Goal: Task Accomplishment & Management: Use online tool/utility

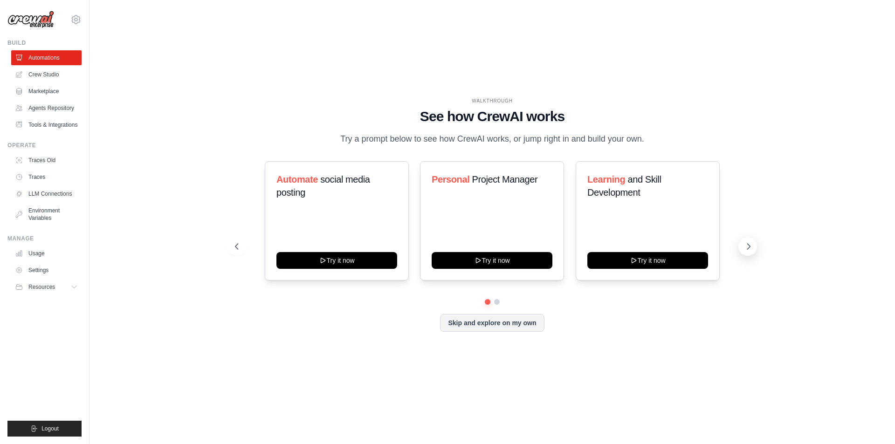
click at [750, 247] on icon at bounding box center [749, 247] width 3 height 6
click at [231, 246] on button at bounding box center [237, 246] width 19 height 19
click at [617, 170] on div "Learning and Skill Development Try it now" at bounding box center [648, 220] width 144 height 119
click at [616, 177] on span "Learning" at bounding box center [606, 179] width 38 height 10
click at [484, 323] on button "Skip and explore on my own" at bounding box center [492, 322] width 104 height 18
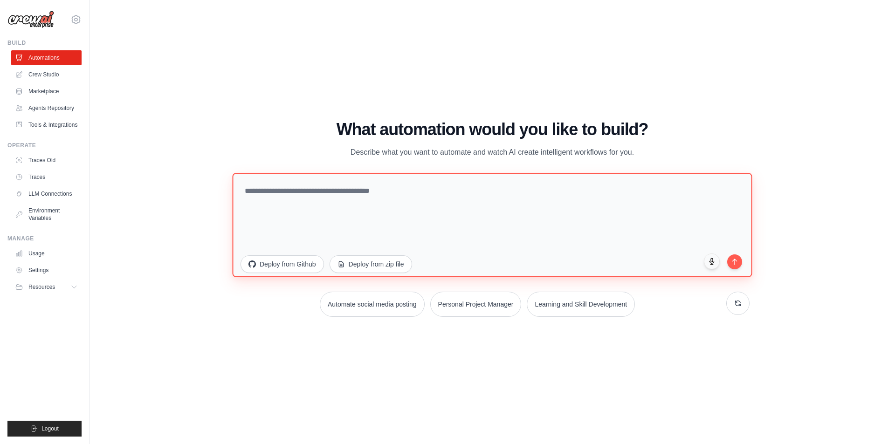
click at [396, 193] on textarea at bounding box center [492, 225] width 520 height 104
type textarea "*"
click at [335, 198] on textarea at bounding box center [492, 225] width 520 height 104
paste textarea "**********"
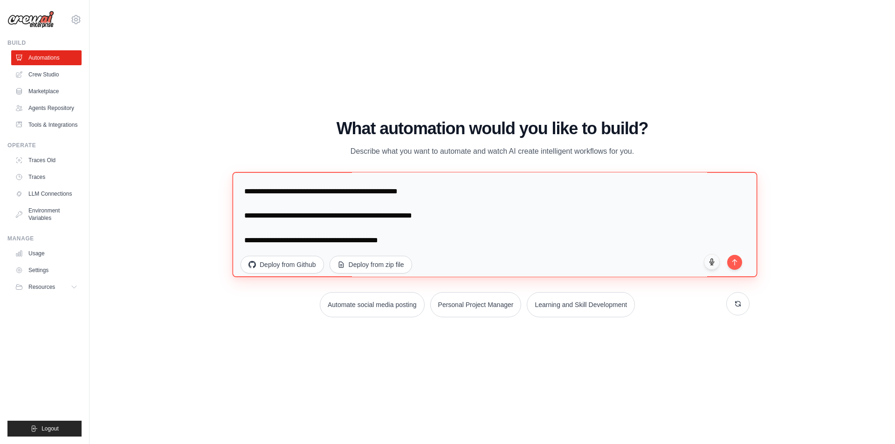
scroll to position [206, 0]
type textarea "**********"
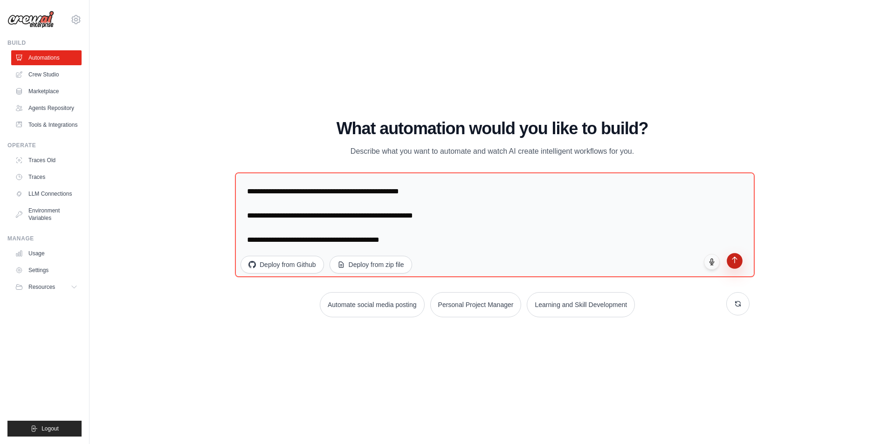
click at [739, 263] on icon "submit" at bounding box center [735, 260] width 8 height 8
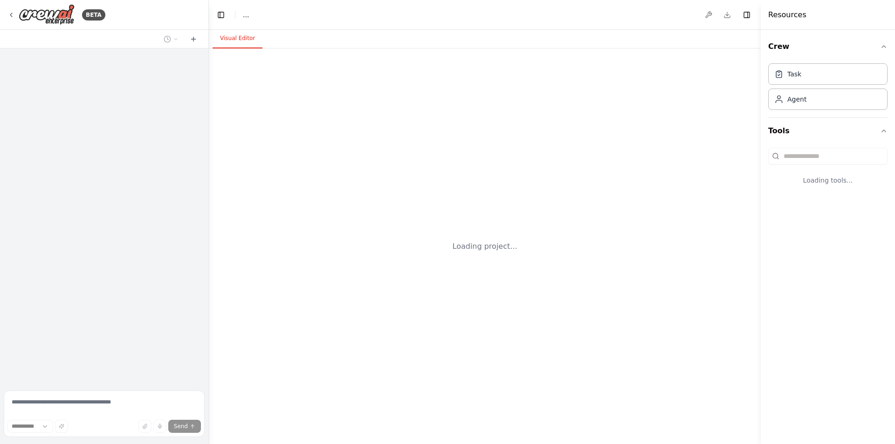
select select "****"
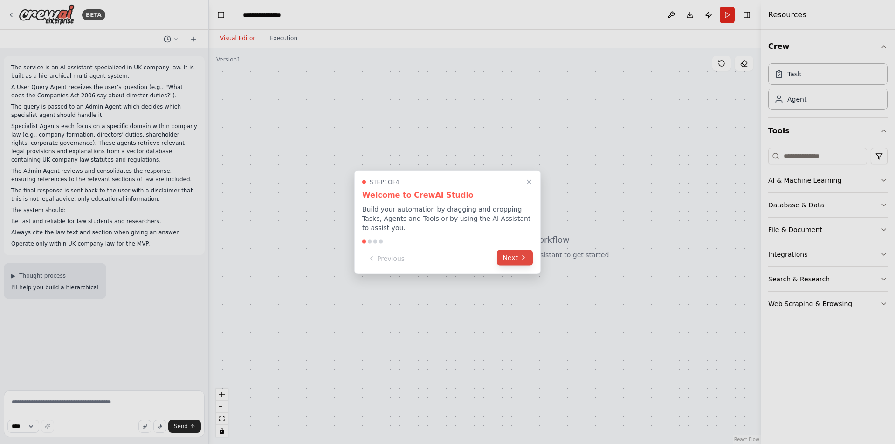
click at [522, 255] on icon at bounding box center [523, 257] width 7 height 7
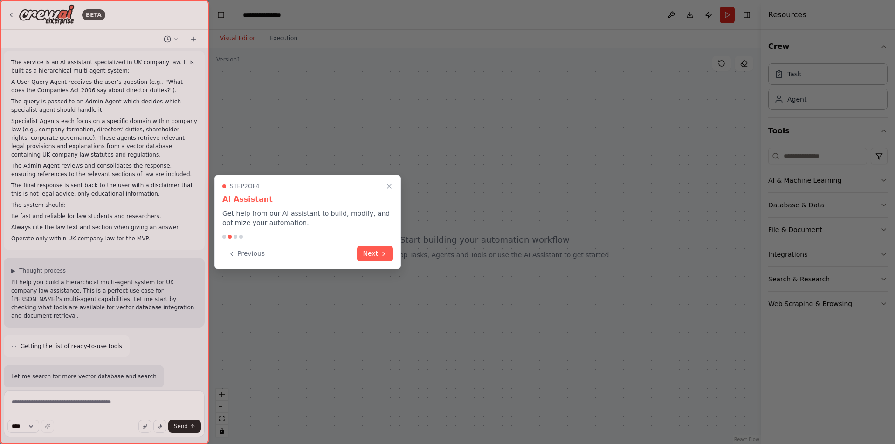
scroll to position [75, 0]
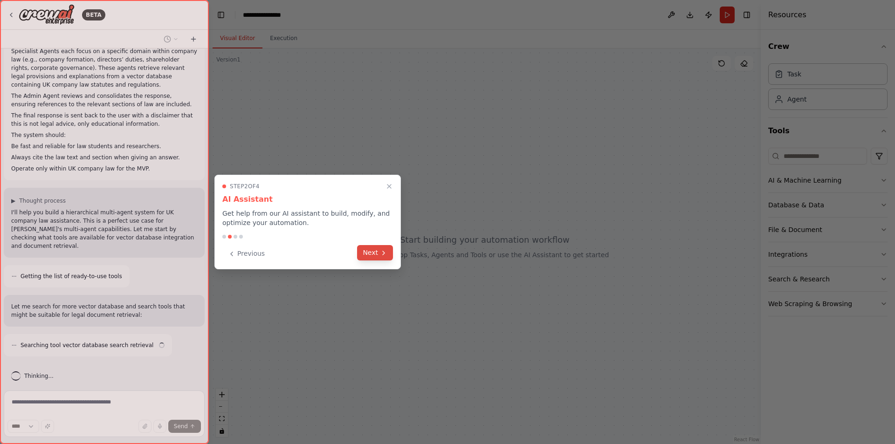
click at [384, 256] on icon at bounding box center [383, 252] width 7 height 7
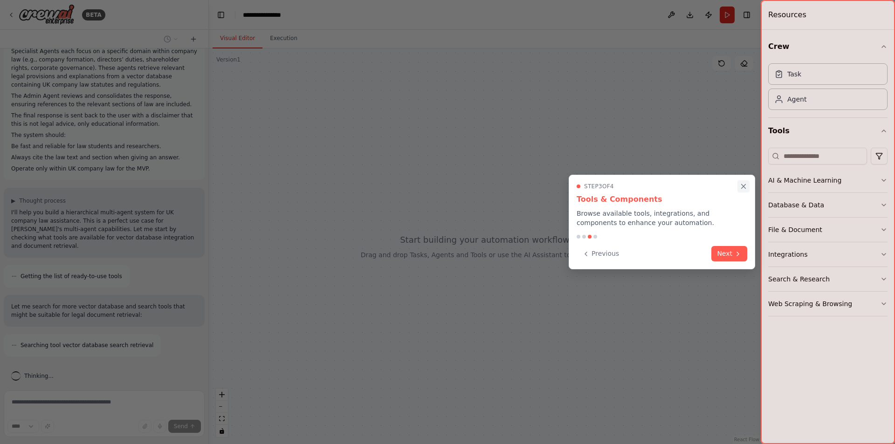
click at [741, 189] on icon "Close walkthrough" at bounding box center [743, 186] width 8 height 8
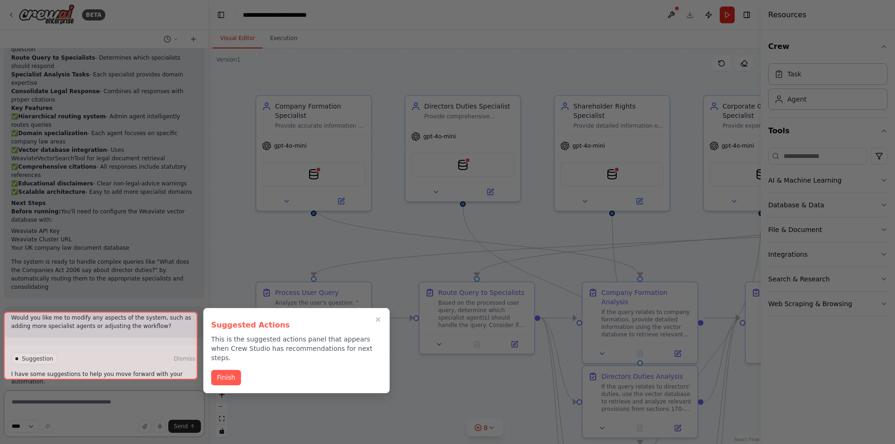
scroll to position [1454, 0]
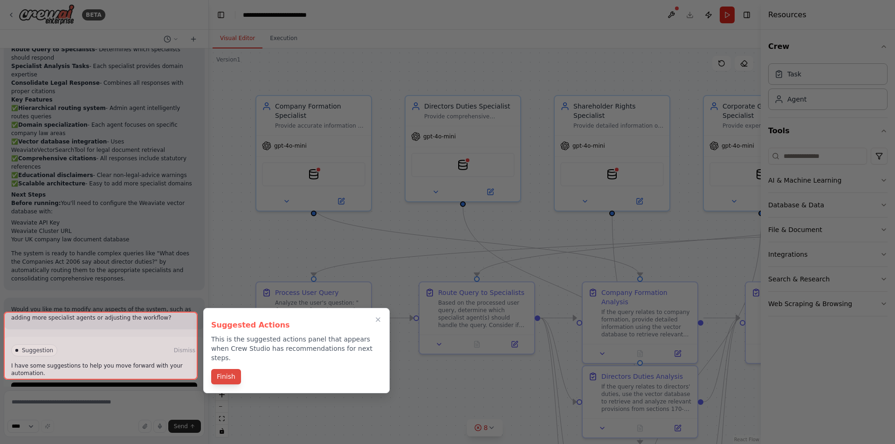
click at [221, 372] on button "Finish" at bounding box center [226, 376] width 30 height 15
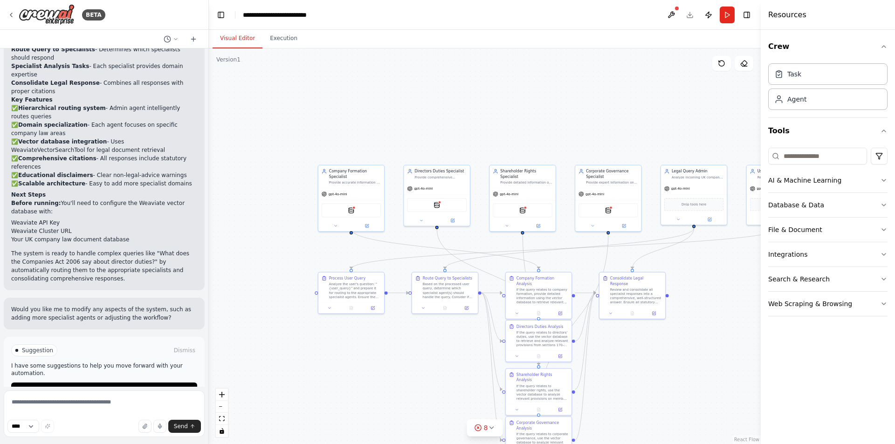
drag, startPoint x: 495, startPoint y: 130, endPoint x: 430, endPoint y: 126, distance: 64.9
click at [430, 126] on div ".deletable-edge-delete-btn { width: 20px; height: 20px; border: 0px solid #ffff…" at bounding box center [485, 246] width 552 height 396
drag, startPoint x: 629, startPoint y: 349, endPoint x: 615, endPoint y: 346, distance: 14.3
click at [615, 346] on div ".deletable-edge-delete-btn { width: 20px; height: 20px; border: 0px solid #ffff…" at bounding box center [485, 246] width 552 height 396
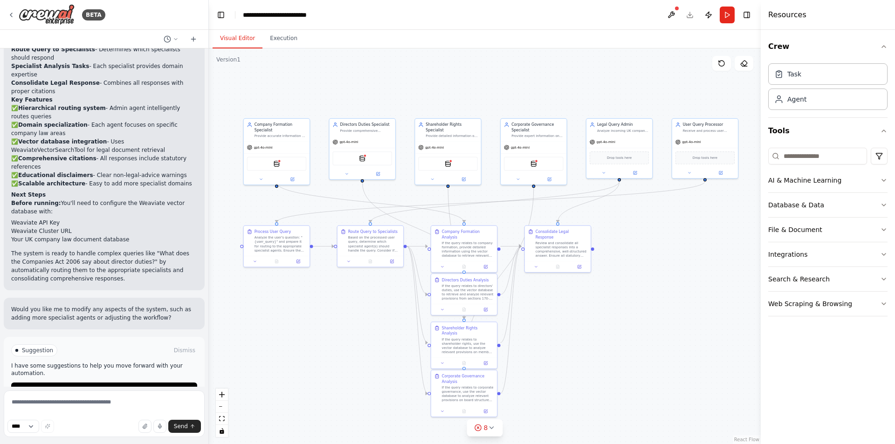
drag, startPoint x: 691, startPoint y: 349, endPoint x: 617, endPoint y: 302, distance: 87.8
click at [617, 302] on div ".deletable-edge-delete-btn { width: 20px; height: 20px; border: 0px solid #ffff…" at bounding box center [485, 246] width 552 height 396
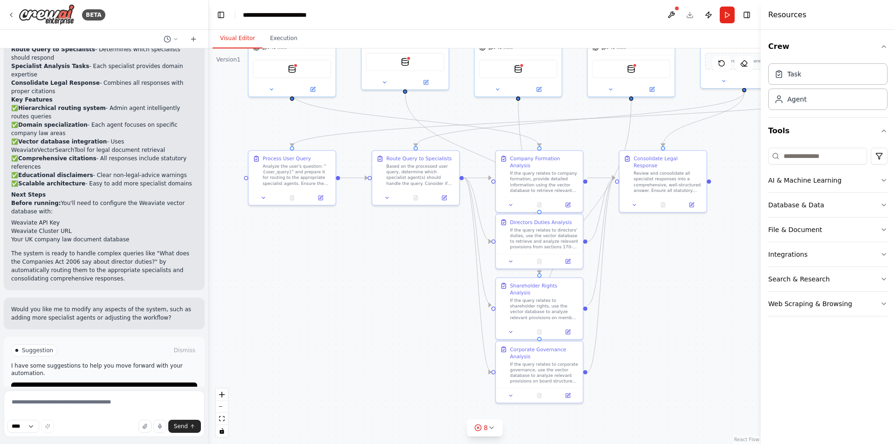
drag, startPoint x: 595, startPoint y: 304, endPoint x: 721, endPoint y: 253, distance: 135.9
click at [721, 253] on div ".deletable-edge-delete-btn { width: 20px; height: 20px; border: 0px solid #ffff…" at bounding box center [485, 246] width 552 height 396
drag, startPoint x: 690, startPoint y: 274, endPoint x: 685, endPoint y: 241, distance: 33.9
click at [685, 241] on div ".deletable-edge-delete-btn { width: 20px; height: 20px; border: 0px solid #ffff…" at bounding box center [485, 246] width 552 height 396
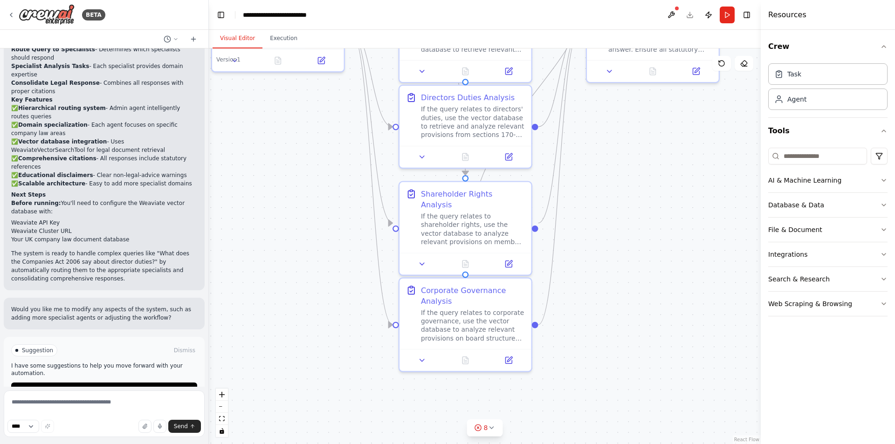
drag, startPoint x: 663, startPoint y: 281, endPoint x: 666, endPoint y: 245, distance: 36.1
click at [666, 245] on div ".deletable-edge-delete-btn { width: 20px; height: 20px; border: 0px solid #ffff…" at bounding box center [485, 246] width 552 height 396
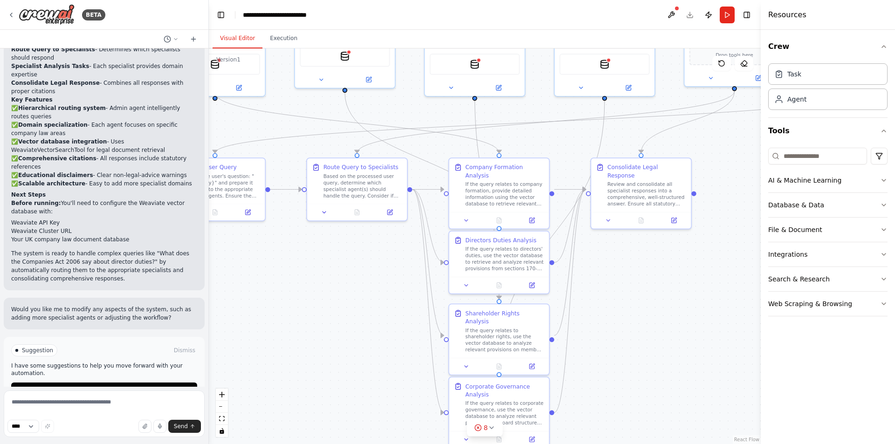
drag, startPoint x: 669, startPoint y: 245, endPoint x: 654, endPoint y: 327, distance: 83.3
click at [654, 327] on div ".deletable-edge-delete-btn { width: 20px; height: 20px; border: 0px solid #ffff…" at bounding box center [485, 246] width 552 height 396
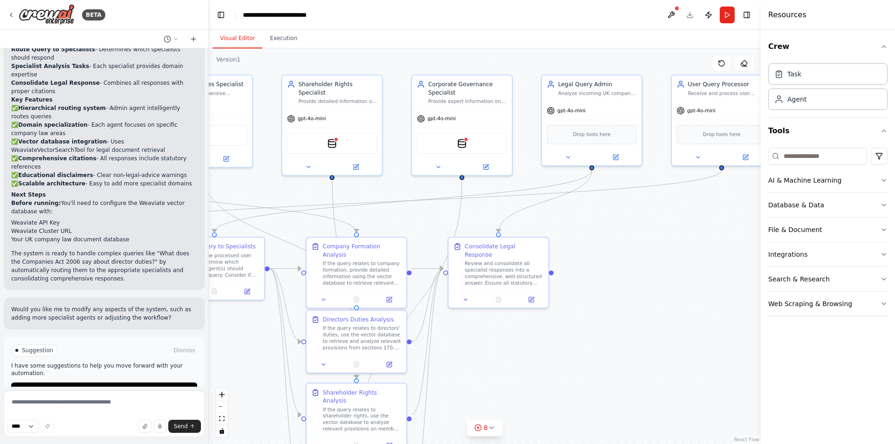
drag, startPoint x: 667, startPoint y: 269, endPoint x: 523, endPoint y: 348, distance: 164.4
click at [523, 348] on div ".deletable-edge-delete-btn { width: 20px; height: 20px; border: 0px solid #ffff…" at bounding box center [485, 246] width 552 height 396
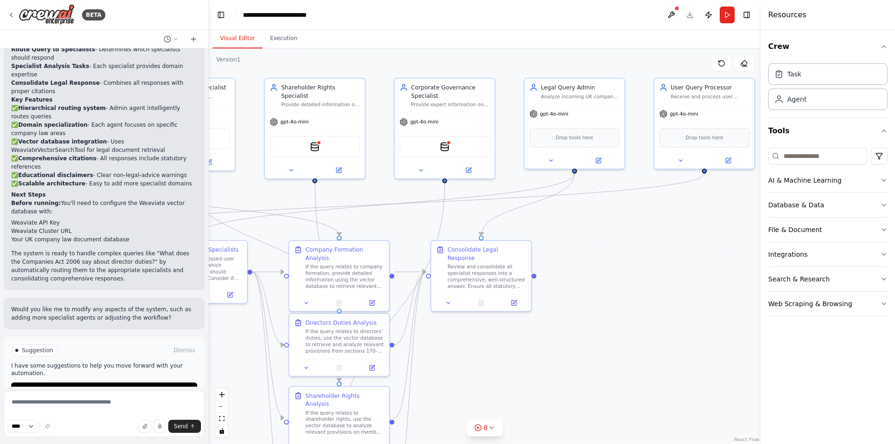
drag, startPoint x: 650, startPoint y: 311, endPoint x: 634, endPoint y: 315, distance: 16.2
click at [634, 315] on div ".deletable-edge-delete-btn { width: 20px; height: 20px; border: 0px solid #ffff…" at bounding box center [485, 246] width 552 height 396
click at [611, 307] on div ".deletable-edge-delete-btn { width: 20px; height: 20px; border: 0px solid #ffff…" at bounding box center [485, 246] width 552 height 396
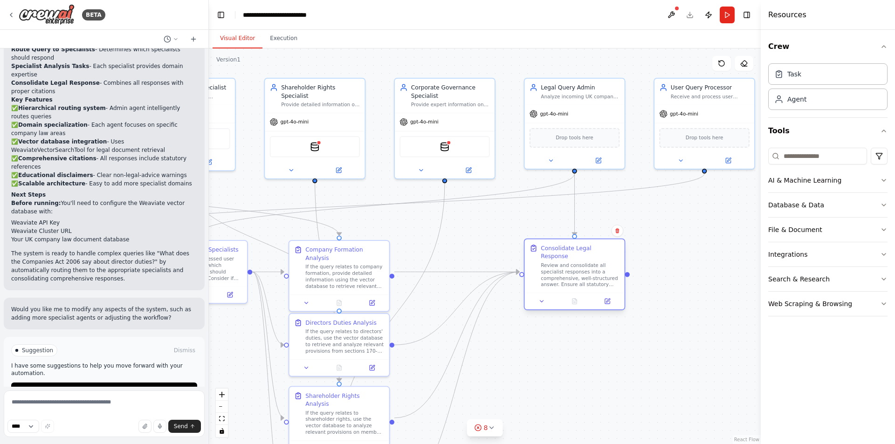
drag, startPoint x: 487, startPoint y: 262, endPoint x: 580, endPoint y: 262, distance: 92.8
click at [580, 262] on div "Review and consolidate all specialist responses into a comprehensive, well-stru…" at bounding box center [580, 275] width 79 height 26
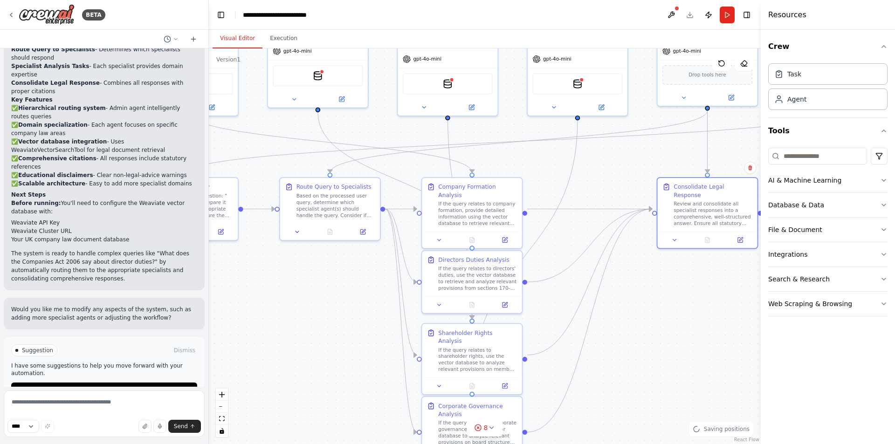
drag, startPoint x: 539, startPoint y: 346, endPoint x: 667, endPoint y: 285, distance: 142.0
click at [667, 285] on div ".deletable-edge-delete-btn { width: 20px; height: 20px; border: 0px solid #ffff…" at bounding box center [485, 246] width 552 height 396
click at [561, 197] on icon "Edge from 2751ccfe-a3e8-4ff7-9398-c04395980977 to ecd4ffc0-cd0d-4025-b985-b2fc5…" at bounding box center [524, 255] width 105 height 271
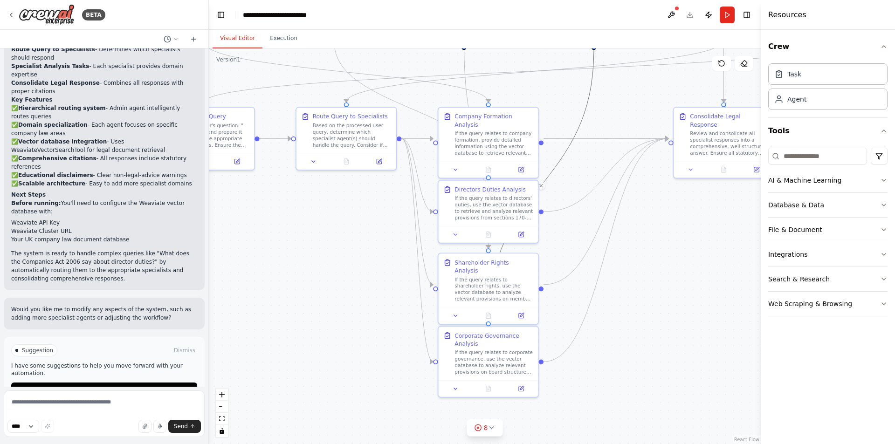
drag, startPoint x: 649, startPoint y: 270, endPoint x: 721, endPoint y: 282, distance: 72.2
click at [721, 282] on div ".deletable-edge-delete-btn { width: 20px; height: 20px; border: 0px solid #ffff…" at bounding box center [485, 246] width 552 height 396
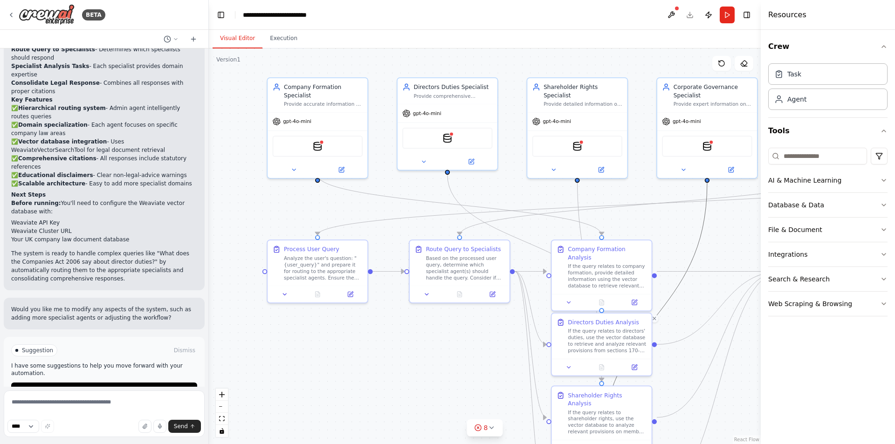
drag, startPoint x: 381, startPoint y: 286, endPoint x: 416, endPoint y: 365, distance: 86.2
click at [434, 375] on div ".deletable-edge-delete-btn { width: 20px; height: 20px; border: 0px solid #ffff…" at bounding box center [485, 246] width 552 height 396
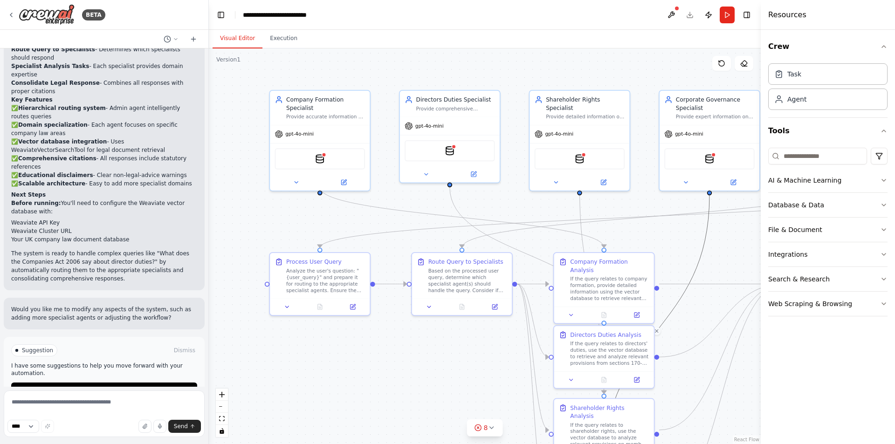
drag, startPoint x: 370, startPoint y: 340, endPoint x: 376, endPoint y: 377, distance: 36.8
click at [376, 377] on div ".deletable-edge-delete-btn { width: 20px; height: 20px; border: 0px solid #ffff…" at bounding box center [485, 246] width 552 height 396
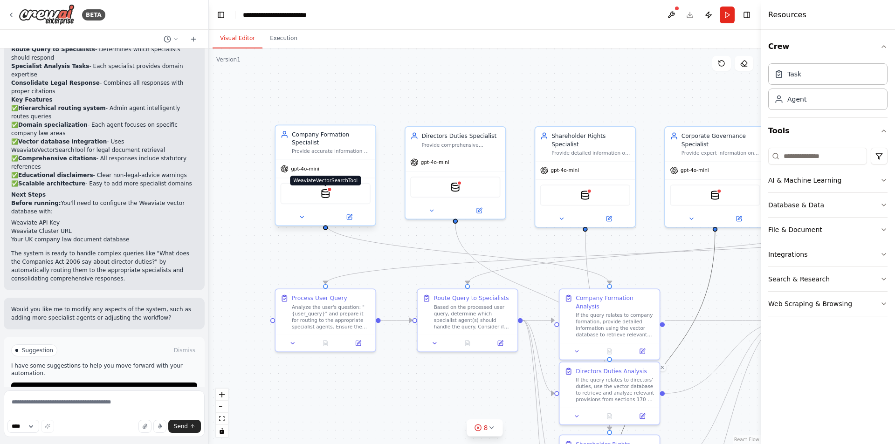
click at [330, 189] on img at bounding box center [326, 194] width 10 height 10
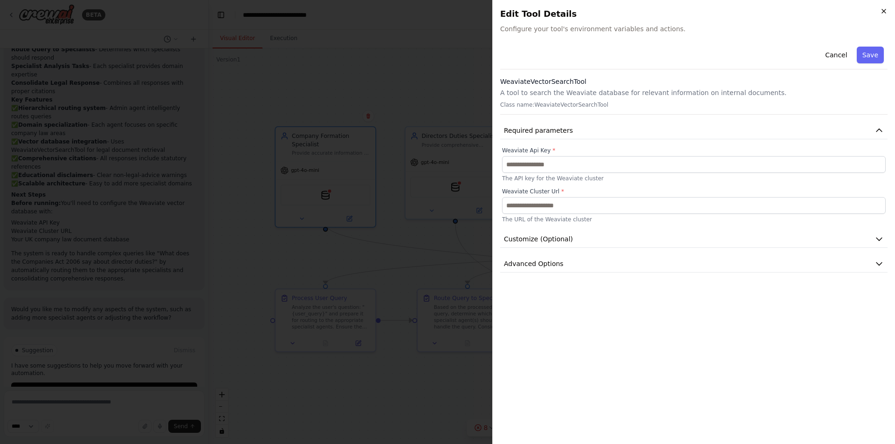
click at [883, 11] on icon "button" at bounding box center [883, 10] width 7 height 7
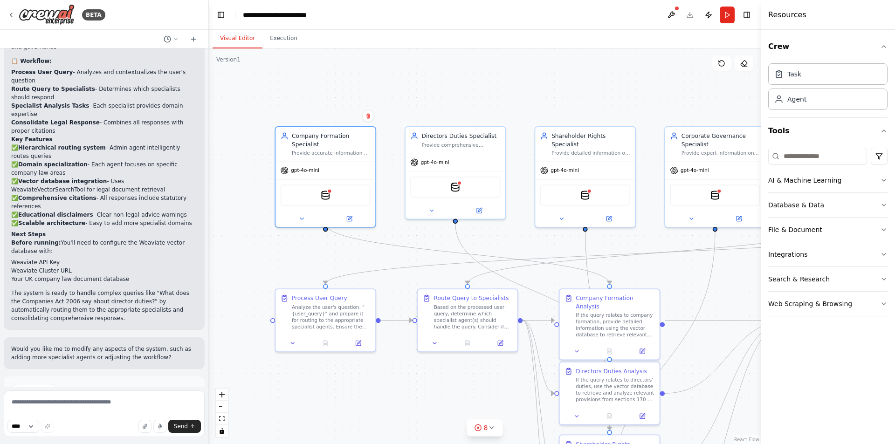
scroll to position [1268, 0]
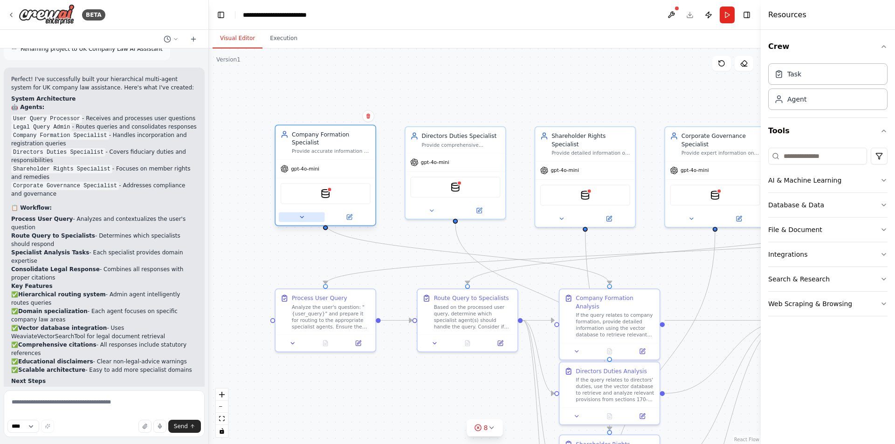
click at [301, 213] on button at bounding box center [302, 218] width 46 height 10
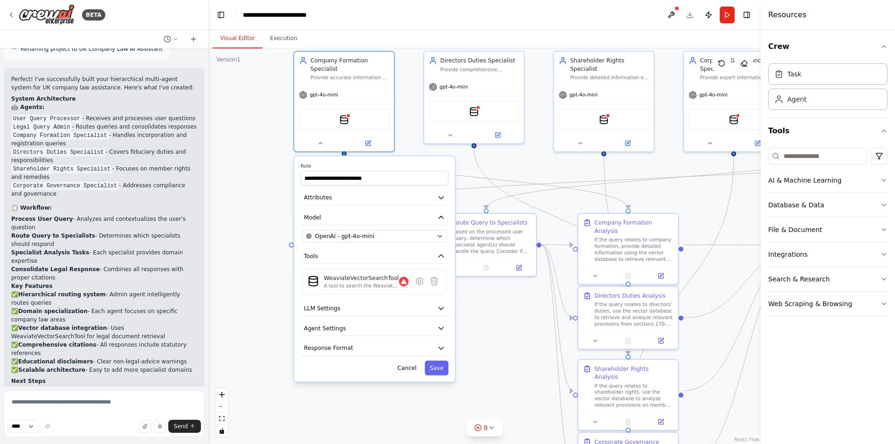
drag, startPoint x: 256, startPoint y: 178, endPoint x: 257, endPoint y: 163, distance: 15.4
click at [257, 163] on div ".deletable-edge-delete-btn { width: 20px; height: 20px; border: 0px solid #ffff…" at bounding box center [485, 246] width 552 height 396
click at [258, 123] on div ".deletable-edge-delete-btn { width: 20px; height: 20px; border: 0px solid #ffff…" at bounding box center [485, 246] width 552 height 396
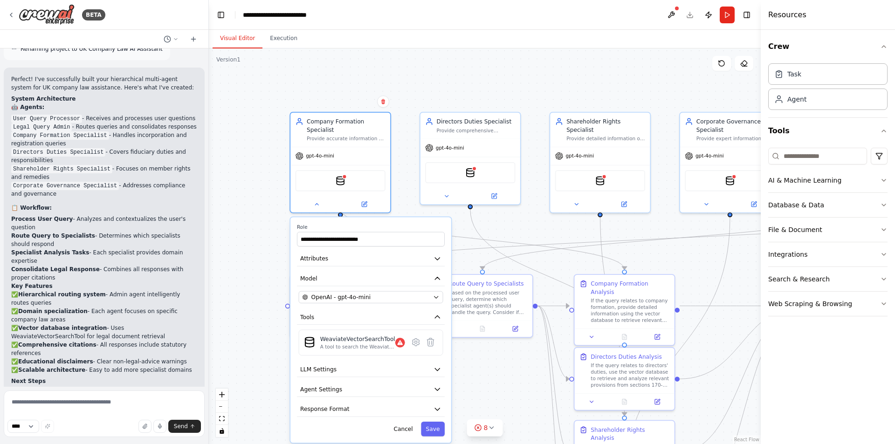
drag, startPoint x: 258, startPoint y: 124, endPoint x: 254, endPoint y: 185, distance: 61.2
click at [254, 185] on div ".deletable-edge-delete-btn { width: 20px; height: 20px; border: 0px solid #ffff…" at bounding box center [485, 246] width 552 height 396
click at [442, 362] on button "LLM Settings" at bounding box center [371, 369] width 148 height 15
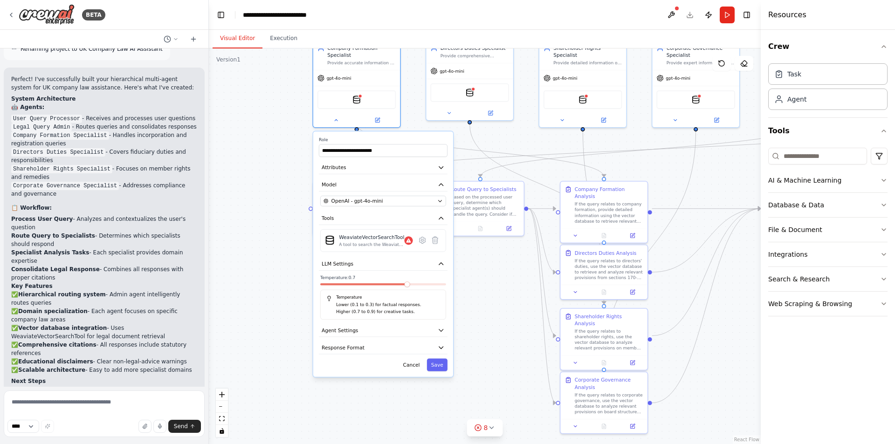
drag, startPoint x: 276, startPoint y: 273, endPoint x: 276, endPoint y: 228, distance: 44.8
click at [276, 228] on div ".deletable-edge-delete-btn { width: 20px; height: 20px; border: 0px solid #ffff…" at bounding box center [485, 246] width 552 height 396
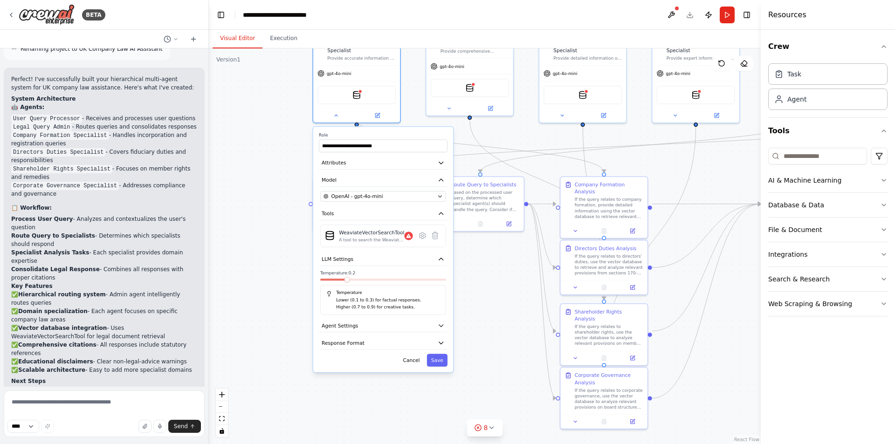
click at [347, 277] on span at bounding box center [348, 280] width 6 height 6
click at [440, 256] on icon "button" at bounding box center [441, 259] width 7 height 7
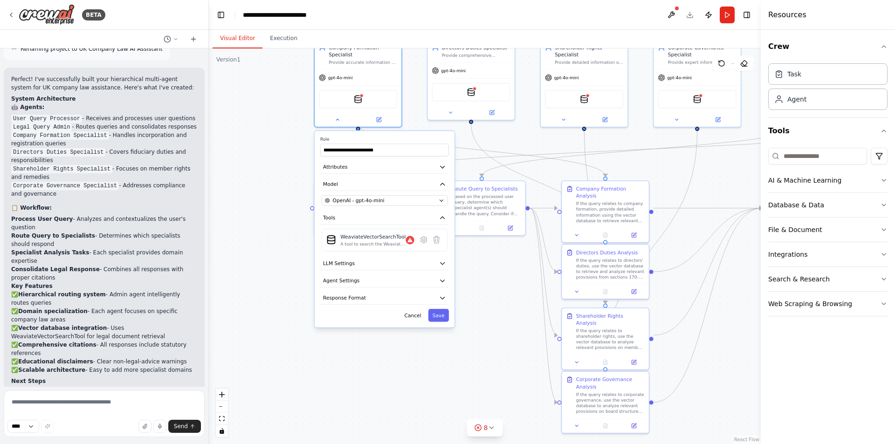
drag, startPoint x: 282, startPoint y: 152, endPoint x: 283, endPoint y: 197, distance: 45.7
click at [283, 197] on div ".deletable-edge-delete-btn { width: 20px; height: 20px; border: 0px solid #ffff…" at bounding box center [485, 246] width 552 height 396
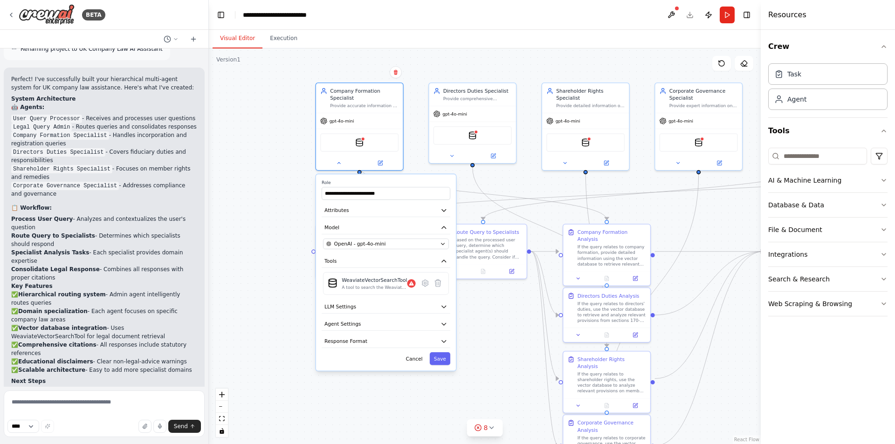
click at [268, 168] on div ".deletable-edge-delete-btn { width: 20px; height: 20px; border: 0px solid #ffff…" at bounding box center [485, 246] width 552 height 396
click at [268, 171] on div ".deletable-edge-delete-btn { width: 20px; height: 20px; border: 0px solid #ffff…" at bounding box center [485, 246] width 552 height 396
click at [440, 357] on button "Save" at bounding box center [441, 358] width 21 height 13
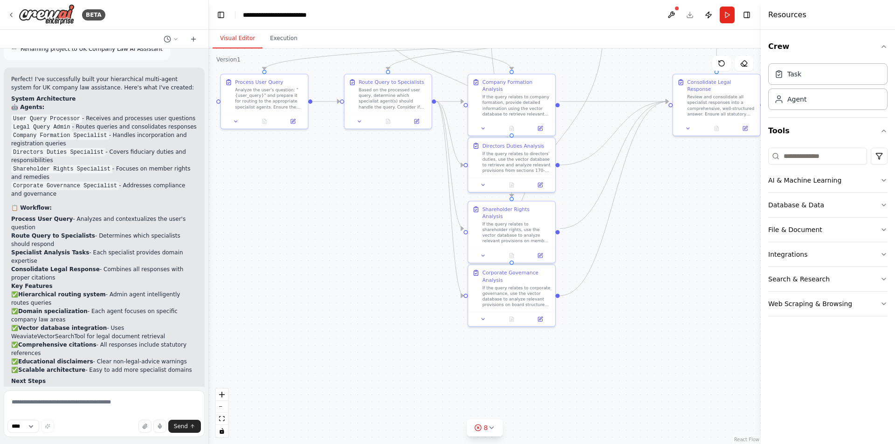
drag, startPoint x: 456, startPoint y: 349, endPoint x: 357, endPoint y: 199, distance: 179.8
click at [357, 199] on div ".deletable-edge-delete-btn { width: 20px; height: 20px; border: 0px solid #ffff…" at bounding box center [485, 246] width 552 height 396
click at [508, 283] on div "If the query relates to corporate governance, use the vector database to analyz…" at bounding box center [515, 292] width 69 height 23
click at [484, 318] on button at bounding box center [481, 315] width 24 height 8
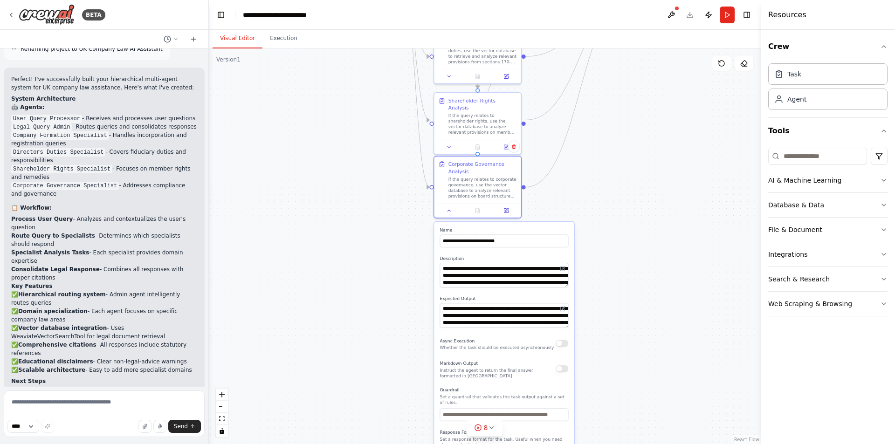
drag, startPoint x: 407, startPoint y: 286, endPoint x: 369, endPoint y: 174, distance: 118.1
click at [369, 174] on div ".deletable-edge-delete-btn { width: 20px; height: 20px; border: 0px solid #ffff…" at bounding box center [485, 246] width 552 height 396
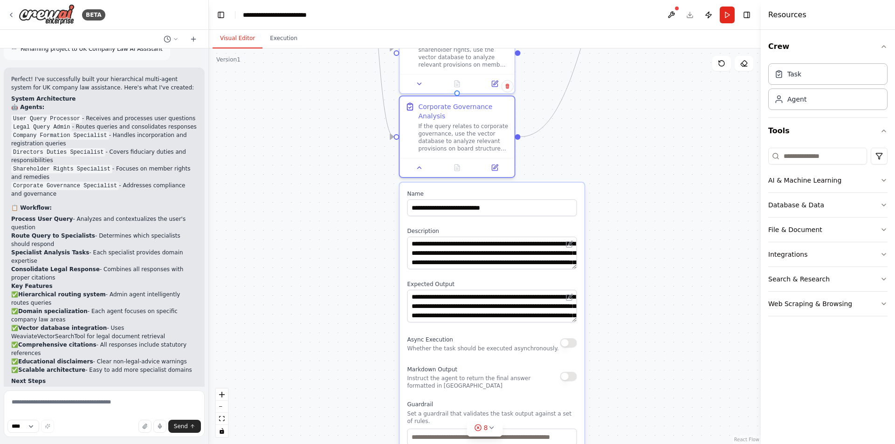
click at [573, 265] on textarea "**********" at bounding box center [493, 253] width 170 height 33
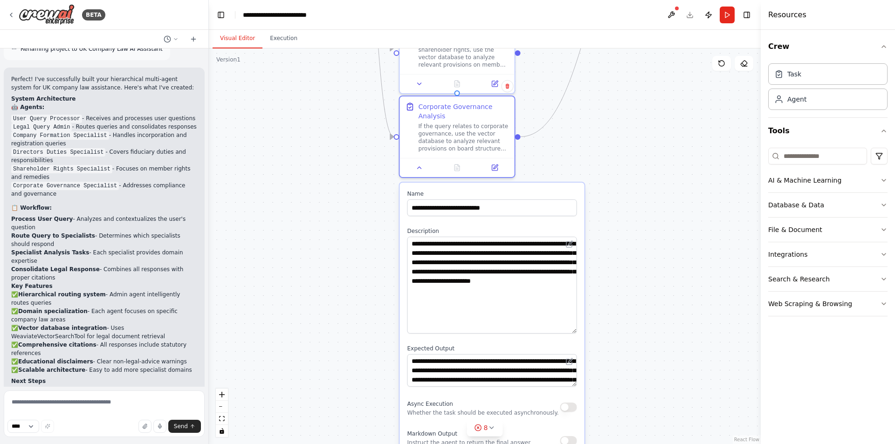
drag, startPoint x: 573, startPoint y: 265, endPoint x: 573, endPoint y: 330, distance: 64.3
click at [573, 330] on textarea "**********" at bounding box center [493, 285] width 170 height 97
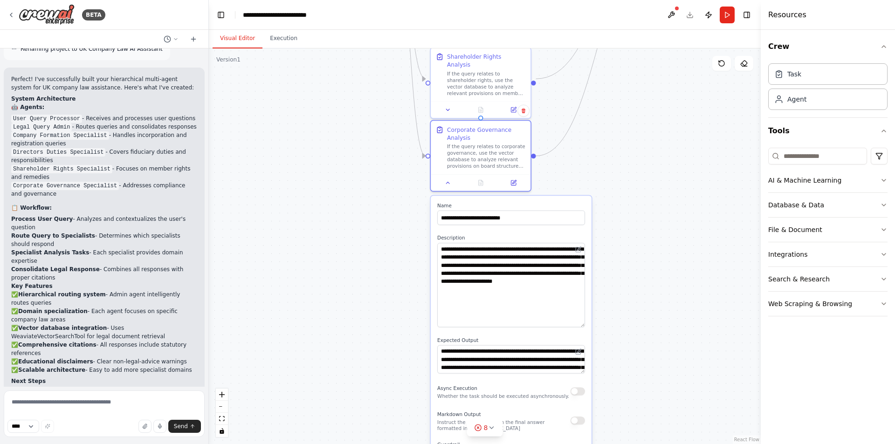
drag, startPoint x: 643, startPoint y: 313, endPoint x: 627, endPoint y: 190, distance: 124.2
click at [627, 190] on div ".deletable-edge-delete-btn { width: 20px; height: 20px; border: 0px solid #ffff…" at bounding box center [485, 246] width 552 height 396
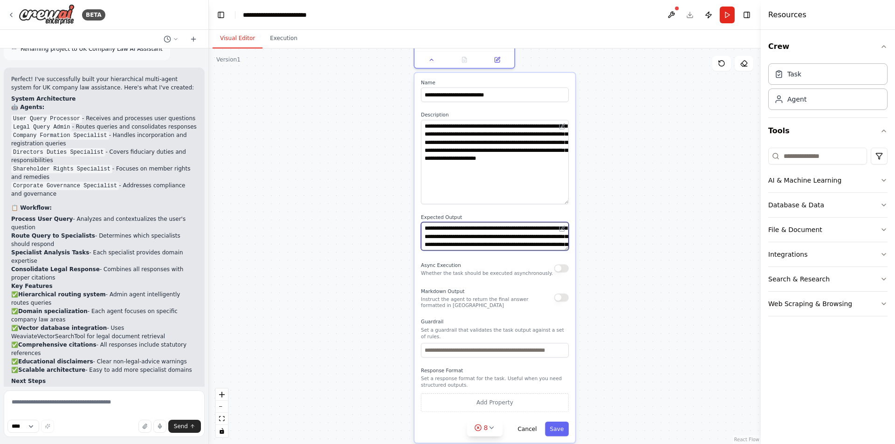
scroll to position [28, 0]
drag, startPoint x: 561, startPoint y: 248, endPoint x: 562, endPoint y: 258, distance: 9.8
click at [562, 258] on div "**********" at bounding box center [495, 258] width 161 height 370
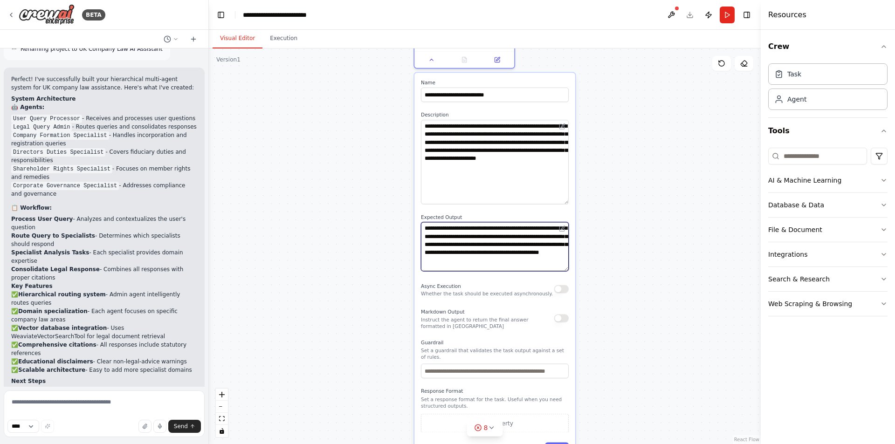
scroll to position [0, 0]
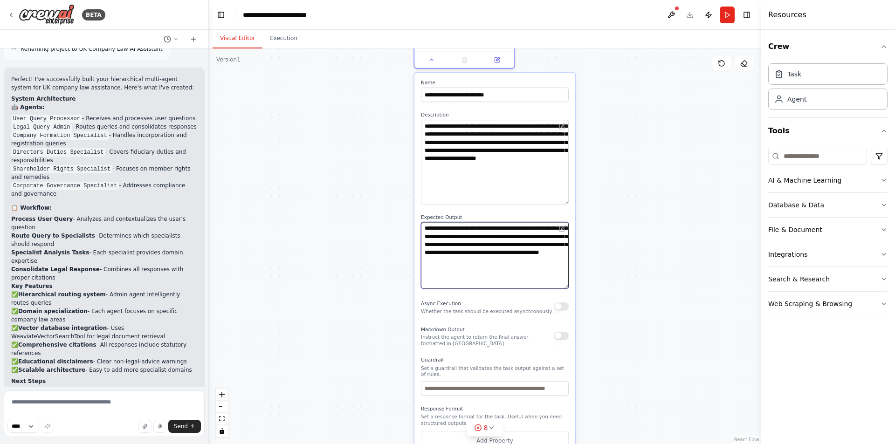
drag, startPoint x: 562, startPoint y: 250, endPoint x: 568, endPoint y: 293, distance: 43.3
click at [568, 289] on div "**********" at bounding box center [495, 255] width 148 height 67
click at [627, 272] on div ".deletable-edge-delete-btn { width: 20px; height: 20px; border: 0px solid #ffff…" at bounding box center [485, 246] width 552 height 396
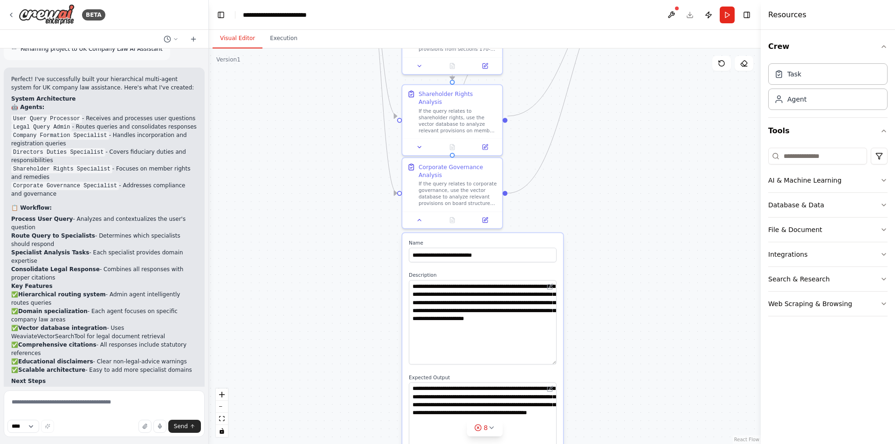
drag, startPoint x: 615, startPoint y: 257, endPoint x: 603, endPoint y: 336, distance: 80.1
click at [603, 336] on div ".deletable-edge-delete-btn { width: 20px; height: 20px; border: 0px solid #ffff…" at bounding box center [485, 246] width 552 height 396
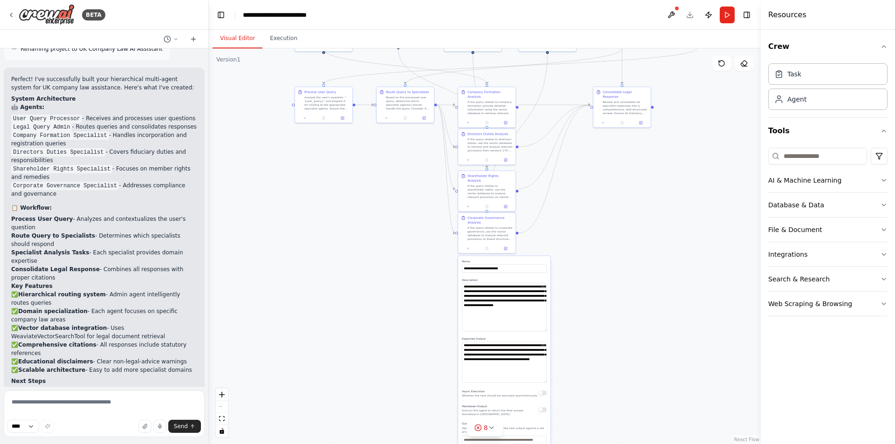
drag, startPoint x: 615, startPoint y: 244, endPoint x: 588, endPoint y: 178, distance: 71.3
click at [588, 178] on div ".deletable-edge-delete-btn { width: 20px; height: 20px; border: 0px solid #ffff…" at bounding box center [485, 246] width 552 height 396
click at [884, 177] on icon "button" at bounding box center [883, 180] width 7 height 7
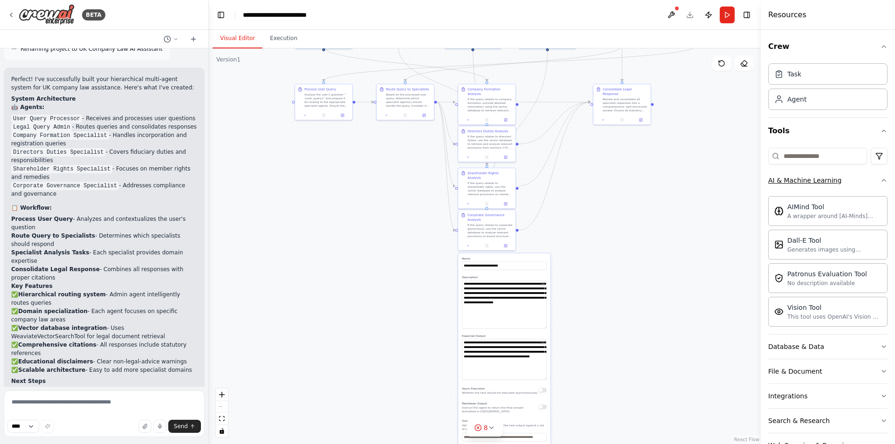
click at [880, 180] on icon "button" at bounding box center [883, 180] width 7 height 7
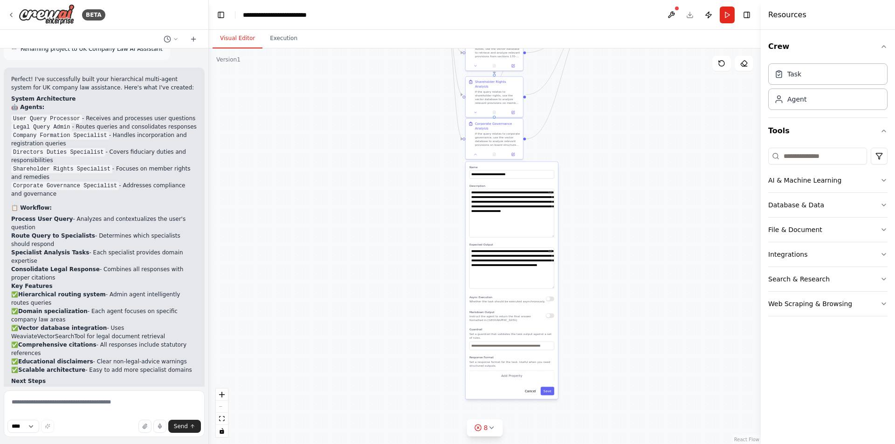
drag, startPoint x: 614, startPoint y: 351, endPoint x: 621, endPoint y: 260, distance: 91.7
click at [621, 260] on div ".deletable-edge-delete-btn { width: 20px; height: 20px; border: 0px solid #ffff…" at bounding box center [485, 246] width 552 height 396
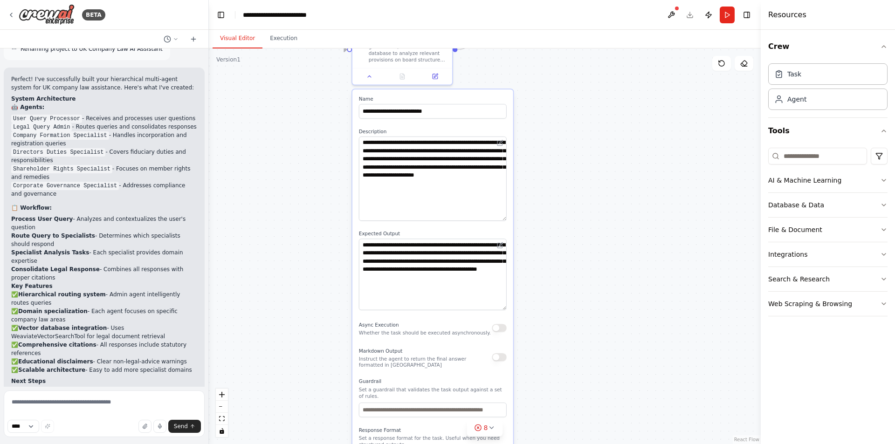
click at [623, 260] on div ".deletable-edge-delete-btn { width: 20px; height: 20px; border: 0px solid #ffff…" at bounding box center [485, 246] width 552 height 396
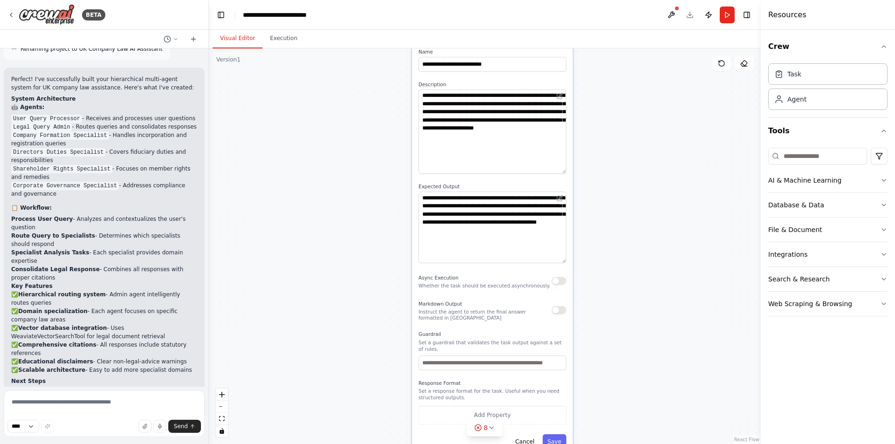
drag, startPoint x: 590, startPoint y: 286, endPoint x: 634, endPoint y: 349, distance: 77.1
click at [634, 349] on div ".deletable-edge-delete-btn { width: 20px; height: 20px; border: 0px solid #ffff…" at bounding box center [485, 246] width 552 height 396
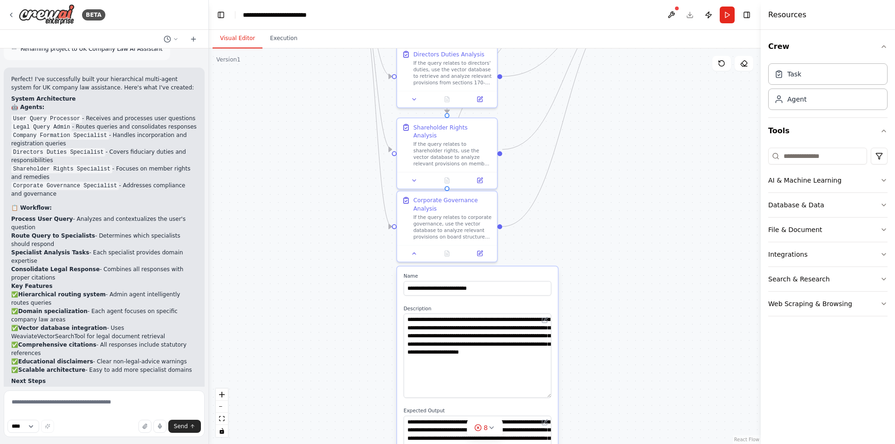
drag, startPoint x: 612, startPoint y: 302, endPoint x: 610, endPoint y: 340, distance: 38.3
click at [610, 340] on div ".deletable-edge-delete-btn { width: 20px; height: 20px; border: 0px solid #ffff…" at bounding box center [485, 246] width 552 height 396
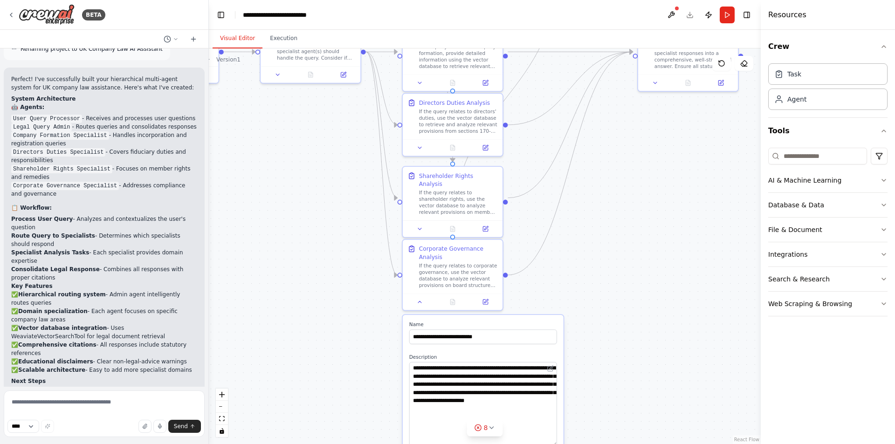
drag, startPoint x: 615, startPoint y: 224, endPoint x: 691, endPoint y: 284, distance: 97.0
click at [698, 281] on div ".deletable-edge-delete-btn { width: 20px; height: 20px; border: 0px solid #ffff…" at bounding box center [485, 246] width 552 height 396
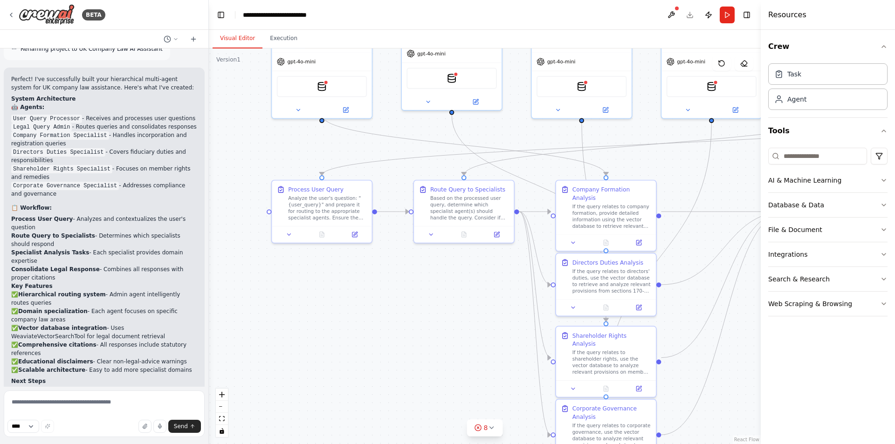
drag, startPoint x: 382, startPoint y: 248, endPoint x: 451, endPoint y: 349, distance: 122.1
click at [451, 349] on div ".deletable-edge-delete-btn { width: 20px; height: 20px; border: 0px solid #ffff…" at bounding box center [485, 246] width 552 height 396
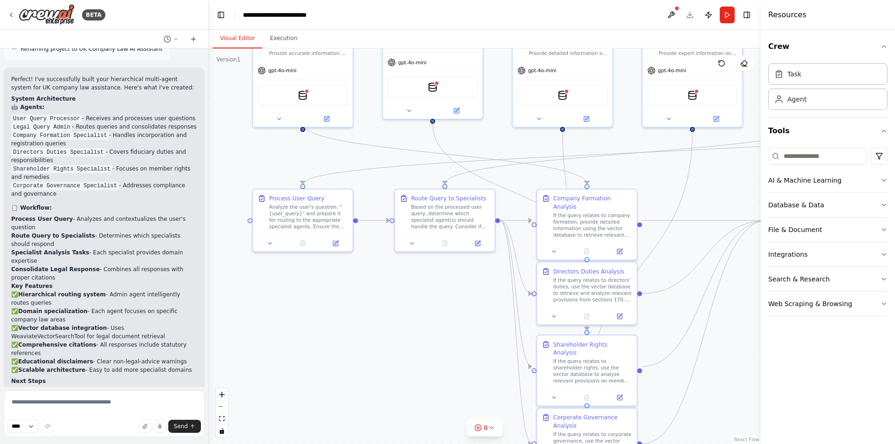
drag, startPoint x: 442, startPoint y: 333, endPoint x: 345, endPoint y: 360, distance: 100.4
click at [347, 360] on div ".deletable-edge-delete-btn { width: 20px; height: 20px; border: 0px solid #ffff…" at bounding box center [485, 246] width 552 height 396
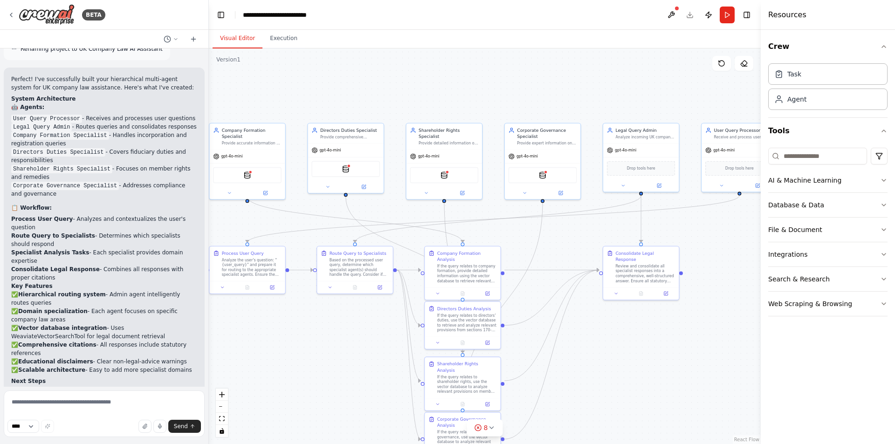
click at [324, 353] on div ".deletable-edge-delete-btn { width: 20px; height: 20px; border: 0px solid #ffff…" at bounding box center [485, 246] width 552 height 396
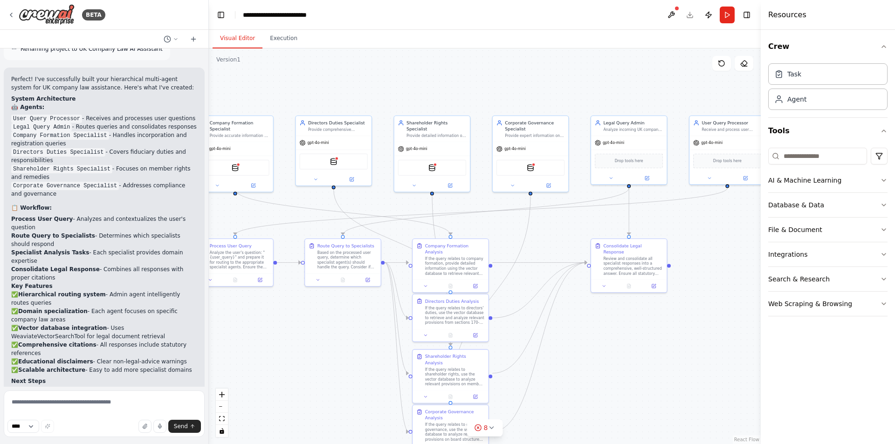
drag, startPoint x: 324, startPoint y: 353, endPoint x: 276, endPoint y: 345, distance: 47.8
click at [276, 345] on div ".deletable-edge-delete-btn { width: 20px; height: 20px; border: 0px solid #ffff…" at bounding box center [485, 246] width 552 height 396
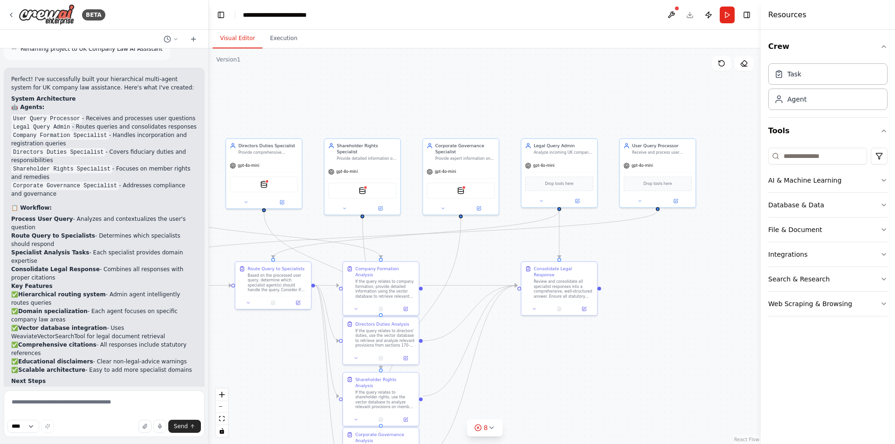
drag, startPoint x: 695, startPoint y: 331, endPoint x: 522, endPoint y: 373, distance: 178.1
click at [525, 373] on div ".deletable-edge-delete-btn { width: 20px; height: 20px; border: 0px solid #ffff…" at bounding box center [485, 246] width 552 height 396
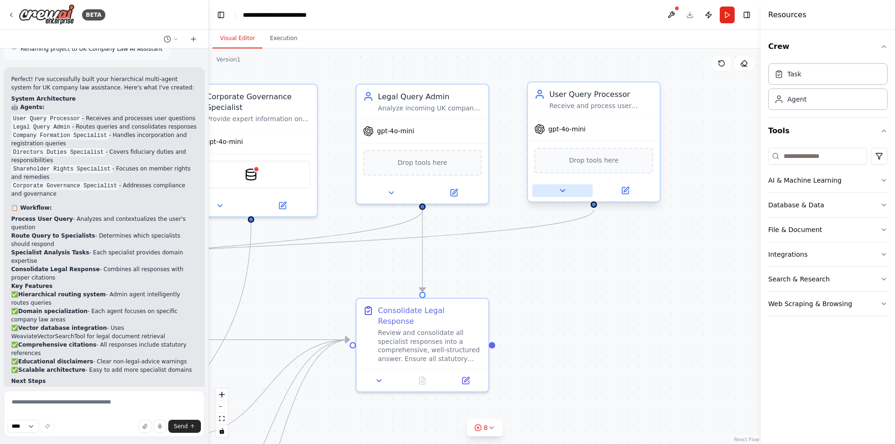
click at [560, 191] on icon at bounding box center [562, 191] width 8 height 8
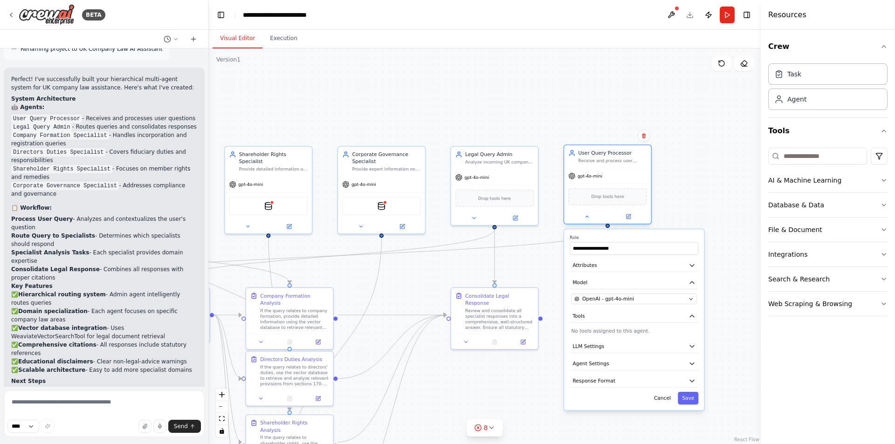
click at [619, 163] on div "Receive and process user questions about UK company law, ensuring queries are w…" at bounding box center [613, 161] width 69 height 6
click at [689, 266] on icon "button" at bounding box center [692, 265] width 7 height 7
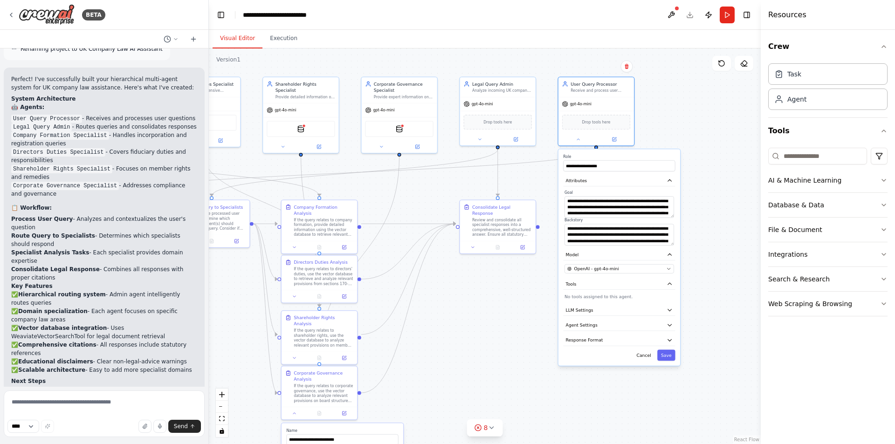
drag, startPoint x: 727, startPoint y: 309, endPoint x: 700, endPoint y: 220, distance: 93.4
click at [700, 220] on div ".deletable-edge-delete-btn { width: 20px; height: 20px; border: 0px solid #ffff…" at bounding box center [485, 246] width 552 height 396
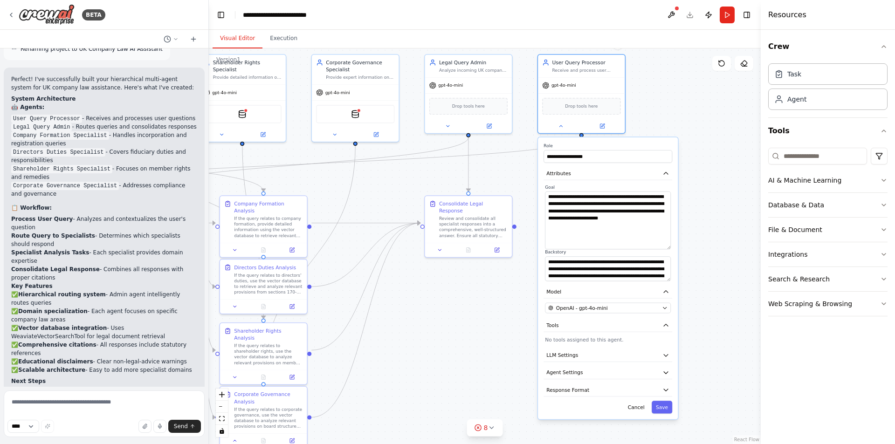
drag, startPoint x: 665, startPoint y: 215, endPoint x: 671, endPoint y: 249, distance: 34.6
click at [671, 249] on div "**********" at bounding box center [608, 233] width 129 height 97
click at [567, 201] on textarea "**********" at bounding box center [608, 221] width 126 height 59
type textarea "**********"
click at [93, 402] on textarea at bounding box center [104, 414] width 201 height 47
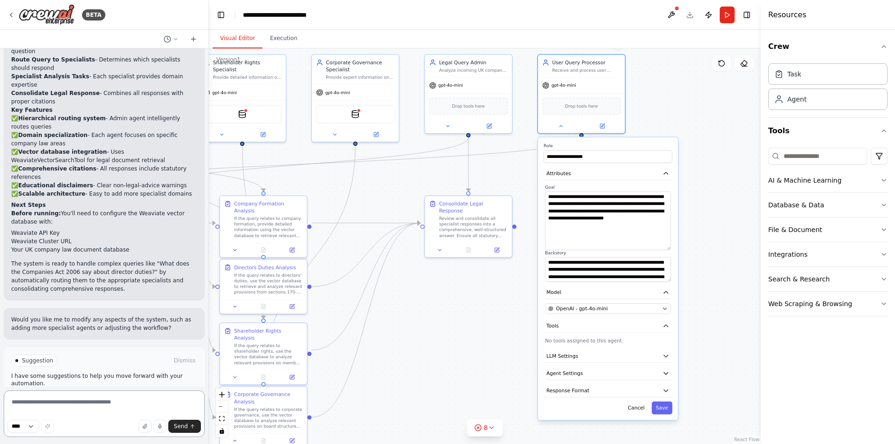
scroll to position [1454, 0]
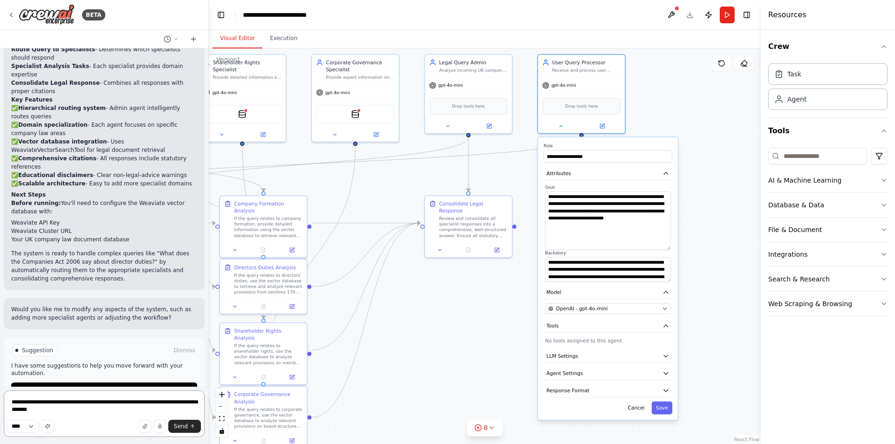
drag, startPoint x: 72, startPoint y: 410, endPoint x: 51, endPoint y: 413, distance: 21.2
click at [50, 413] on textarea "**********" at bounding box center [104, 414] width 201 height 47
paste textarea "**********"
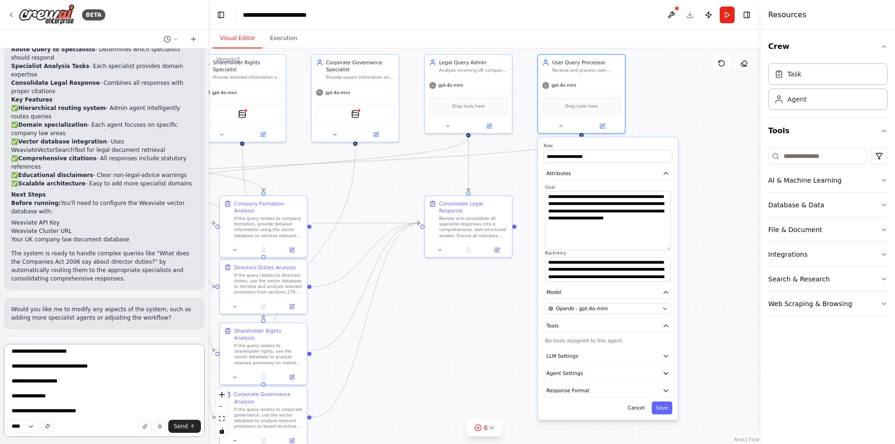
scroll to position [370, 0]
type textarea "**********"
click at [187, 424] on span "Send" at bounding box center [181, 426] width 14 height 7
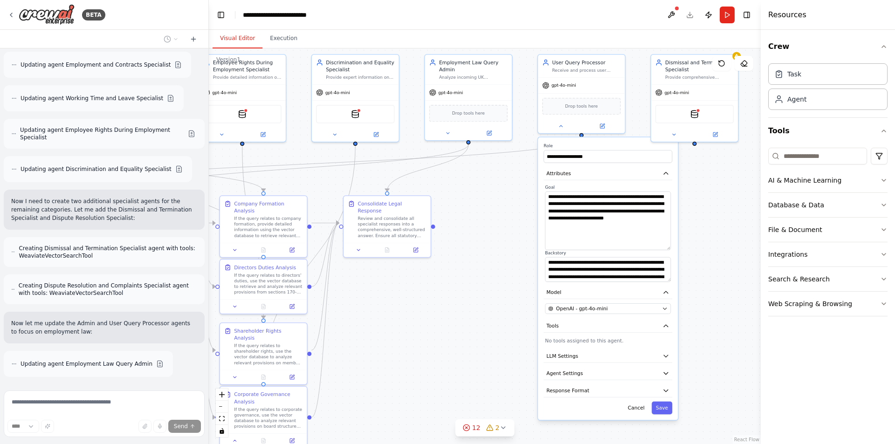
scroll to position [2308, 0]
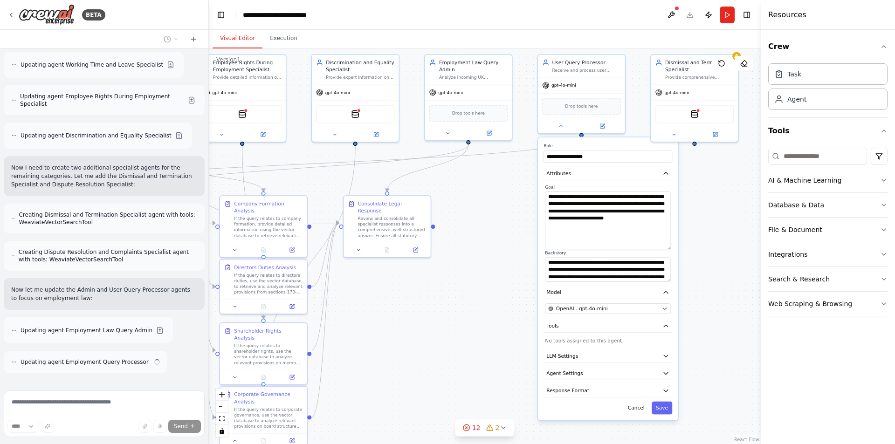
type input "**********"
type textarea "**********"
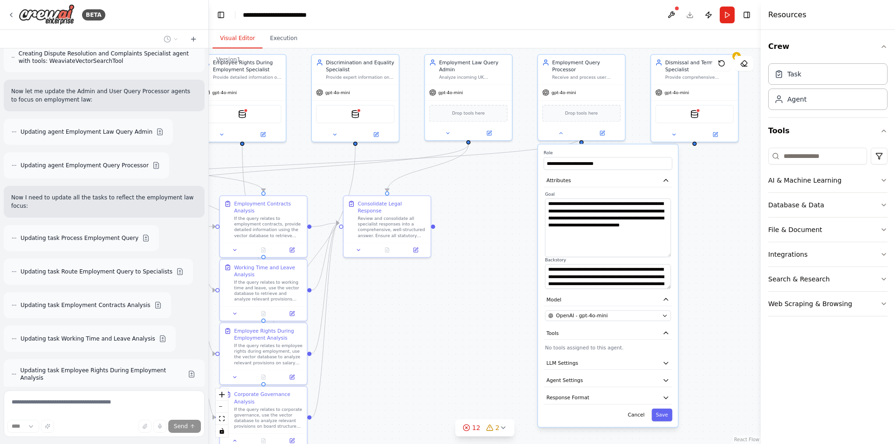
scroll to position [2541, 0]
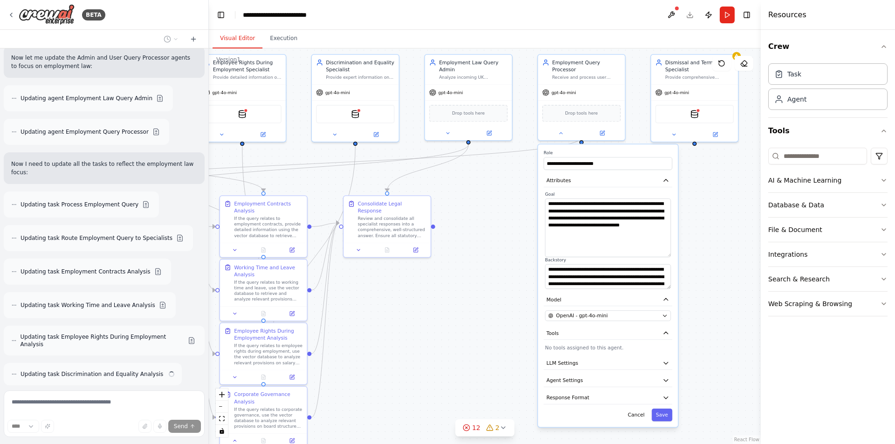
type input "**********"
type textarea "**********"
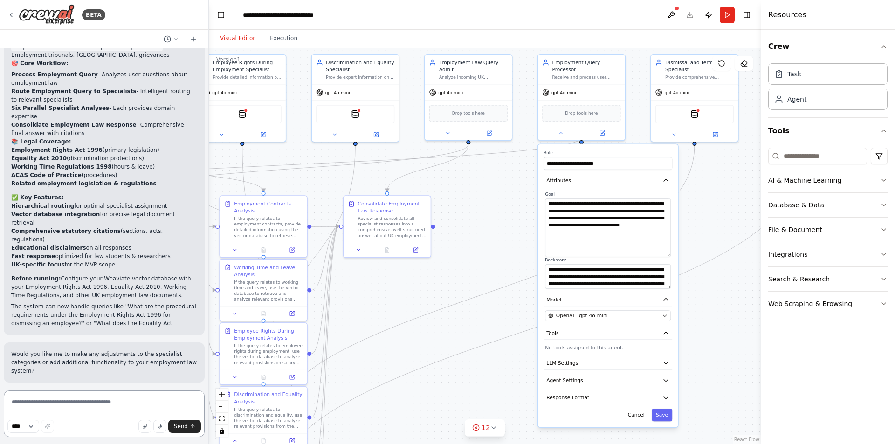
scroll to position [3312, 0]
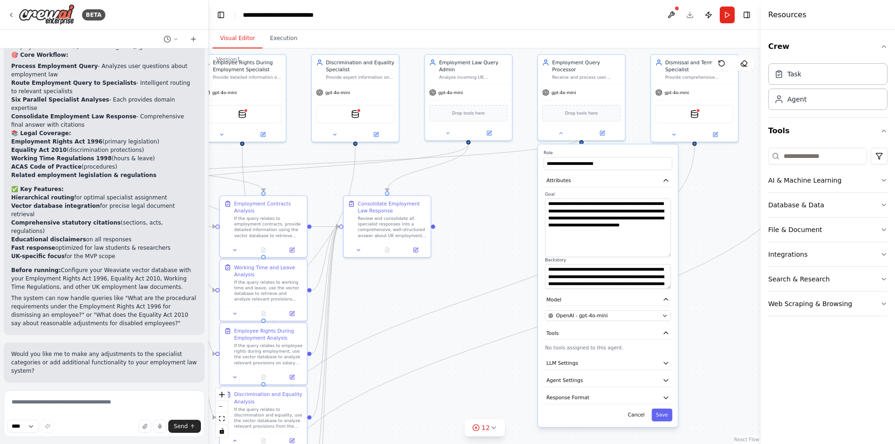
click at [101, 440] on span "Run Automation" at bounding box center [108, 443] width 45 height 7
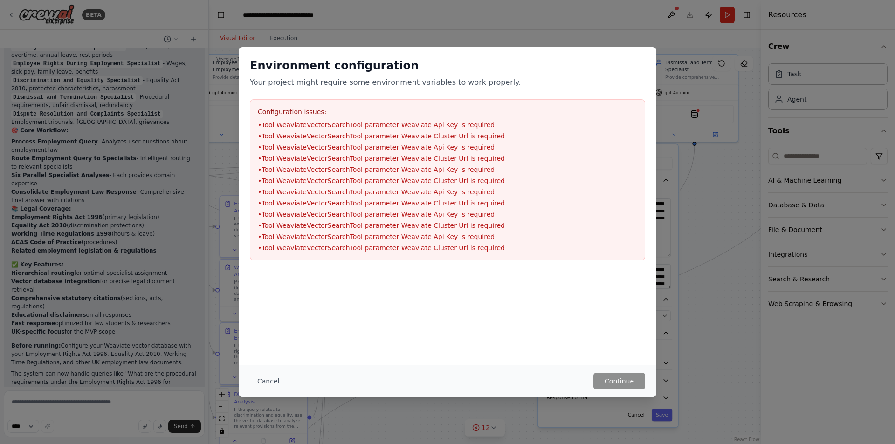
click at [687, 320] on div "Environment configuration Your project might require some environment variables…" at bounding box center [447, 222] width 895 height 444
click at [268, 383] on button "Cancel" at bounding box center [268, 381] width 37 height 17
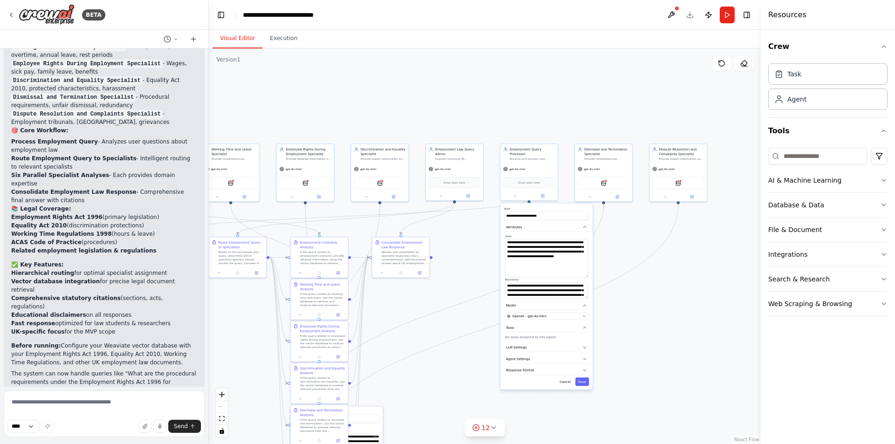
drag, startPoint x: 418, startPoint y: 301, endPoint x: 502, endPoint y: 287, distance: 84.6
click at [502, 287] on div ".deletable-edge-delete-btn { width: 20px; height: 20px; border: 0px solid #ffff…" at bounding box center [485, 246] width 552 height 396
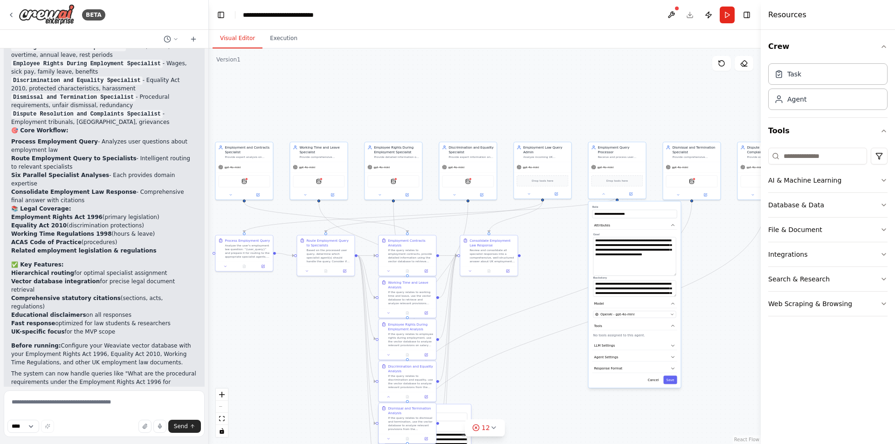
drag, startPoint x: 420, startPoint y: 293, endPoint x: 508, endPoint y: 291, distance: 88.1
click at [508, 291] on div ".deletable-edge-delete-btn { width: 20px; height: 20px; border: 0px solid #ffff…" at bounding box center [485, 246] width 552 height 396
click at [12, 14] on icon at bounding box center [10, 14] width 7 height 7
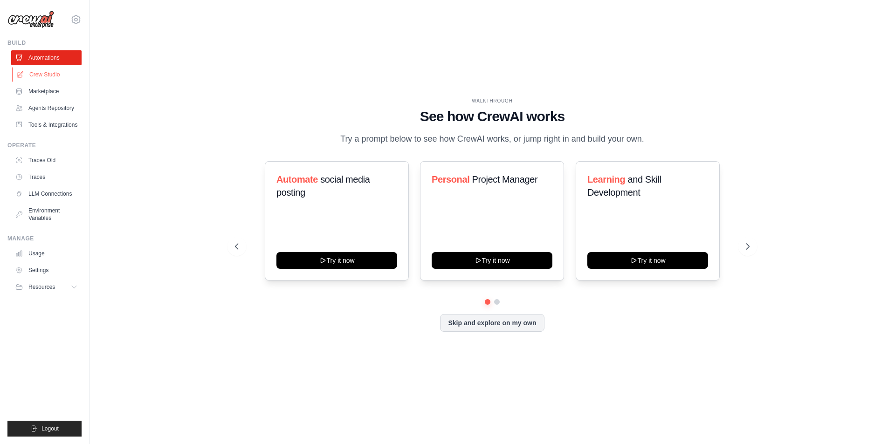
click at [42, 70] on link "Crew Studio" at bounding box center [47, 74] width 70 height 15
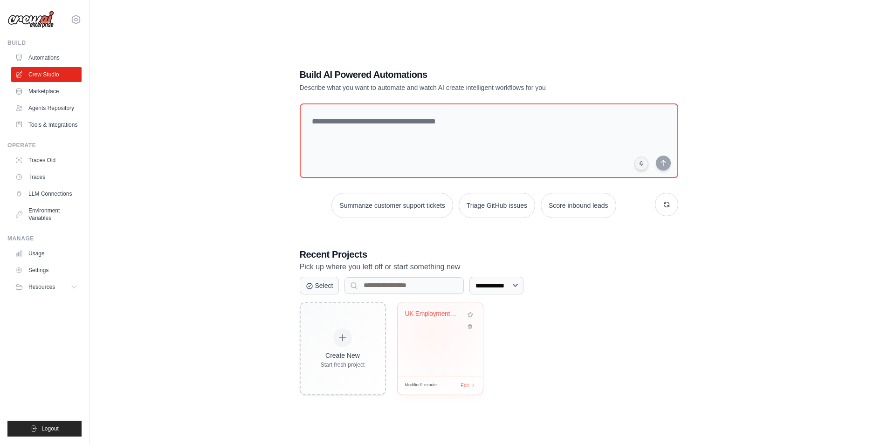
click at [435, 332] on div "UK Employment Law AI Assistant" at bounding box center [440, 340] width 85 height 74
click at [432, 317] on div "UK Employment Law AI Assistant" at bounding box center [433, 316] width 56 height 12
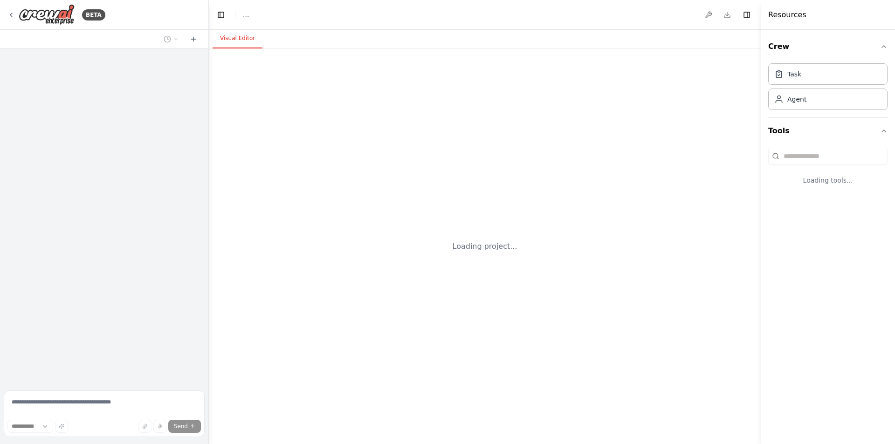
select select "****"
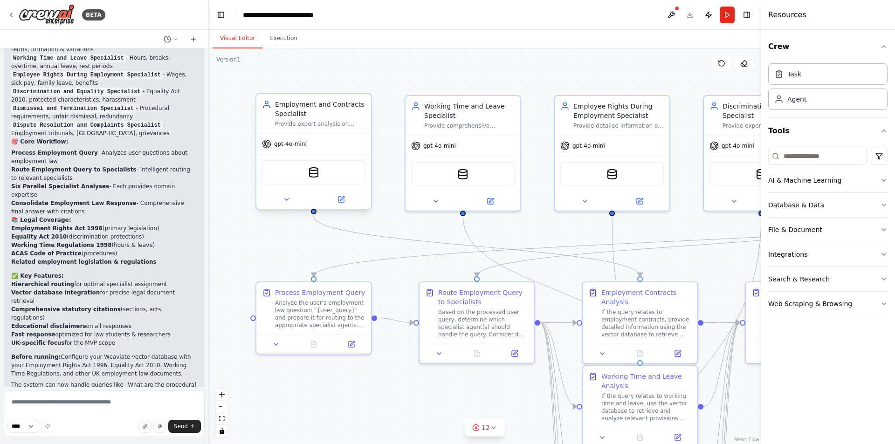
scroll to position [3236, 0]
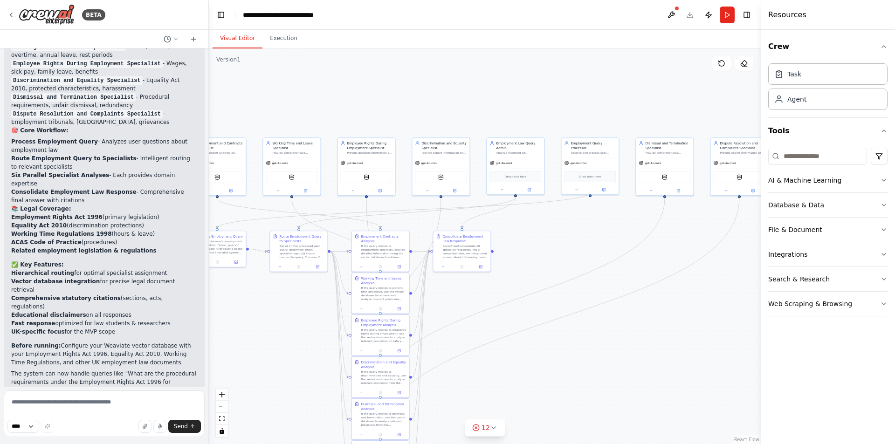
drag, startPoint x: 479, startPoint y: 97, endPoint x: 405, endPoint y: 92, distance: 74.3
click at [405, 92] on div ".deletable-edge-delete-btn { width: 20px; height: 20px; border: 0px solid #ffff…" at bounding box center [485, 246] width 552 height 396
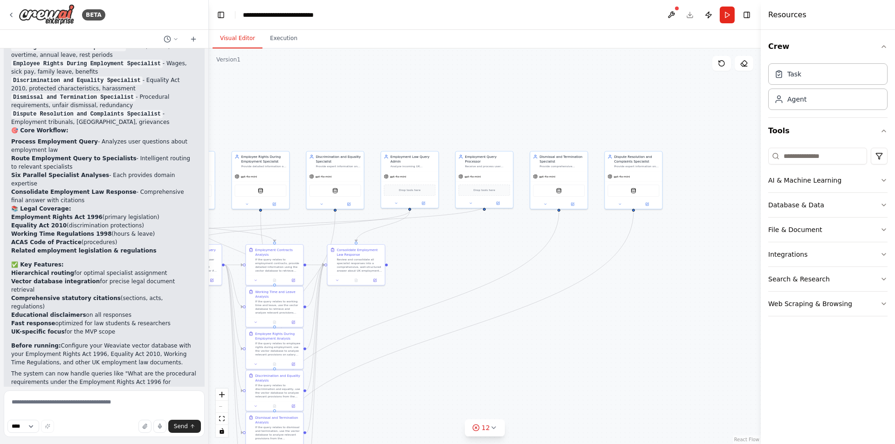
drag, startPoint x: 681, startPoint y: 289, endPoint x: 576, endPoint y: 301, distance: 106.1
click at [576, 301] on div ".deletable-edge-delete-btn { width: 20px; height: 20px; border: 0px solid #ffff…" at bounding box center [485, 246] width 552 height 396
drag, startPoint x: 482, startPoint y: 117, endPoint x: 568, endPoint y: 97, distance: 88.7
click at [567, 97] on div ".deletable-edge-delete-btn { width: 20px; height: 20px; border: 0px solid #ffff…" at bounding box center [485, 246] width 552 height 396
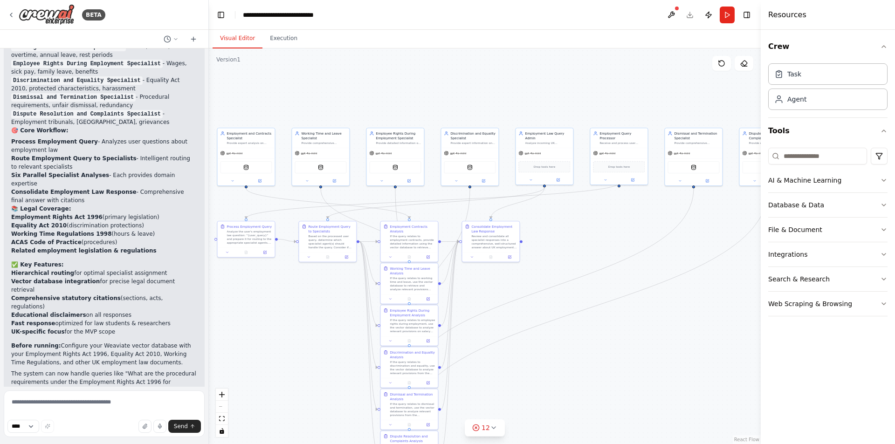
drag, startPoint x: 354, startPoint y: 102, endPoint x: 423, endPoint y: 102, distance: 69.0
click at [424, 101] on div ".deletable-edge-delete-btn { width: 20px; height: 20px; border: 0px solid #ffff…" at bounding box center [485, 246] width 552 height 396
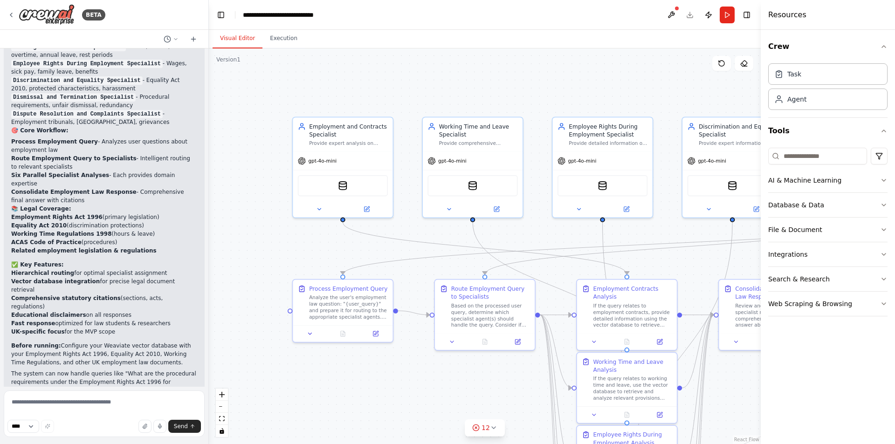
drag, startPoint x: 386, startPoint y: 85, endPoint x: 395, endPoint y: 93, distance: 12.2
click at [395, 93] on div ".deletable-edge-delete-btn { width: 20px; height: 20px; border: 0px solid #ffff…" at bounding box center [485, 246] width 552 height 396
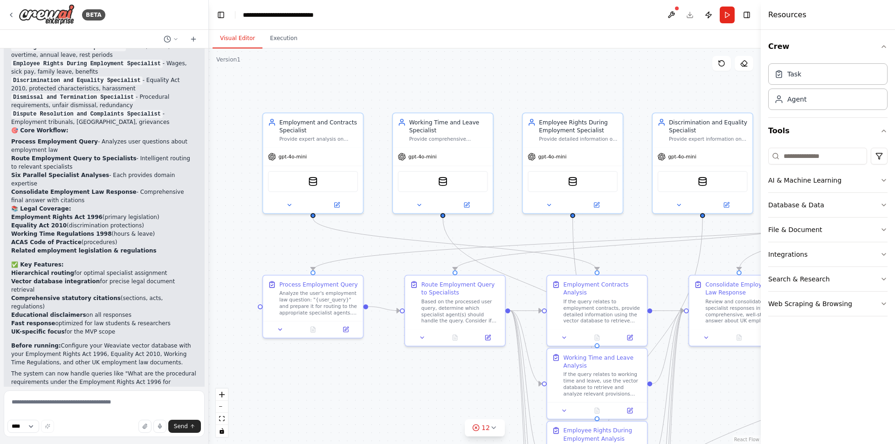
drag, startPoint x: 516, startPoint y: 95, endPoint x: 484, endPoint y: 90, distance: 32.6
click at [484, 90] on div ".deletable-edge-delete-btn { width: 20px; height: 20px; border: 0px solid #ffff…" at bounding box center [485, 246] width 552 height 396
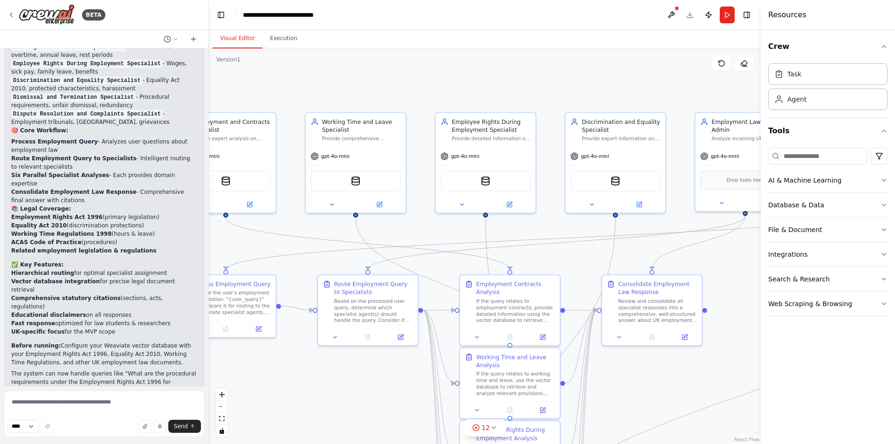
drag, startPoint x: 566, startPoint y: 98, endPoint x: 482, endPoint y: 98, distance: 83.5
click at [482, 98] on div ".deletable-edge-delete-btn { width: 20px; height: 20px; border: 0px solid #ffff…" at bounding box center [485, 246] width 552 height 396
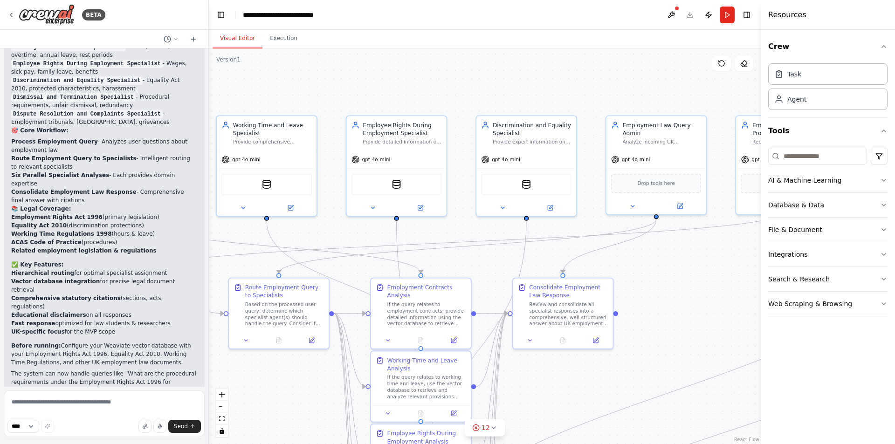
drag, startPoint x: 603, startPoint y: 90, endPoint x: 489, endPoint y: 97, distance: 114.0
click at [489, 97] on div ".deletable-edge-delete-btn { width: 20px; height: 20px; border: 0px solid #ffff…" at bounding box center [485, 246] width 552 height 396
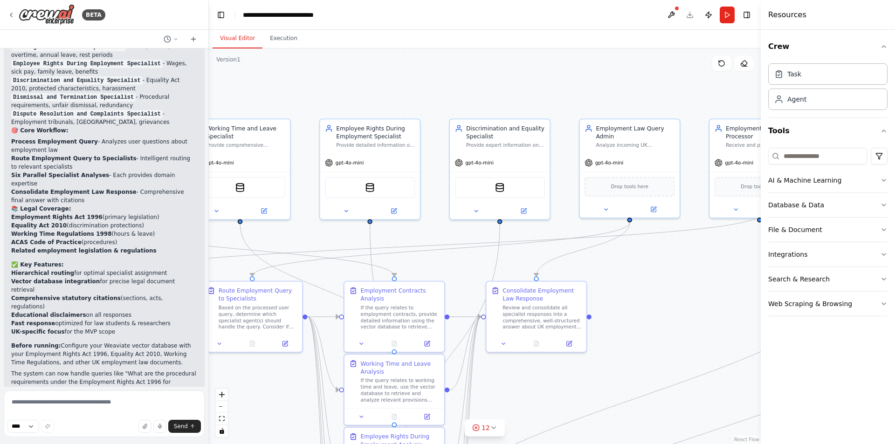
click at [603, 94] on div ".deletable-edge-delete-btn { width: 20px; height: 20px; border: 0px solid #ffff…" at bounding box center [485, 246] width 552 height 396
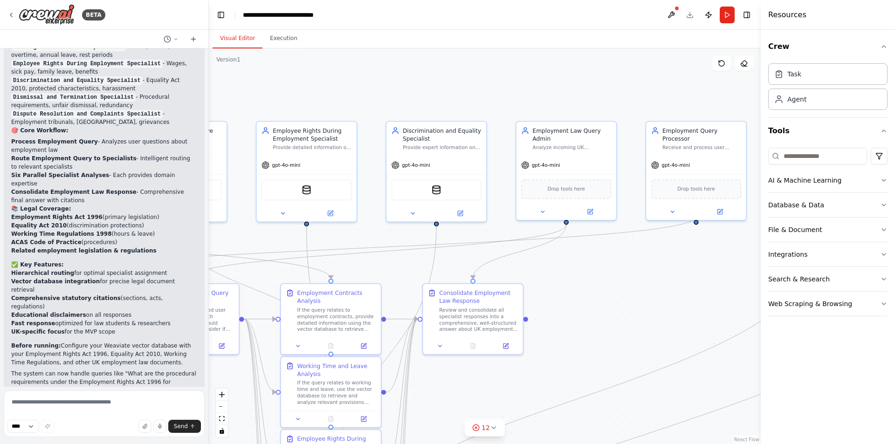
drag, startPoint x: 603, startPoint y: 94, endPoint x: 539, endPoint y: 97, distance: 63.5
click at [539, 97] on div ".deletable-edge-delete-btn { width: 20px; height: 20px; border: 0px solid #ffff…" at bounding box center [485, 246] width 552 height 396
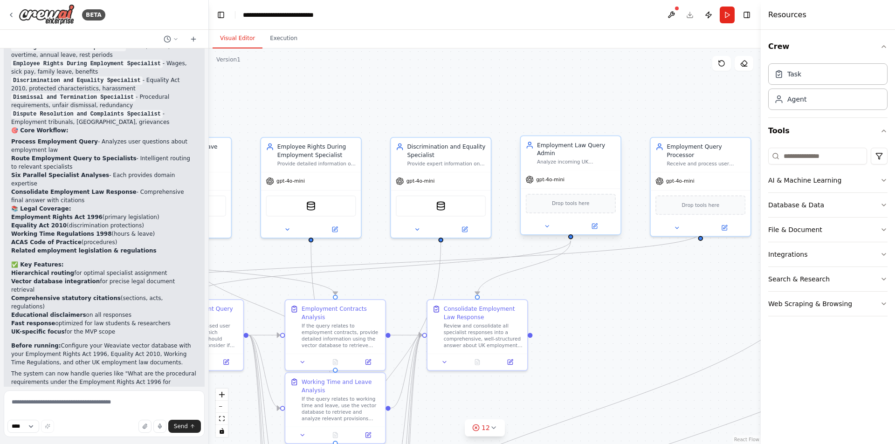
click at [556, 148] on div "Employment Law Query Admin" at bounding box center [576, 149] width 79 height 16
click at [540, 228] on button at bounding box center [547, 226] width 46 height 10
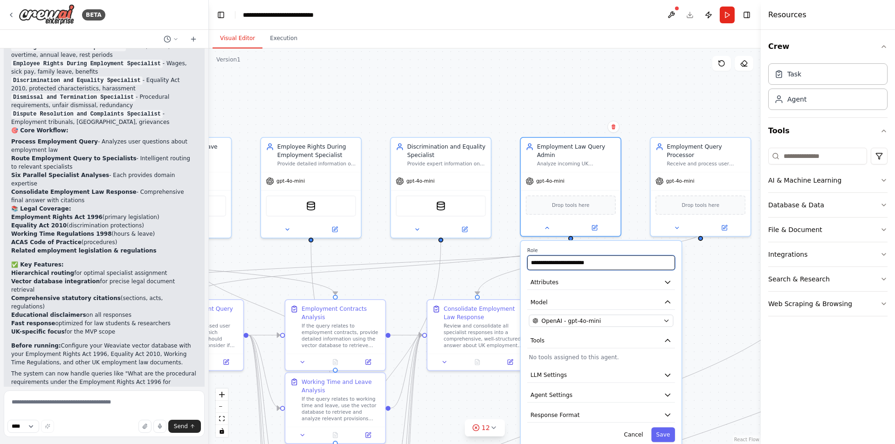
click at [579, 267] on input "**********" at bounding box center [601, 263] width 148 height 14
click at [591, 267] on input "**********" at bounding box center [601, 263] width 148 height 14
click at [519, 89] on div ".deletable-edge-delete-btn { width: 20px; height: 20px; border: 0px solid #ffff…" at bounding box center [485, 246] width 552 height 396
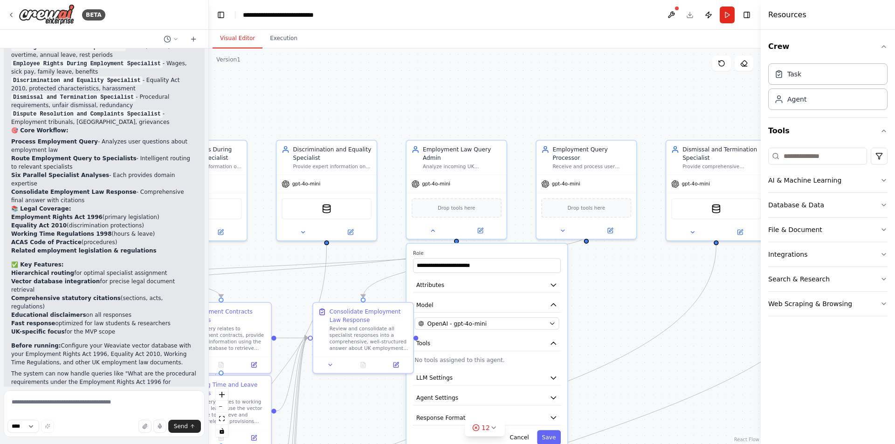
drag, startPoint x: 632, startPoint y: 91, endPoint x: 518, endPoint y: 94, distance: 114.3
click at [518, 94] on div ".deletable-edge-delete-btn { width: 20px; height: 20px; border: 0px solid #ffff…" at bounding box center [485, 246] width 552 height 396
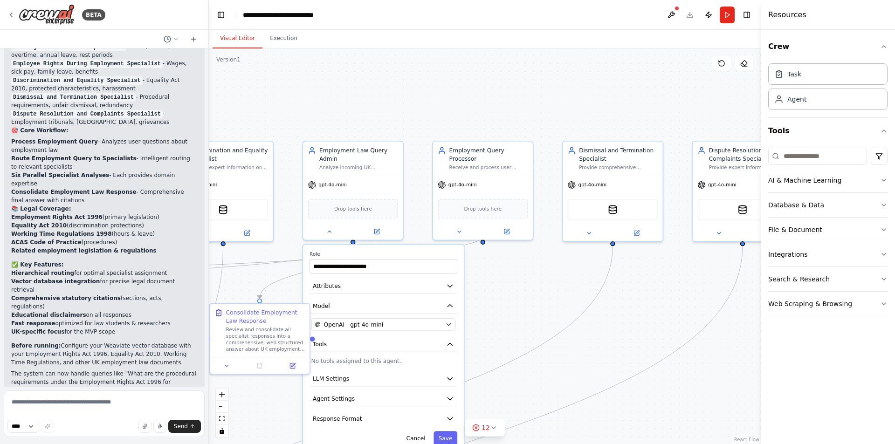
drag, startPoint x: 595, startPoint y: 99, endPoint x: 484, endPoint y: 99, distance: 110.5
click at [484, 99] on div ".deletable-edge-delete-btn { width: 20px; height: 20px; border: 0px solid #ffff…" at bounding box center [485, 246] width 552 height 396
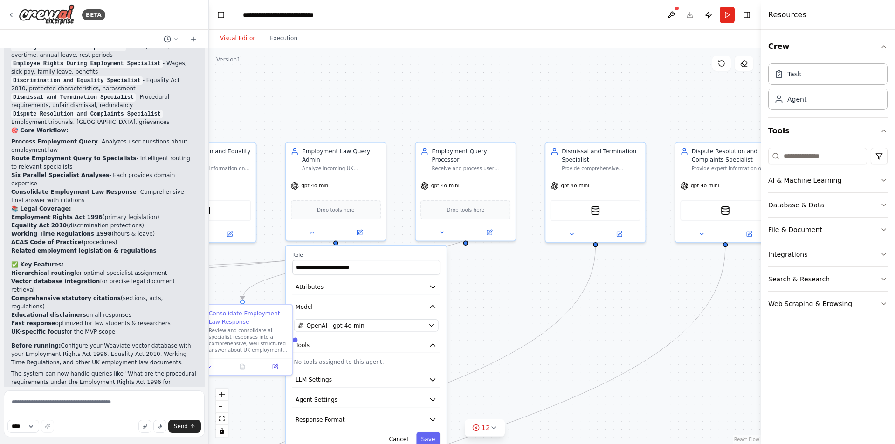
drag, startPoint x: 574, startPoint y: 105, endPoint x: 635, endPoint y: 105, distance: 60.6
click at [635, 105] on div ".deletable-edge-delete-btn { width: 20px; height: 20px; border: 0px solid #ffff…" at bounding box center [485, 246] width 552 height 396
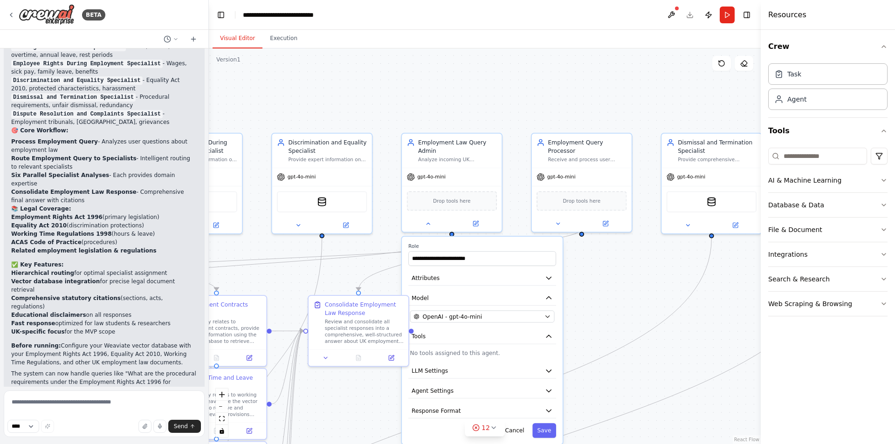
click at [584, 96] on div ".deletable-edge-delete-btn { width: 20px; height: 20px; border: 0px solid #ffff…" at bounding box center [485, 246] width 552 height 396
click at [542, 432] on button "Save" at bounding box center [544, 430] width 24 height 14
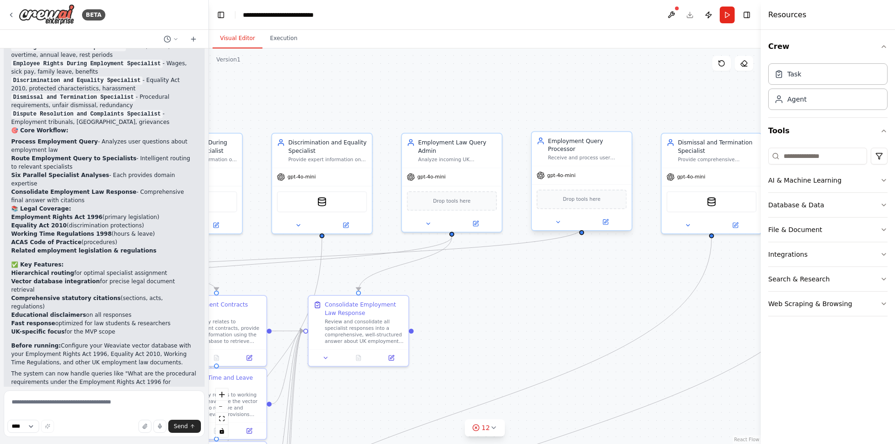
click at [554, 220] on div at bounding box center [582, 222] width 100 height 16
click at [558, 219] on icon at bounding box center [558, 222] width 7 height 7
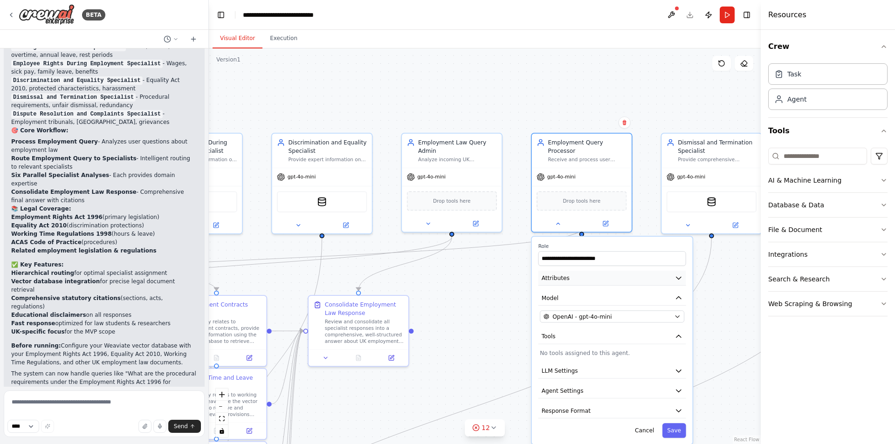
click at [622, 271] on button "Attributes" at bounding box center [613, 278] width 148 height 15
click at [682, 274] on icon "button" at bounding box center [679, 278] width 8 height 8
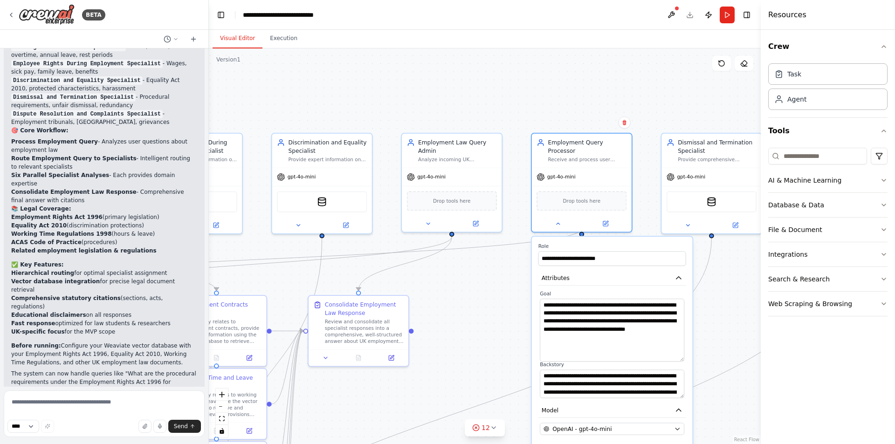
drag, startPoint x: 679, startPoint y: 318, endPoint x: 678, endPoint y: 353, distance: 35.9
click at [678, 353] on textarea "**********" at bounding box center [612, 330] width 145 height 63
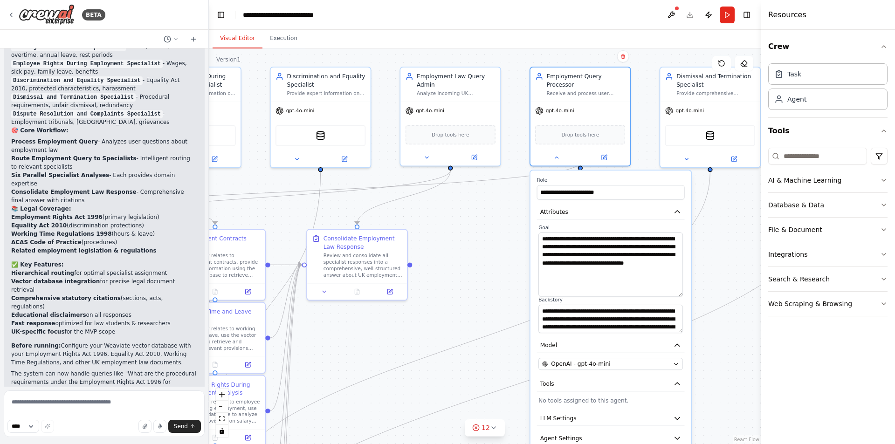
drag, startPoint x: 724, startPoint y: 313, endPoint x: 720, endPoint y: 265, distance: 48.2
click at [720, 265] on div ".deletable-edge-delete-btn { width: 20px; height: 20px; border: 0px solid #ffff…" at bounding box center [485, 246] width 552 height 396
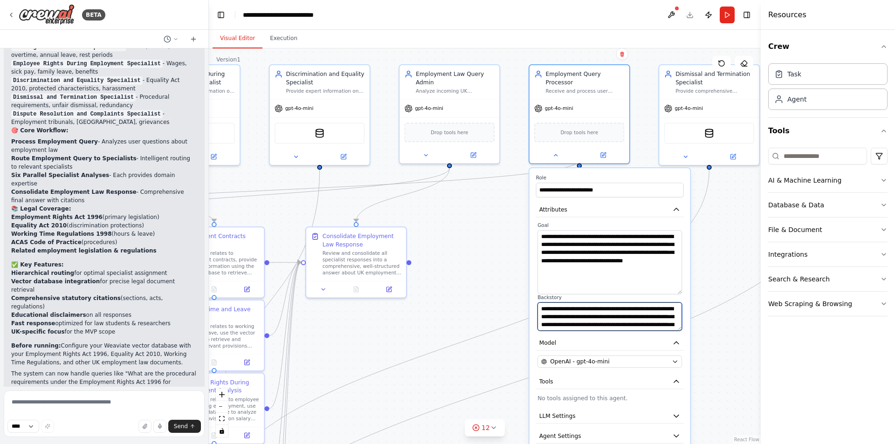
click at [673, 322] on textarea "**********" at bounding box center [610, 317] width 145 height 28
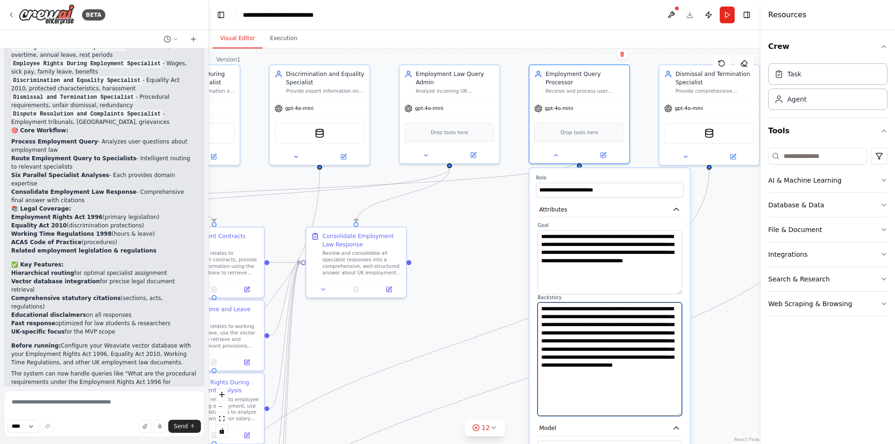
drag, startPoint x: 678, startPoint y: 321, endPoint x: 676, endPoint y: 406, distance: 85.3
click at [676, 406] on textarea "**********" at bounding box center [610, 360] width 145 height 114
click at [496, 247] on div ".deletable-edge-delete-btn { width: 20px; height: 20px; border: 0px solid #ffff…" at bounding box center [485, 246] width 552 height 396
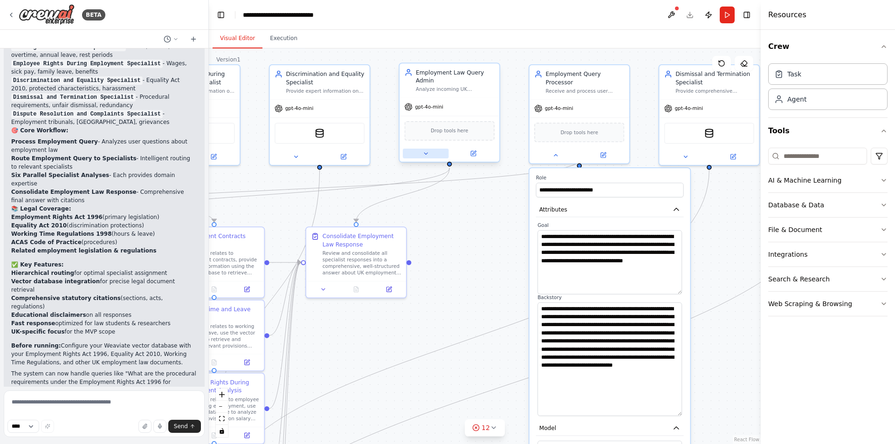
click at [428, 154] on icon at bounding box center [425, 154] width 7 height 7
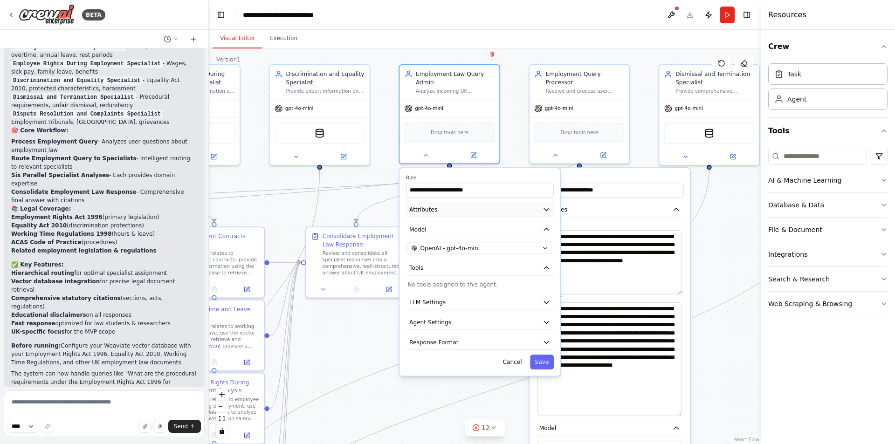
click at [545, 213] on icon "button" at bounding box center [547, 210] width 8 height 8
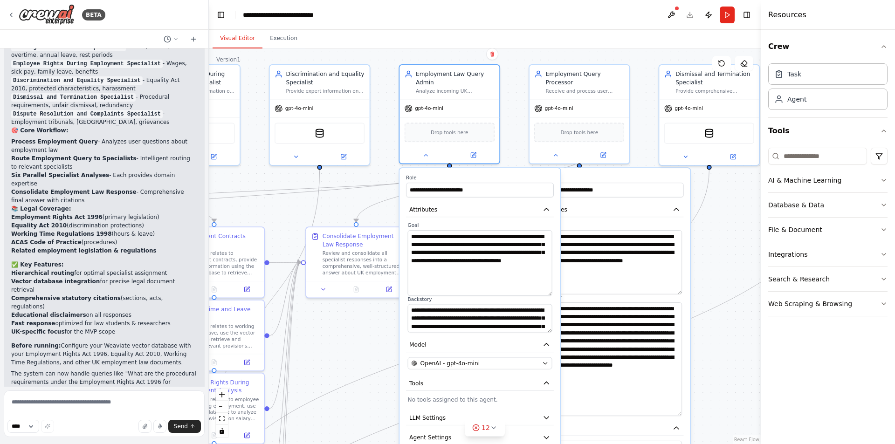
drag, startPoint x: 549, startPoint y: 256, endPoint x: 548, endPoint y: 293, distance: 37.3
click at [548, 293] on textarea "**********" at bounding box center [480, 263] width 145 height 66
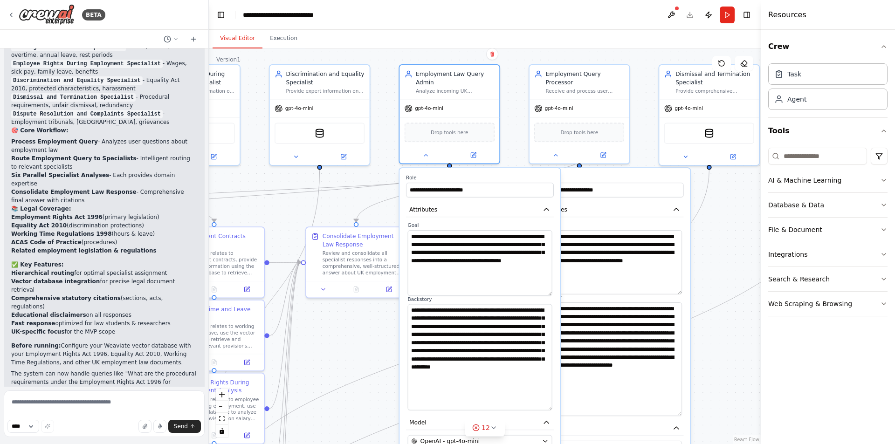
drag, startPoint x: 549, startPoint y: 331, endPoint x: 550, endPoint y: 409, distance: 77.9
click at [550, 409] on textarea "**********" at bounding box center [480, 357] width 145 height 106
click at [368, 350] on div ".deletable-edge-delete-btn { width: 20px; height: 20px; border: 0px solid #ffff…" at bounding box center [485, 246] width 552 height 396
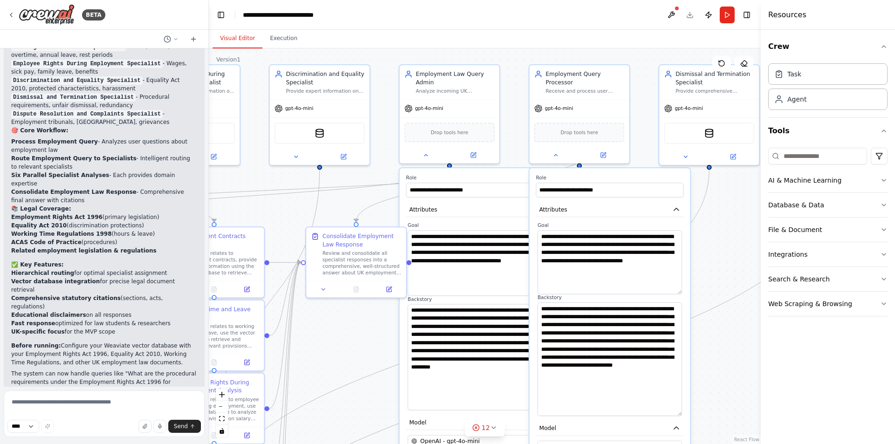
click at [378, 356] on div ".deletable-edge-delete-btn { width: 20px; height: 20px; border: 0px solid #ffff…" at bounding box center [485, 246] width 552 height 396
click at [421, 158] on button at bounding box center [426, 154] width 46 height 10
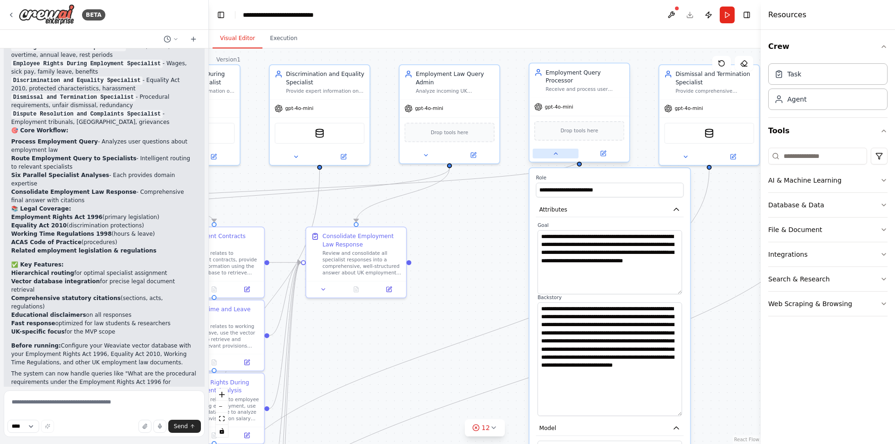
click at [554, 151] on icon at bounding box center [556, 154] width 7 height 7
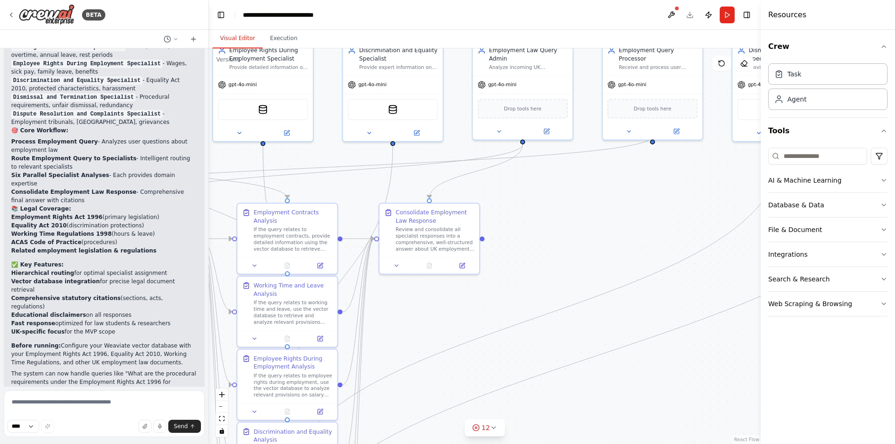
drag, startPoint x: 481, startPoint y: 251, endPoint x: 542, endPoint y: 235, distance: 63.1
click at [542, 235] on div ".deletable-edge-delete-btn { width: 20px; height: 20px; border: 0px solid #ffff…" at bounding box center [485, 246] width 552 height 396
click at [556, 154] on icon "Edge from 39001112-ac60-4956-b795-c9a8f7c5b96f to e4357f58-5dc5-40c3-bcb9-3a07c…" at bounding box center [331, 167] width 649 height 62
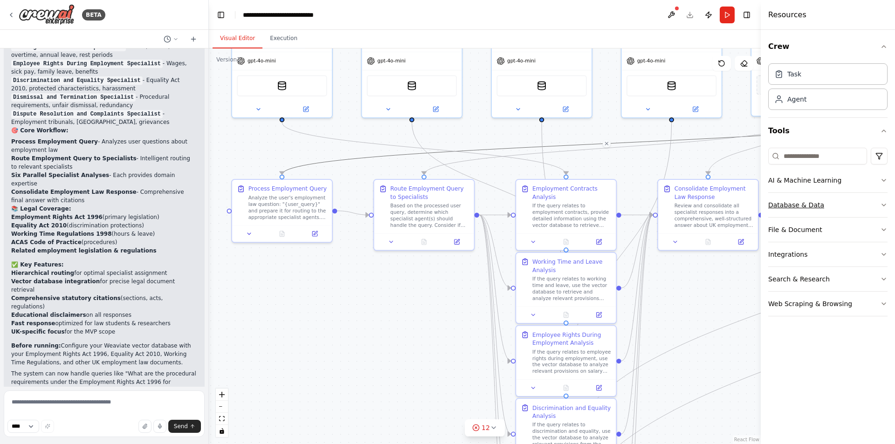
drag, startPoint x: 535, startPoint y: 224, endPoint x: 792, endPoint y: 206, distance: 257.6
click at [792, 206] on div "BETA The service is an AI assistant specialized in UK company law. It is built …" at bounding box center [447, 222] width 895 height 444
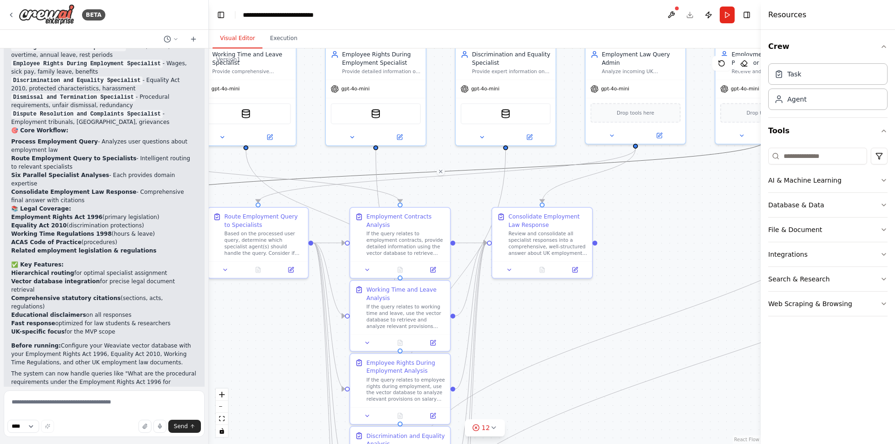
drag, startPoint x: 402, startPoint y: 290, endPoint x: 237, endPoint y: 317, distance: 167.7
click at [234, 318] on div ".deletable-edge-delete-btn { width: 20px; height: 20px; border: 0px solid #ffff…" at bounding box center [485, 246] width 552 height 396
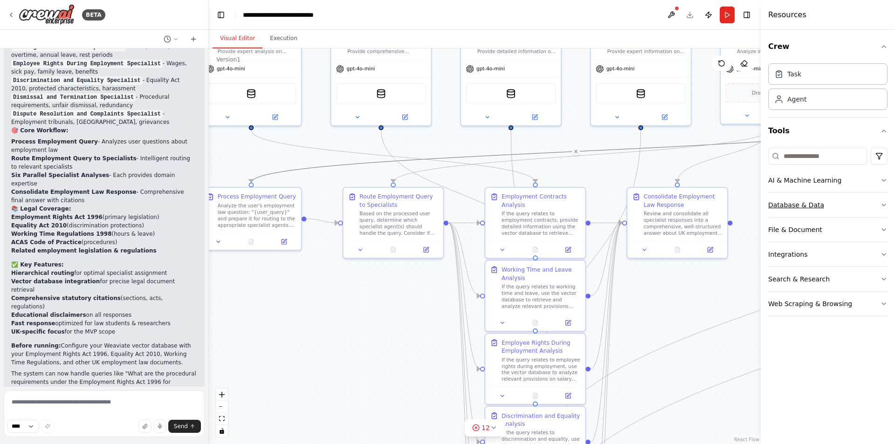
drag, startPoint x: 676, startPoint y: 221, endPoint x: 779, endPoint y: 205, distance: 104.7
click at [779, 205] on div "BETA The service is an AI assistant specialized in UK company law. It is built …" at bounding box center [447, 222] width 895 height 444
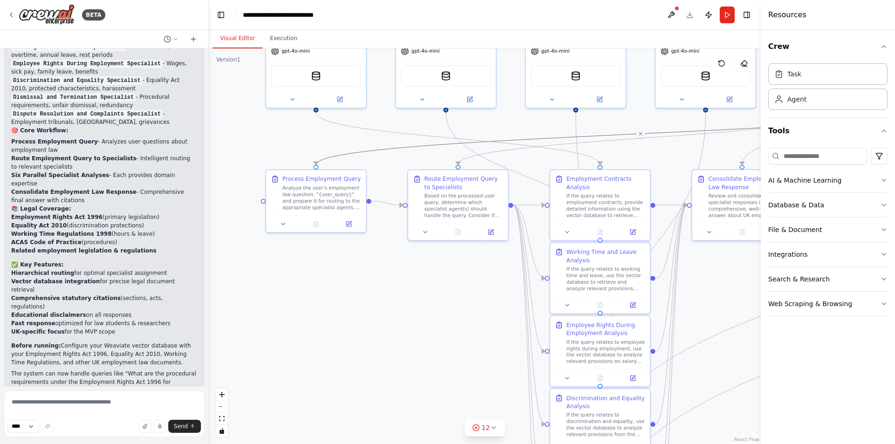
drag, startPoint x: 355, startPoint y: 326, endPoint x: 419, endPoint y: 309, distance: 66.2
click at [419, 309] on div ".deletable-edge-delete-btn { width: 20px; height: 20px; border: 0px solid #ffff…" at bounding box center [485, 246] width 552 height 396
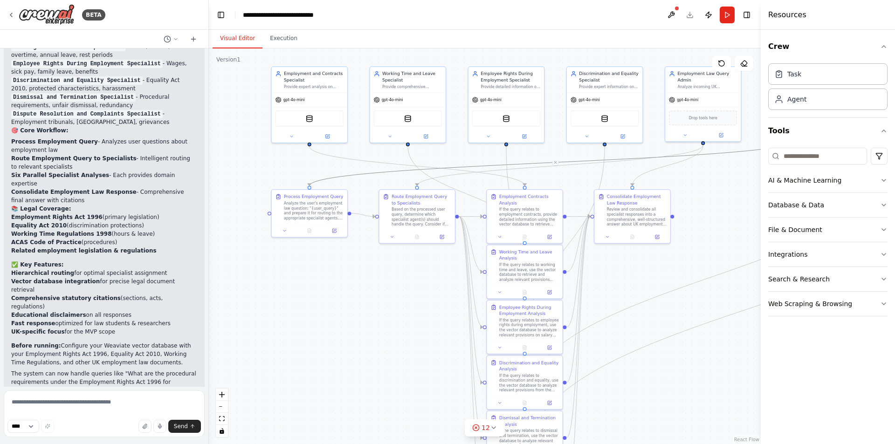
drag, startPoint x: 396, startPoint y: 314, endPoint x: 368, endPoint y: 299, distance: 31.1
click at [368, 299] on div ".deletable-edge-delete-btn { width: 20px; height: 20px; border: 0px solid #ffff…" at bounding box center [485, 246] width 552 height 396
click at [518, 181] on icon "Edge from e82c9dd3-a97f-4607-88ca-e48fd2bf6828 to ab8a2a91-2d9f-485b-875c-9d5b3…" at bounding box center [417, 166] width 215 height 40
click at [409, 155] on icon "Edge from 9e365a7f-aad4-440a-88fe-d7c17a92f141 to 30556b55-ea57-401c-aa27-b33be…" at bounding box center [466, 193] width 117 height 95
click at [387, 341] on div ".deletable-edge-delete-btn { width: 20px; height: 20px; border: 0px solid #ffff…" at bounding box center [485, 246] width 552 height 396
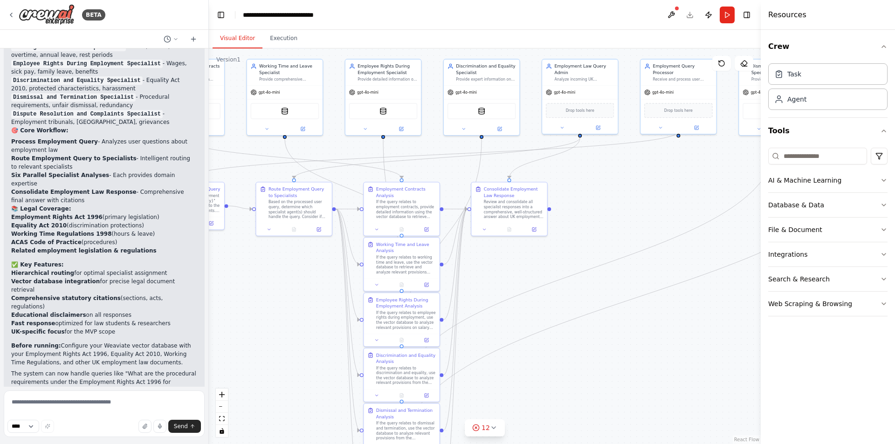
drag, startPoint x: 387, startPoint y: 341, endPoint x: 254, endPoint y: 332, distance: 132.7
click at [253, 332] on div ".deletable-edge-delete-btn { width: 20px; height: 20px; border: 0px solid #ffff…" at bounding box center [485, 246] width 552 height 396
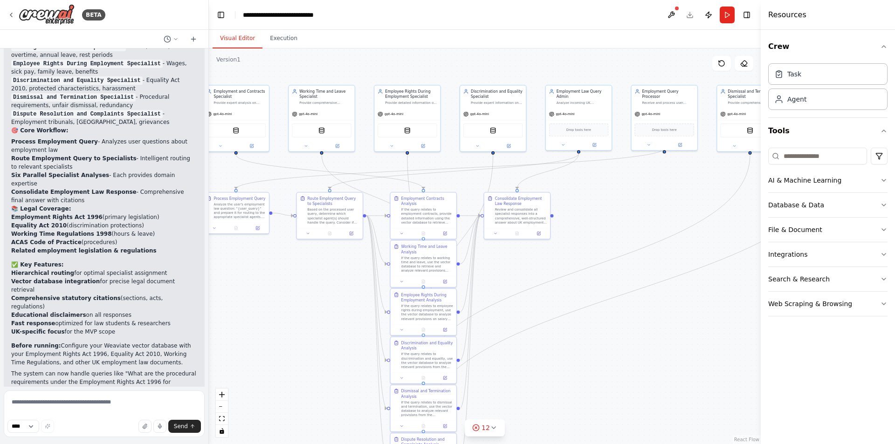
drag, startPoint x: 686, startPoint y: 263, endPoint x: 480, endPoint y: 273, distance: 205.9
click at [486, 270] on div ".deletable-edge-delete-btn { width: 20px; height: 20px; border: 0px solid #ffff…" at bounding box center [485, 246] width 552 height 396
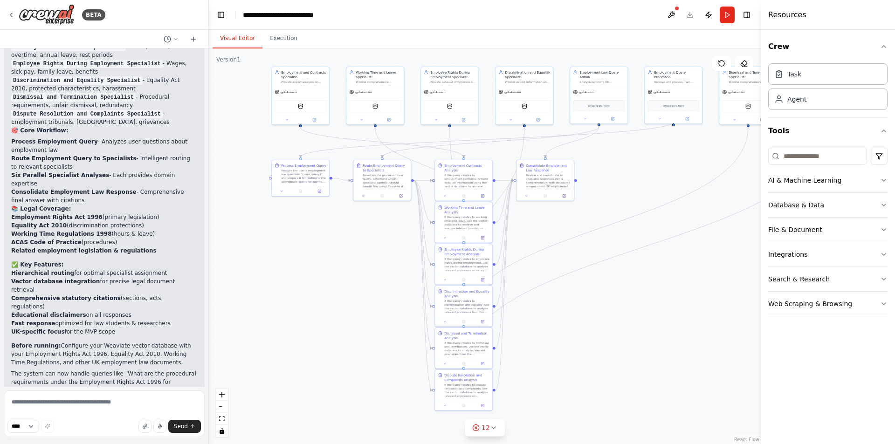
drag, startPoint x: 561, startPoint y: 326, endPoint x: 613, endPoint y: 295, distance: 60.1
click at [613, 295] on div ".deletable-edge-delete-btn { width: 20px; height: 20px; border: 0px solid #ffff…" at bounding box center [485, 246] width 552 height 396
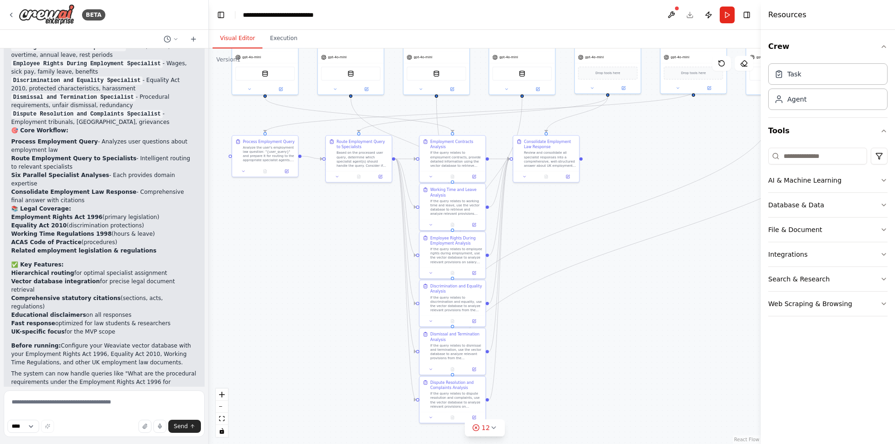
click at [551, 278] on div ".deletable-edge-delete-btn { width: 20px; height: 20px; border: 0px solid #ffff…" at bounding box center [485, 246] width 552 height 396
click at [549, 276] on icon "Edge from 19ae3fad-ccec-415a-9457-5b8f066ae9b2 to b313f085-23af-4a0f-a93d-79a22…" at bounding box center [659, 236] width 412 height 276
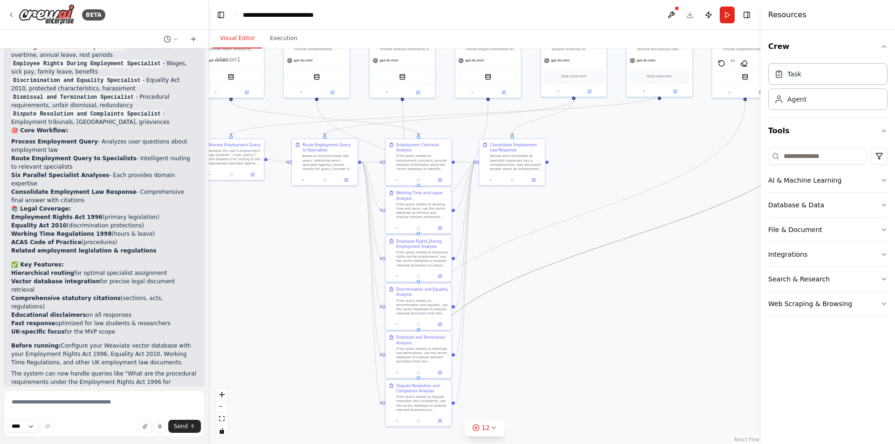
drag, startPoint x: 646, startPoint y: 287, endPoint x: 654, endPoint y: 290, distance: 7.8
click at [654, 290] on div ".deletable-edge-delete-btn { width: 20px; height: 20px; border: 0px solid #ffff…" at bounding box center [485, 246] width 552 height 396
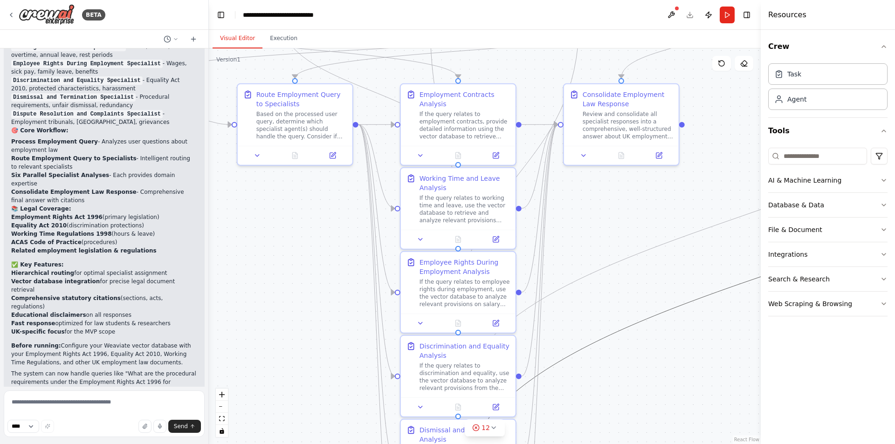
drag, startPoint x: 567, startPoint y: 174, endPoint x: 647, endPoint y: 263, distance: 119.5
click at [647, 263] on div ".deletable-edge-delete-btn { width: 20px; height: 20px; border: 0px solid #ffff…" at bounding box center [485, 246] width 552 height 396
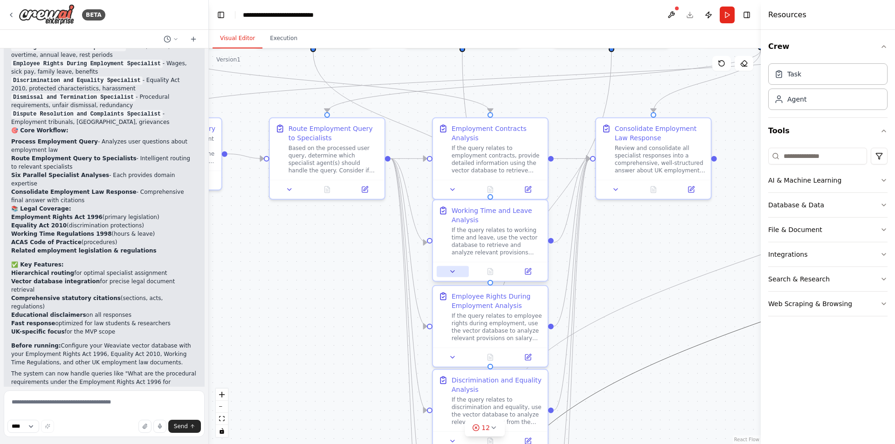
click at [453, 276] on button at bounding box center [453, 271] width 32 height 11
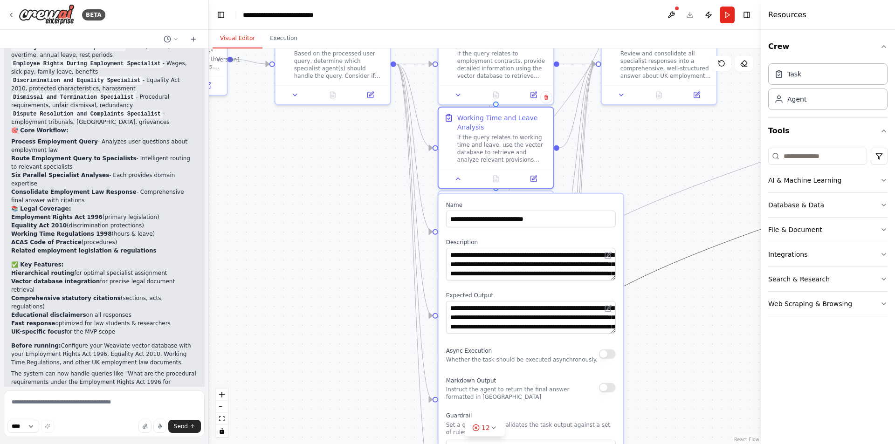
drag, startPoint x: 353, startPoint y: 266, endPoint x: 353, endPoint y: 236, distance: 29.8
click at [353, 236] on div ".deletable-edge-delete-btn { width: 20px; height: 20px; border: 0px solid #ffff…" at bounding box center [485, 246] width 552 height 396
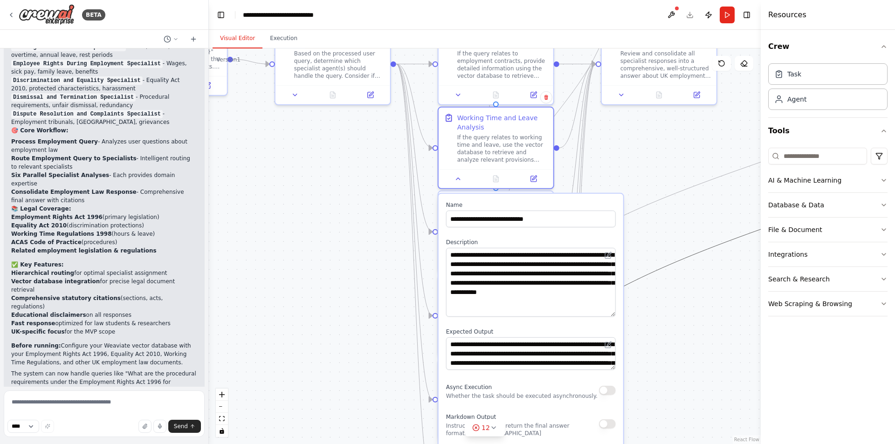
drag, startPoint x: 614, startPoint y: 276, endPoint x: 612, endPoint y: 339, distance: 63.0
click at [612, 317] on textarea "**********" at bounding box center [531, 282] width 170 height 69
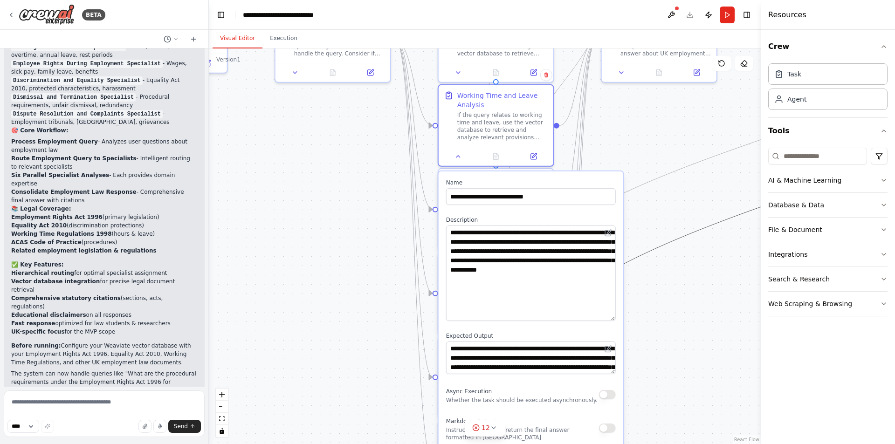
drag, startPoint x: 385, startPoint y: 313, endPoint x: 375, endPoint y: 230, distance: 83.5
click at [375, 230] on div ".deletable-edge-delete-btn { width: 20px; height: 20px; border: 0px solid #ffff…" at bounding box center [485, 246] width 552 height 396
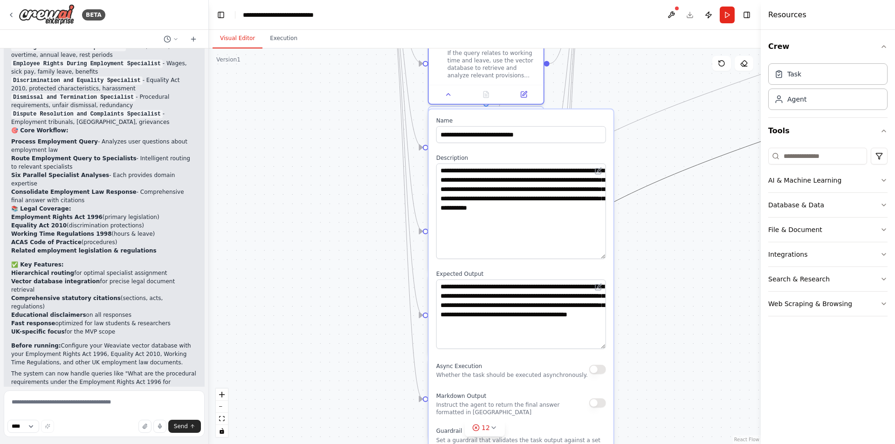
drag, startPoint x: 602, startPoint y: 311, endPoint x: 605, endPoint y: 368, distance: 57.4
click at [605, 349] on textarea "**********" at bounding box center [521, 314] width 170 height 69
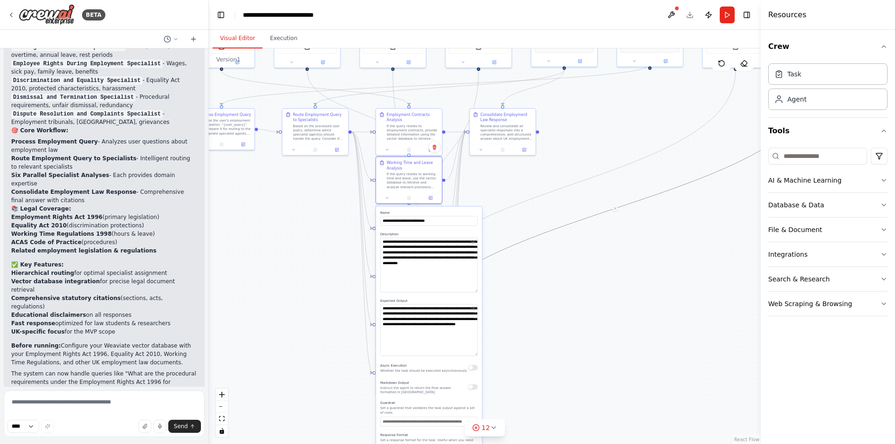
drag, startPoint x: 621, startPoint y: 271, endPoint x: 433, endPoint y: 360, distance: 208.4
click at [433, 360] on div ".deletable-edge-delete-btn { width: 20px; height: 20px; border: 0px solid #ffff…" at bounding box center [485, 246] width 552 height 396
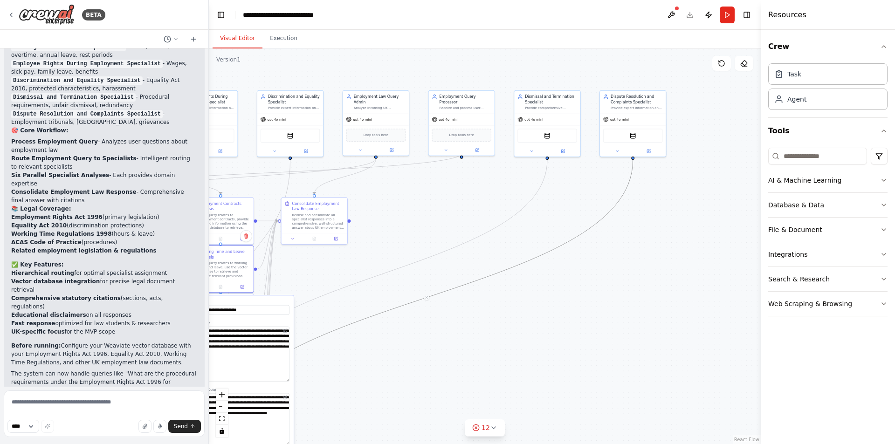
drag, startPoint x: 588, startPoint y: 273, endPoint x: 587, endPoint y: 299, distance: 26.1
click at [588, 276] on div ".deletable-edge-delete-btn { width: 20px; height: 20px; border: 0px solid #ffff…" at bounding box center [485, 246] width 552 height 396
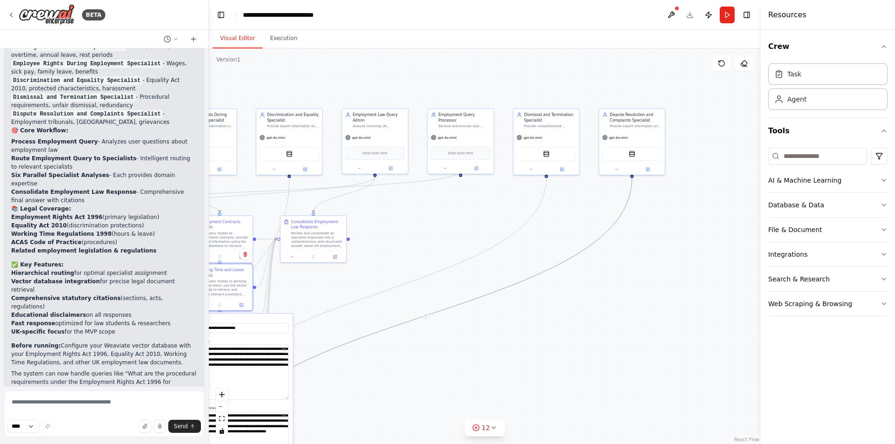
drag, startPoint x: 587, startPoint y: 299, endPoint x: 587, endPoint y: 376, distance: 76.5
click at [587, 376] on div ".deletable-edge-delete-btn { width: 20px; height: 20px; border: 0px solid #ffff…" at bounding box center [485, 246] width 552 height 396
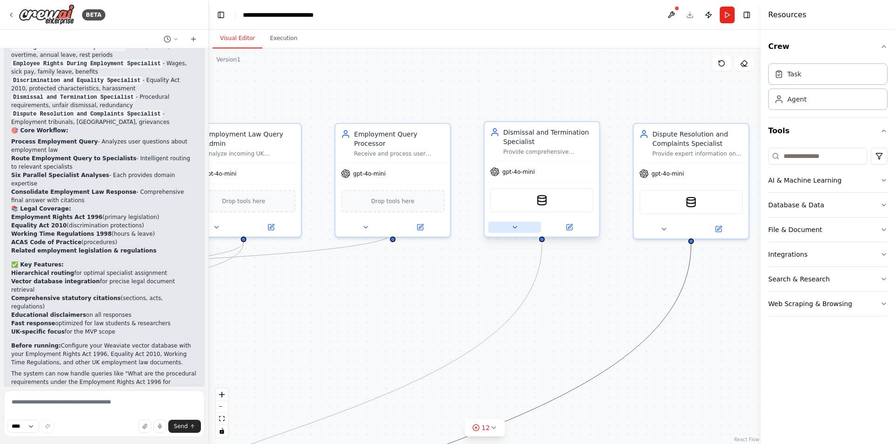
click at [513, 231] on icon at bounding box center [514, 227] width 7 height 7
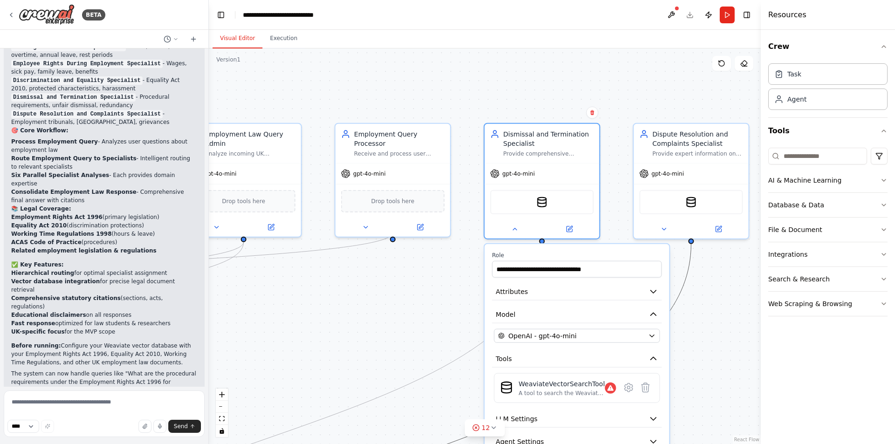
drag, startPoint x: 398, startPoint y: 226, endPoint x: 390, endPoint y: 187, distance: 39.0
click at [390, 187] on div ".deletable-edge-delete-btn { width: 20px; height: 20px; border: 0px solid #ffff…" at bounding box center [485, 246] width 552 height 396
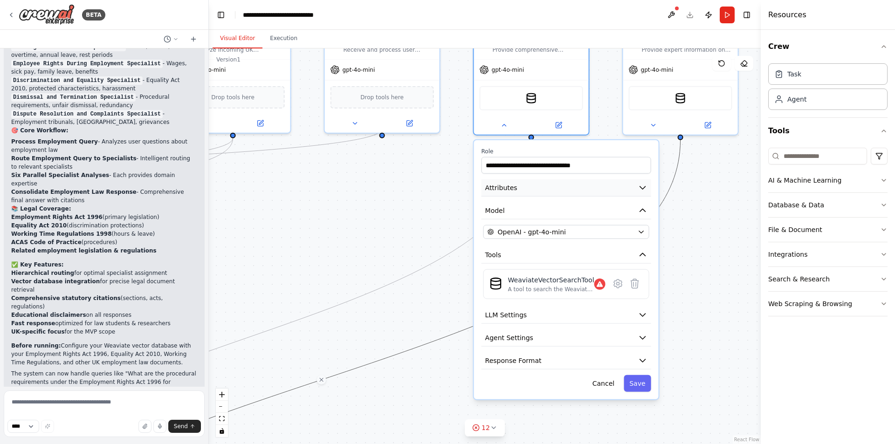
click at [637, 187] on button "Attributes" at bounding box center [567, 188] width 170 height 17
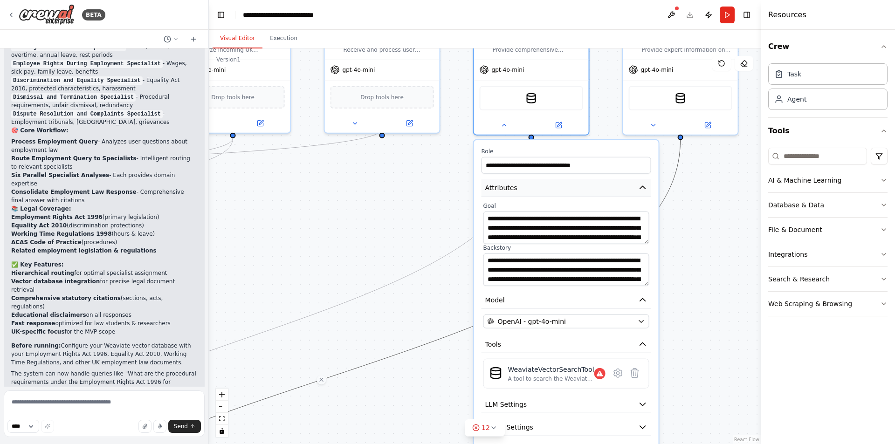
click at [637, 187] on button "Attributes" at bounding box center [567, 188] width 170 height 17
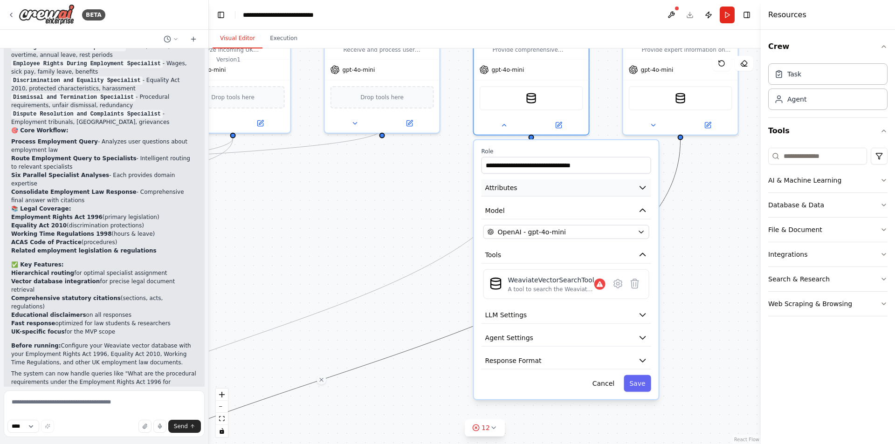
click at [645, 191] on icon "button" at bounding box center [642, 187] width 9 height 9
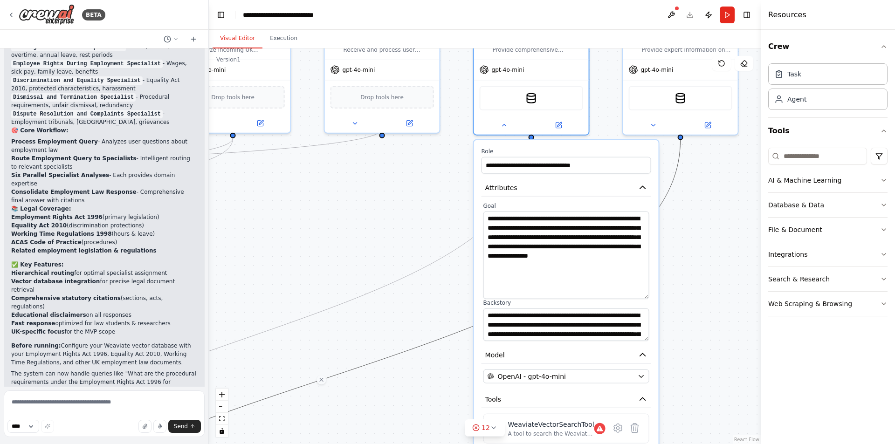
drag, startPoint x: 647, startPoint y: 241, endPoint x: 650, endPoint y: 299, distance: 58.8
click at [650, 299] on div "**********" at bounding box center [567, 271] width 170 height 139
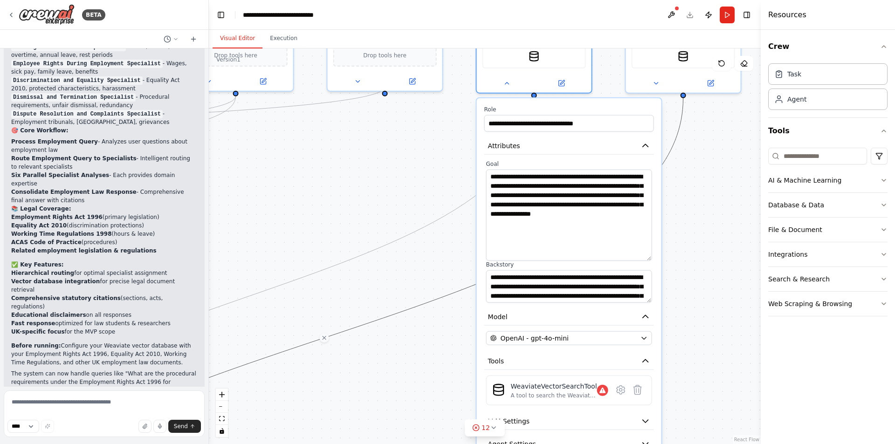
drag, startPoint x: 375, startPoint y: 244, endPoint x: 376, endPoint y: 207, distance: 36.9
click at [376, 207] on div ".deletable-edge-delete-btn { width: 20px; height: 20px; border: 0px solid #ffff…" at bounding box center [485, 246] width 552 height 396
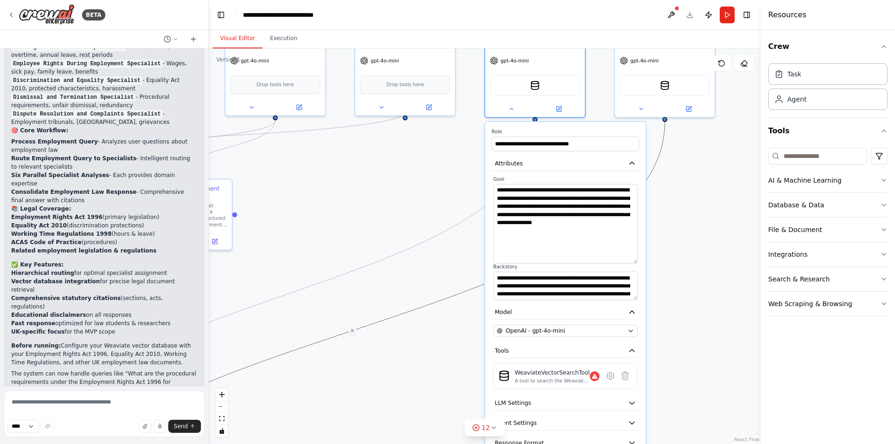
click at [359, 217] on div ".deletable-edge-delete-btn { width: 20px; height: 20px; border: 0px solid #ffff…" at bounding box center [485, 246] width 552 height 396
click at [512, 113] on div at bounding box center [535, 107] width 100 height 16
click at [515, 109] on icon at bounding box center [511, 107] width 7 height 7
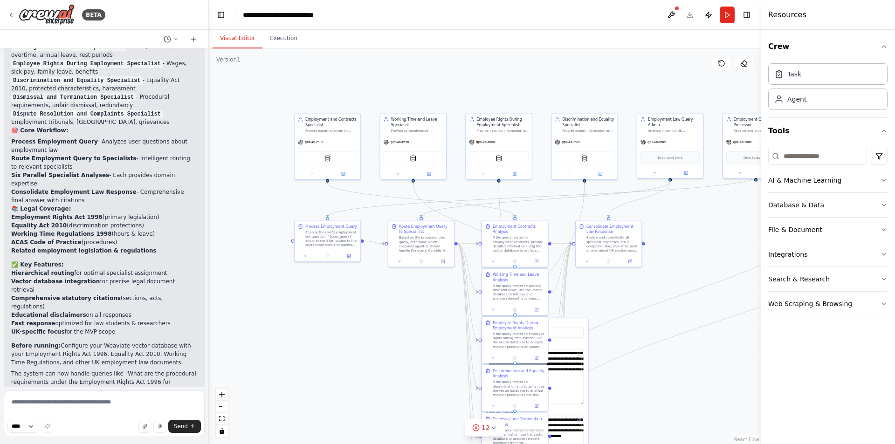
drag, startPoint x: 370, startPoint y: 219, endPoint x: 718, endPoint y: 244, distance: 349.2
click at [718, 244] on div ".deletable-edge-delete-btn { width: 20px; height: 20px; border: 0px solid #ffff…" at bounding box center [485, 246] width 552 height 396
click at [331, 127] on div "Provide expert analysis on employment contracts, including types of contracts (…" at bounding box center [331, 129] width 52 height 4
click at [355, 107] on button at bounding box center [353, 103] width 12 height 12
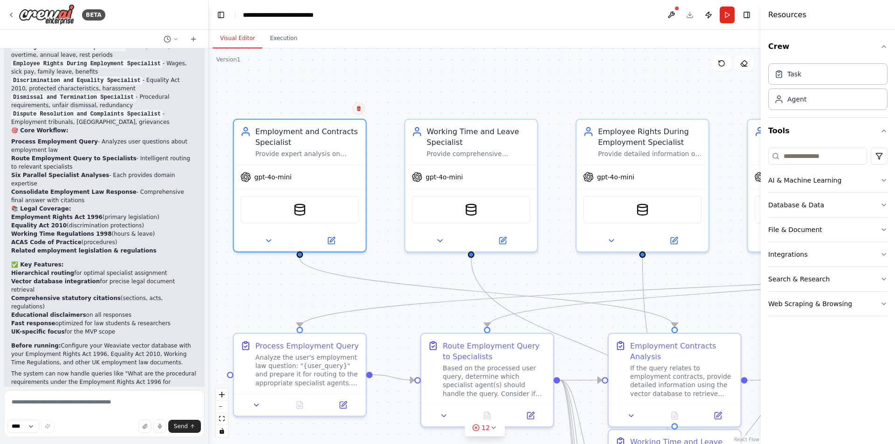
click at [356, 109] on icon at bounding box center [359, 109] width 6 height 6
click at [340, 114] on div ".deletable-edge-delete-btn { width: 20px; height: 20px; border: 0px solid #ffff…" at bounding box center [485, 246] width 552 height 396
click at [336, 125] on div "Employment and Contracts Specialist" at bounding box center [308, 134] width 104 height 21
click at [359, 111] on icon at bounding box center [359, 108] width 4 height 5
click at [339, 108] on button "Confirm" at bounding box center [332, 108] width 33 height 11
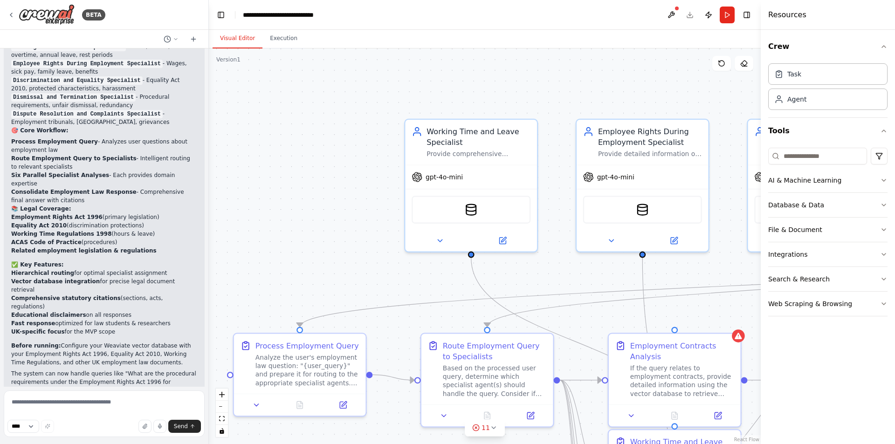
click at [540, 133] on div ".deletable-edge-delete-btn { width: 20px; height: 20px; border: 0px solid #ffff…" at bounding box center [485, 246] width 552 height 396
click at [531, 131] on div "Working Time and Leave Specialist Provide comprehensive information on working …" at bounding box center [471, 139] width 132 height 45
click at [531, 113] on button at bounding box center [530, 109] width 12 height 12
click at [498, 109] on button "Confirm" at bounding box center [503, 108] width 33 height 11
click at [698, 132] on div "Employee Rights During Employment Specialist" at bounding box center [650, 134] width 104 height 21
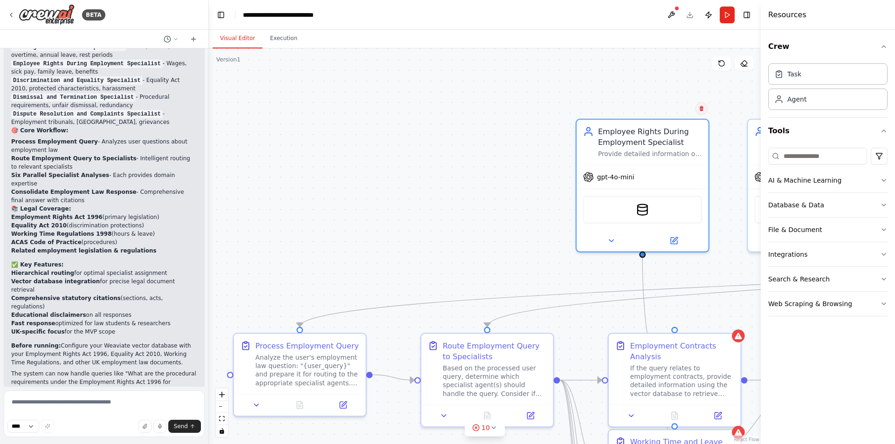
click at [701, 111] on icon at bounding box center [702, 108] width 4 height 5
click at [679, 109] on button "Confirm" at bounding box center [675, 108] width 33 height 11
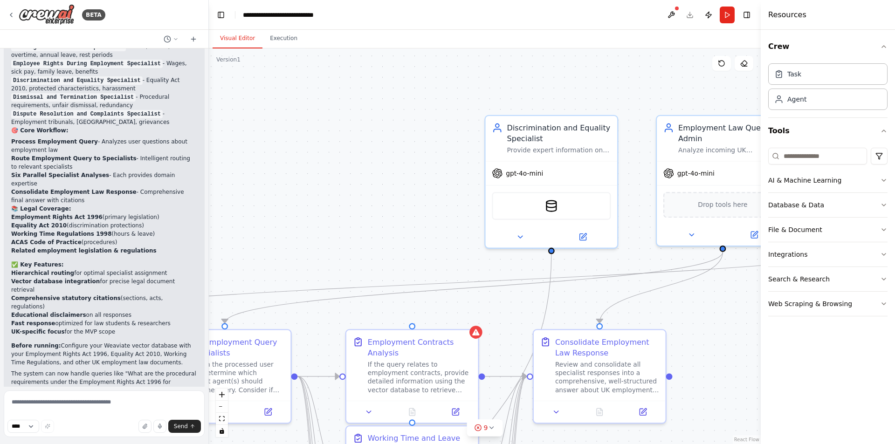
drag, startPoint x: 627, startPoint y: 162, endPoint x: 417, endPoint y: 151, distance: 209.6
click at [402, 154] on div ".deletable-edge-delete-btn { width: 20px; height: 20px; border: 0px solid #ffff…" at bounding box center [485, 246] width 552 height 396
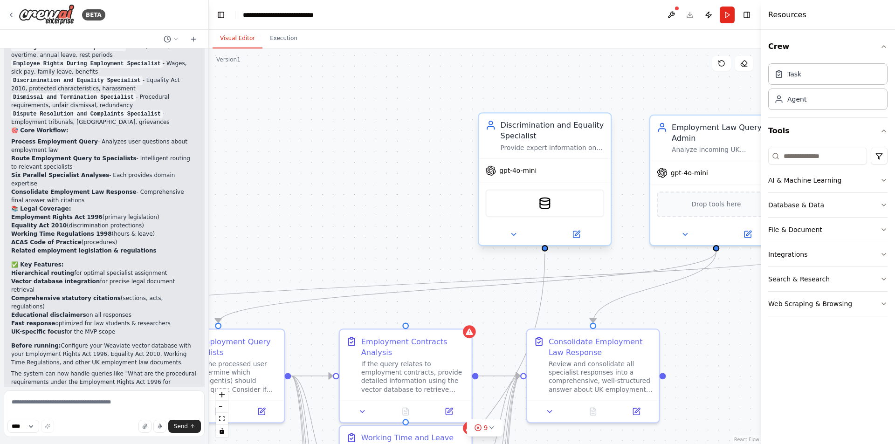
drag, startPoint x: 573, startPoint y: 131, endPoint x: 585, endPoint y: 120, distance: 15.8
click at [574, 131] on div "Discrimination and Equality Specialist" at bounding box center [553, 130] width 104 height 21
click at [604, 106] on icon at bounding box center [604, 104] width 4 height 5
click at [578, 104] on button "Confirm" at bounding box center [577, 104] width 33 height 11
click at [581, 106] on button "Confirm" at bounding box center [576, 104] width 33 height 11
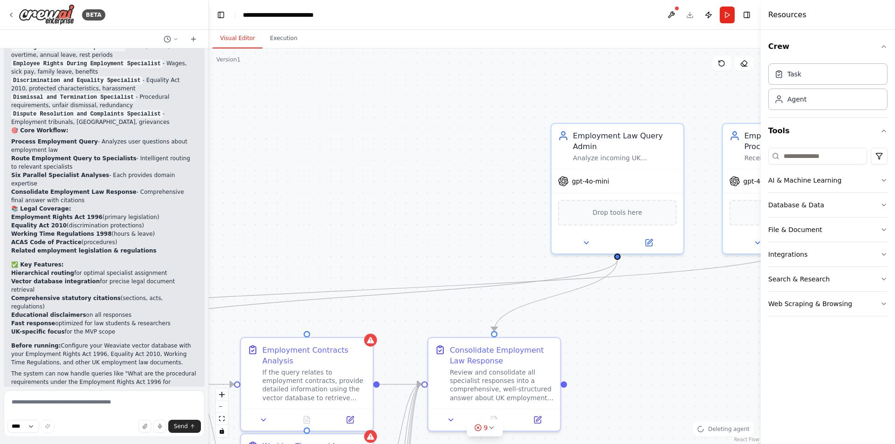
drag, startPoint x: 654, startPoint y: 97, endPoint x: 461, endPoint y: 102, distance: 193.6
click at [456, 101] on div ".deletable-edge-delete-btn { width: 20px; height: 20px; border: 0px solid #ffff…" at bounding box center [485, 246] width 552 height 396
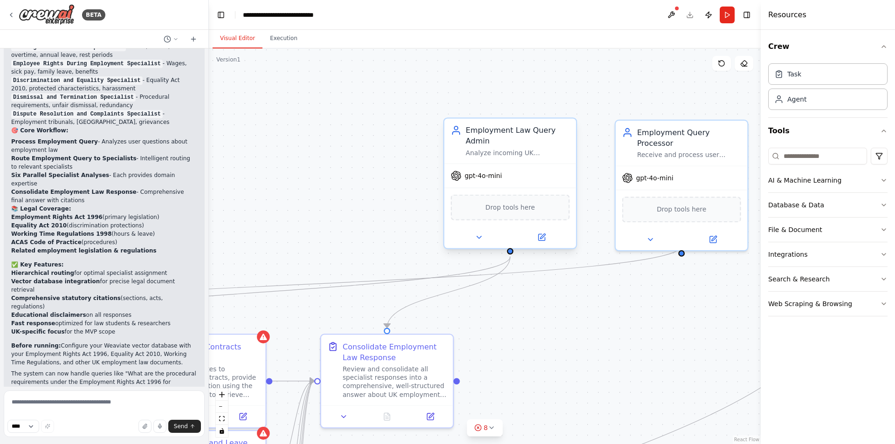
drag, startPoint x: 556, startPoint y: 138, endPoint x: 569, endPoint y: 124, distance: 19.5
click at [557, 137] on div "Employment Law Query Admin" at bounding box center [518, 135] width 104 height 21
click at [572, 112] on button at bounding box center [569, 110] width 12 height 12
click at [540, 112] on button "Confirm" at bounding box center [542, 109] width 33 height 11
click at [542, 112] on button "Confirm" at bounding box center [542, 109] width 33 height 11
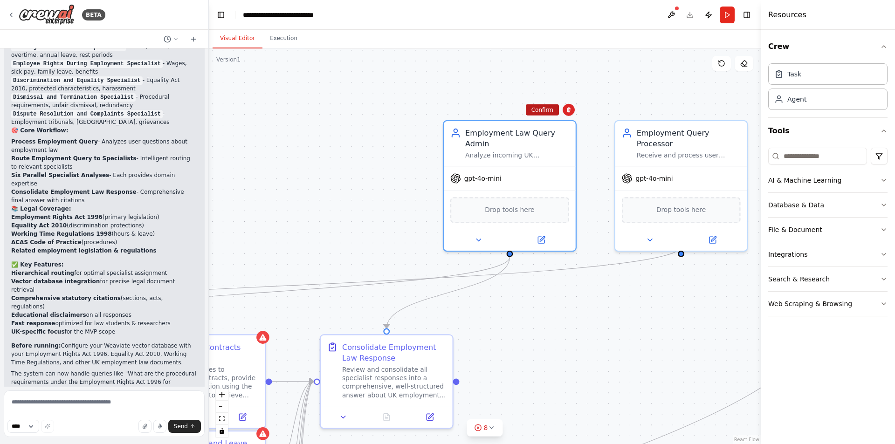
click at [542, 111] on button "Confirm" at bounding box center [542, 109] width 33 height 11
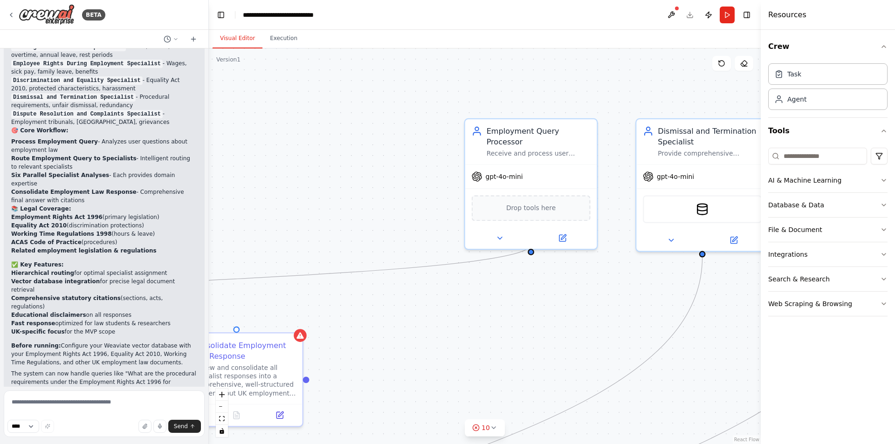
drag, startPoint x: 573, startPoint y: 101, endPoint x: 454, endPoint y: 93, distance: 120.1
click at [454, 93] on div ".deletable-edge-delete-btn { width: 20px; height: 20px; border: 0px solid #ffff…" at bounding box center [485, 246] width 552 height 396
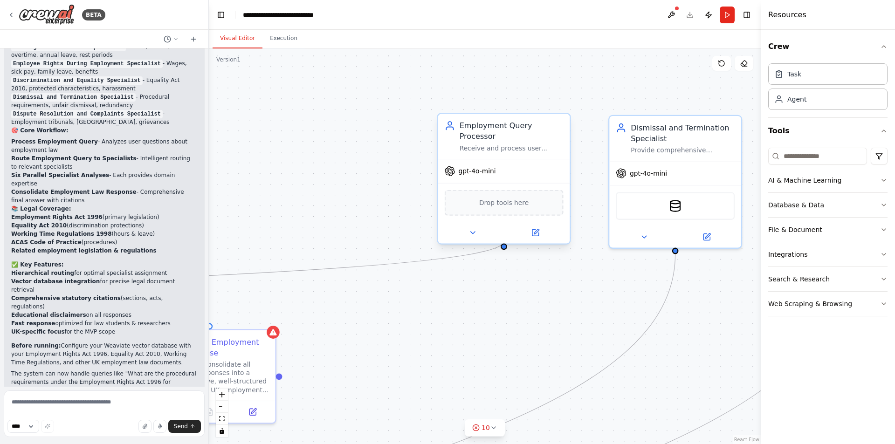
click at [523, 128] on div "Employment Query Processor" at bounding box center [512, 130] width 104 height 21
click at [563, 106] on icon at bounding box center [563, 104] width 4 height 5
click at [530, 104] on button "Confirm" at bounding box center [536, 104] width 33 height 11
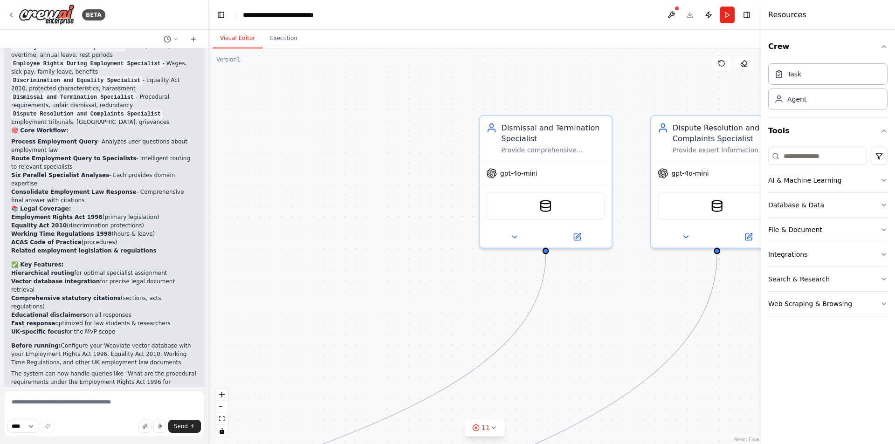
drag, startPoint x: 612, startPoint y: 97, endPoint x: 507, endPoint y: 102, distance: 105.5
click at [491, 96] on div ".deletable-edge-delete-btn { width: 20px; height: 20px; border: 0px solid #ffff…" at bounding box center [485, 246] width 552 height 396
click at [575, 121] on div "Dismissal and Termination Specialist" at bounding box center [552, 130] width 104 height 21
click at [604, 109] on button at bounding box center [604, 105] width 12 height 12
click at [576, 106] on button "Confirm" at bounding box center [577, 104] width 33 height 11
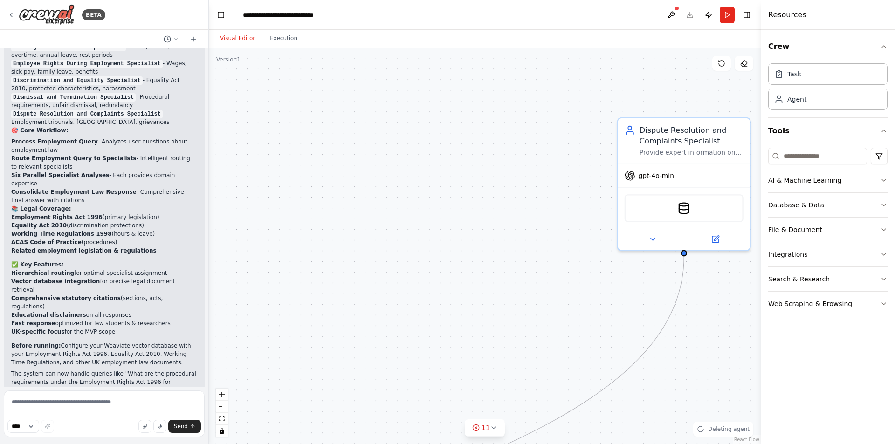
drag, startPoint x: 637, startPoint y: 99, endPoint x: 477, endPoint y: 99, distance: 159.9
click at [470, 98] on div ".deletable-edge-delete-btn { width: 20px; height: 20px; border: 0px solid #ffff…" at bounding box center [485, 246] width 552 height 396
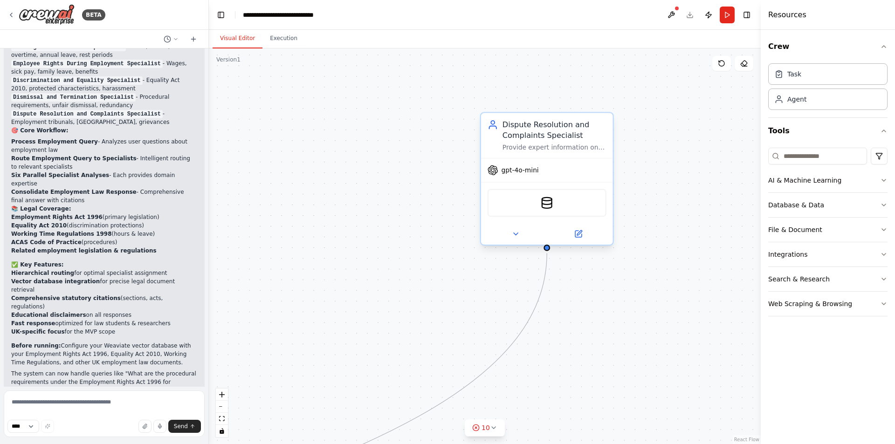
drag, startPoint x: 587, startPoint y: 129, endPoint x: 594, endPoint y: 117, distance: 13.4
click at [587, 129] on div "Dispute Resolution and Complaints Specialist" at bounding box center [555, 129] width 104 height 21
click at [606, 105] on icon at bounding box center [606, 103] width 4 height 5
click at [574, 102] on button "Confirm" at bounding box center [579, 103] width 33 height 11
drag, startPoint x: 417, startPoint y: 240, endPoint x: 753, endPoint y: 50, distance: 386.0
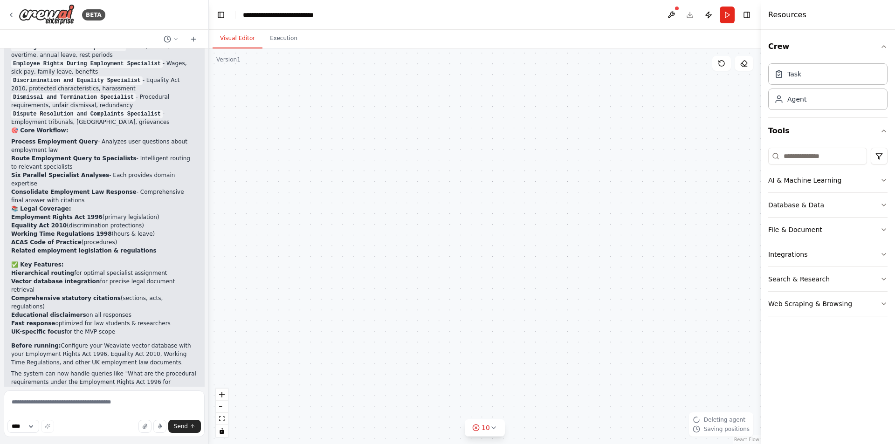
click at [753, 50] on div ".deletable-edge-delete-btn { width: 20px; height: 20px; border: 0px solid #ffff…" at bounding box center [485, 246] width 552 height 396
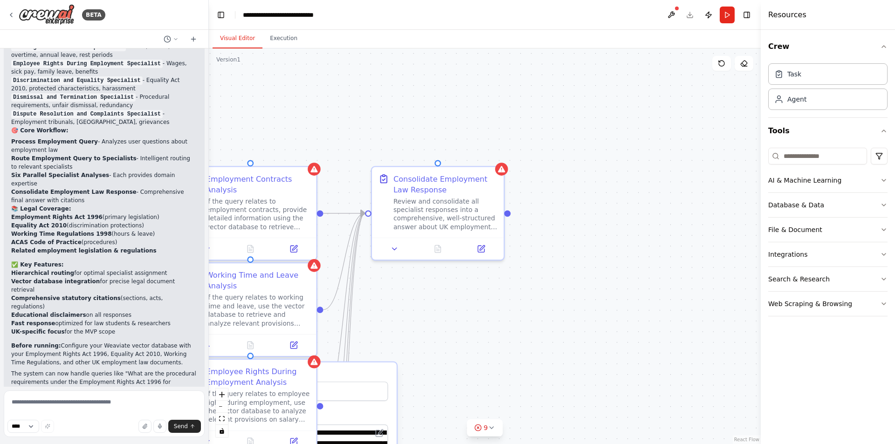
drag, startPoint x: 572, startPoint y: 157, endPoint x: 712, endPoint y: 180, distance: 141.7
click at [712, 180] on div ".deletable-edge-delete-btn { width: 20px; height: 20px; border: 0px solid #ffff…" at bounding box center [485, 246] width 552 height 396
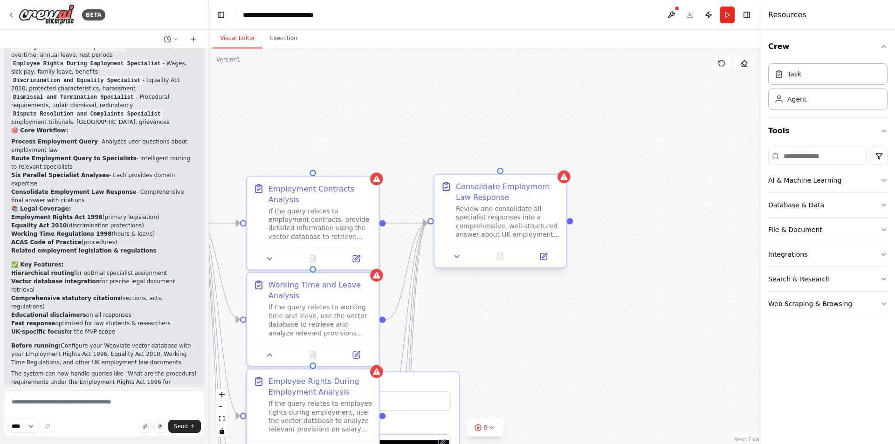
click at [539, 190] on div "Consolidate Employment Law Response" at bounding box center [508, 191] width 104 height 21
click at [560, 166] on icon at bounding box center [560, 166] width 4 height 5
click at [532, 166] on button "Confirm" at bounding box center [533, 166] width 33 height 11
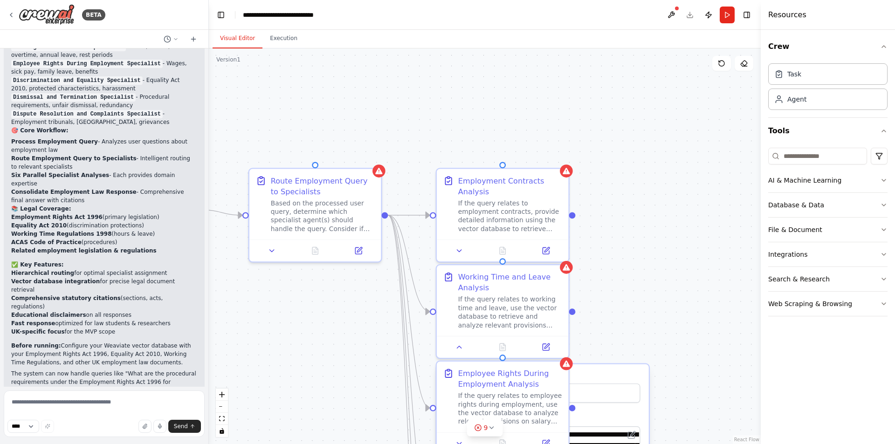
drag, startPoint x: 386, startPoint y: 145, endPoint x: 580, endPoint y: 147, distance: 194.0
click at [590, 137] on div ".deletable-edge-delete-btn { width: 20px; height: 20px; border: 0px solid #ffff…" at bounding box center [485, 246] width 552 height 396
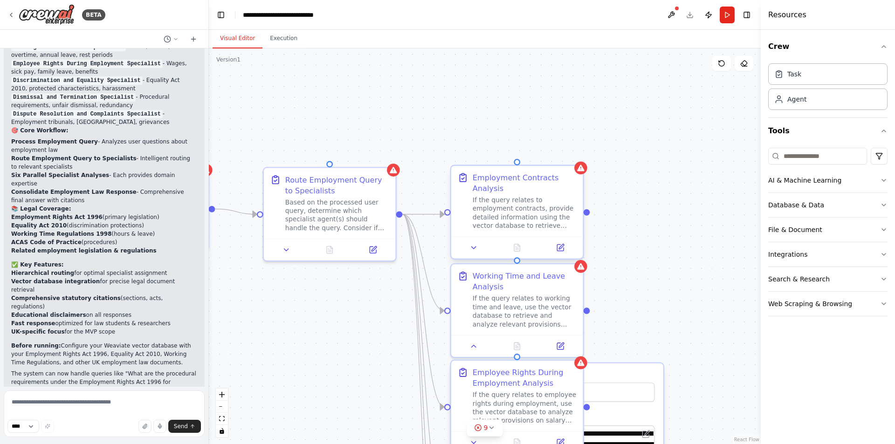
click at [545, 188] on div "Employment Contracts Analysis" at bounding box center [525, 183] width 104 height 21
click at [577, 158] on icon at bounding box center [576, 158] width 6 height 6
click at [551, 159] on button "Confirm" at bounding box center [549, 157] width 33 height 11
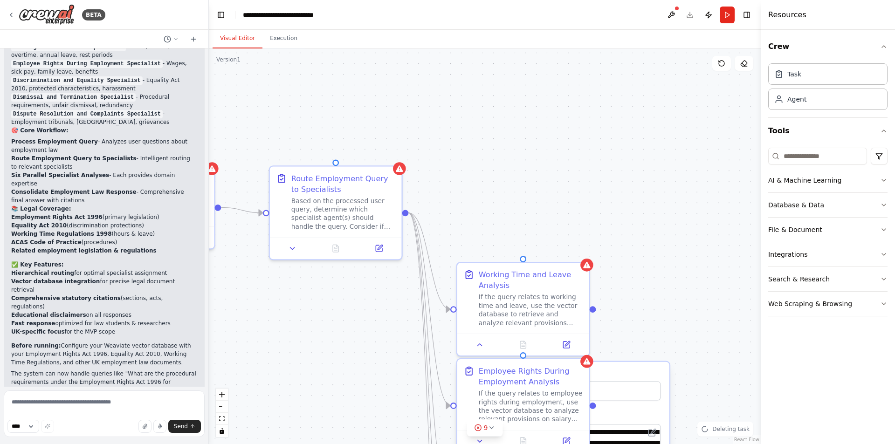
drag, startPoint x: 472, startPoint y: 150, endPoint x: 555, endPoint y: 153, distance: 83.1
click at [567, 148] on div ".deletable-edge-delete-btn { width: 20px; height: 20px; border: 0px solid #ffff…" at bounding box center [485, 246] width 552 height 396
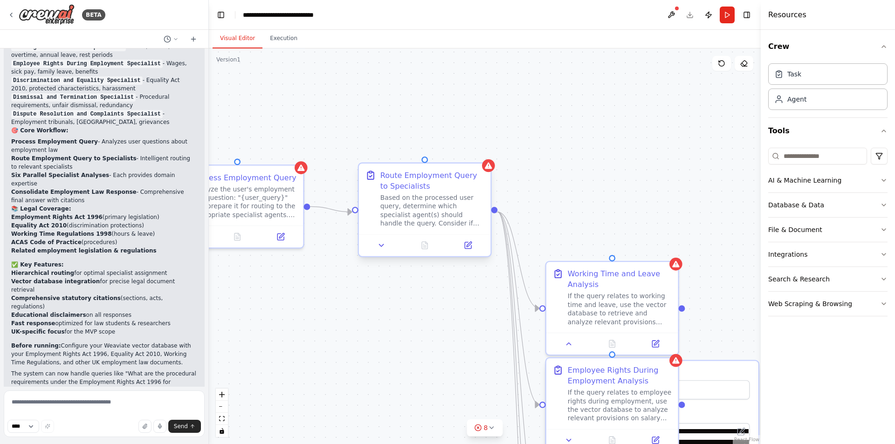
click at [454, 180] on div "Route Employment Query to Specialists" at bounding box center [432, 180] width 104 height 21
click at [482, 157] on icon at bounding box center [484, 155] width 6 height 6
click at [456, 154] on button "Confirm" at bounding box center [457, 155] width 33 height 11
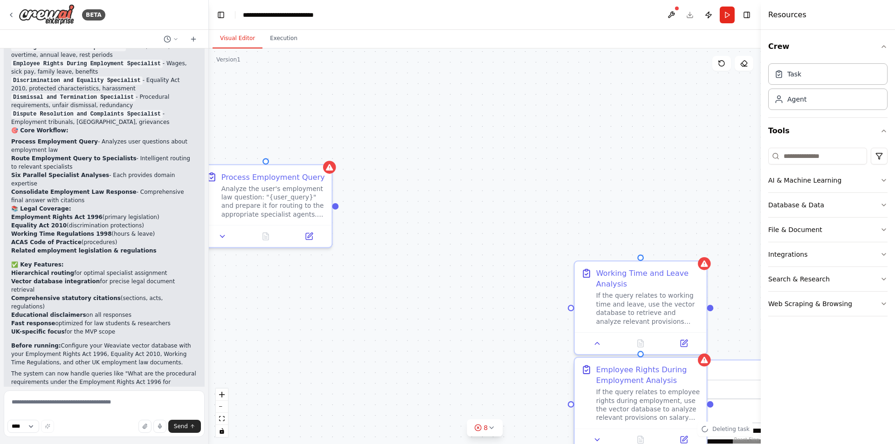
drag, startPoint x: 394, startPoint y: 152, endPoint x: 502, endPoint y: 152, distance: 107.7
click at [501, 152] on div "**********" at bounding box center [485, 246] width 552 height 396
click at [502, 152] on div "**********" at bounding box center [485, 246] width 552 height 396
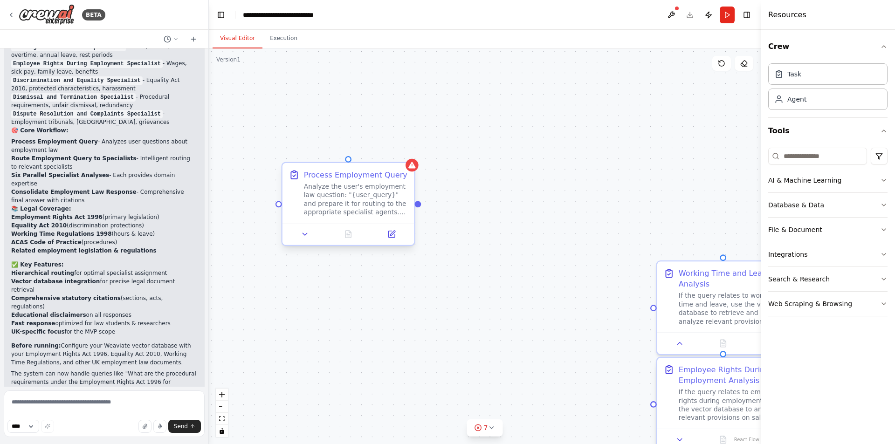
click at [382, 173] on div "Process Employment Query" at bounding box center [356, 175] width 104 height 11
click at [413, 156] on button at bounding box center [407, 155] width 12 height 12
click at [385, 155] on button "Confirm" at bounding box center [380, 154] width 33 height 11
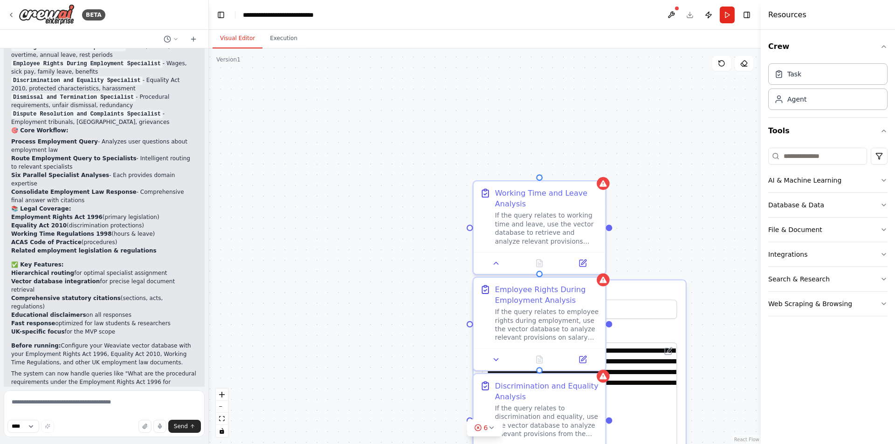
drag, startPoint x: 401, startPoint y: 148, endPoint x: 350, endPoint y: 125, distance: 55.3
click at [349, 125] on div "**********" at bounding box center [485, 246] width 552 height 396
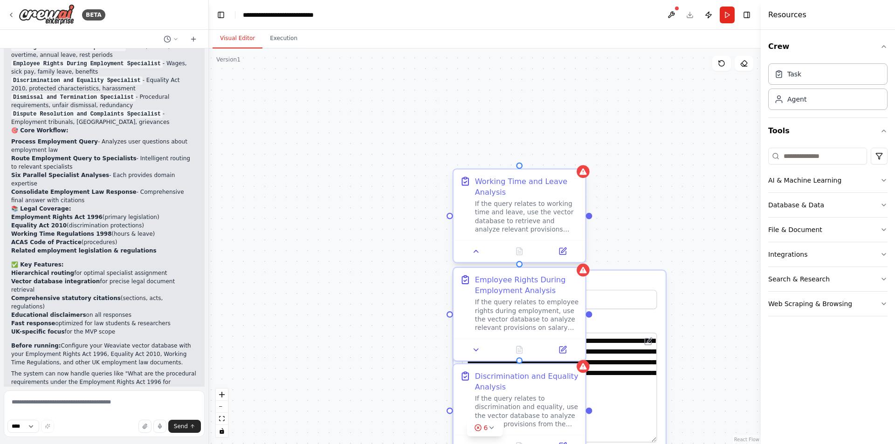
click at [553, 192] on div "Working Time and Leave Analysis" at bounding box center [527, 186] width 104 height 21
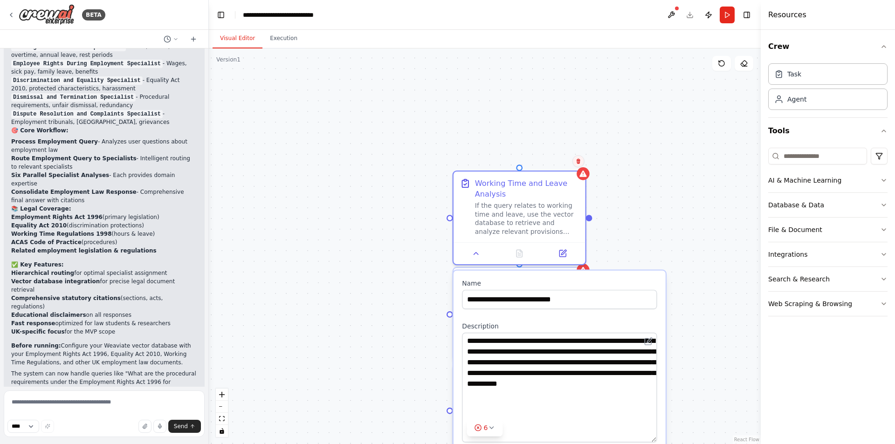
click at [580, 159] on icon at bounding box center [579, 161] width 4 height 5
click at [558, 158] on button "Confirm" at bounding box center [551, 161] width 33 height 11
click at [560, 159] on button "Confirm" at bounding box center [551, 161] width 33 height 11
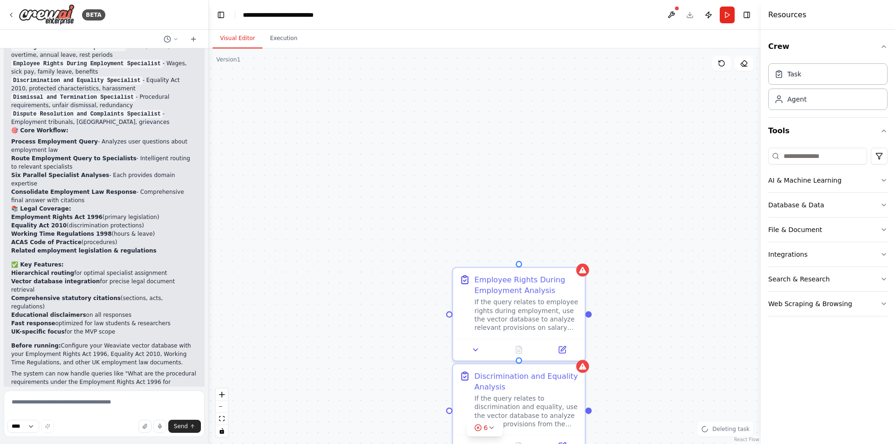
drag, startPoint x: 551, startPoint y: 215, endPoint x: 569, endPoint y: 143, distance: 74.5
click at [569, 143] on div "Employee Rights During Employment Analysis If the query relates to employee rig…" at bounding box center [485, 246] width 552 height 396
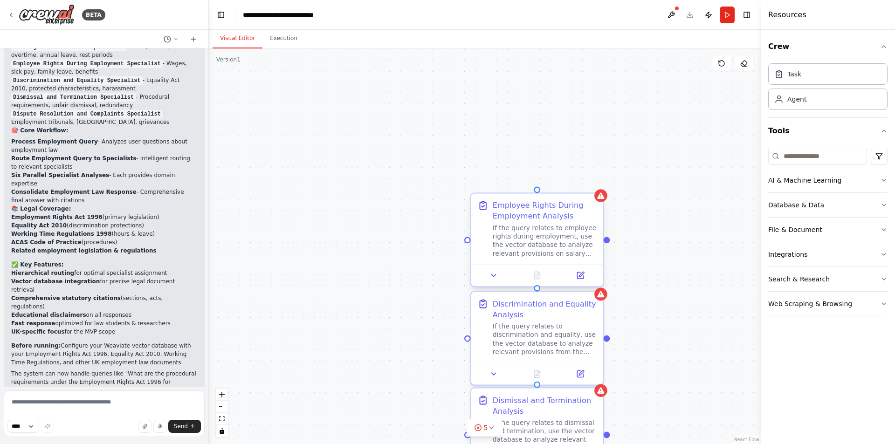
click at [564, 208] on div "Employee Rights During Employment Analysis" at bounding box center [545, 210] width 104 height 21
click at [595, 187] on icon at bounding box center [596, 185] width 4 height 5
click at [564, 184] on button "Confirm" at bounding box center [569, 185] width 33 height 11
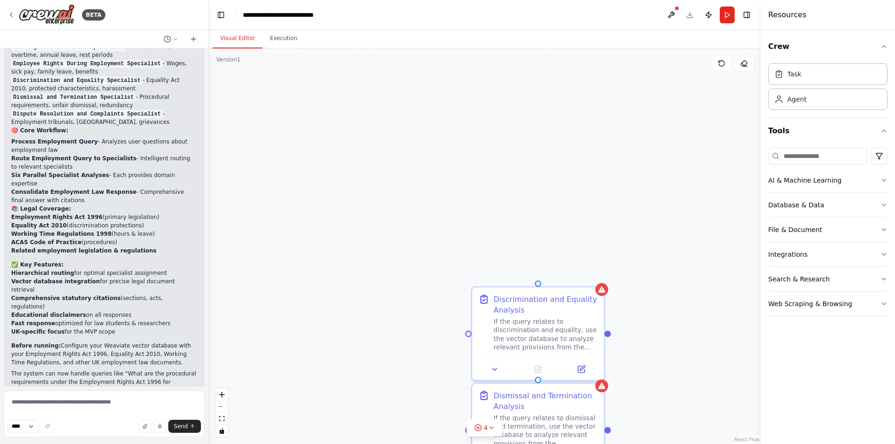
drag, startPoint x: 562, startPoint y: 239, endPoint x: 560, endPoint y: 158, distance: 81.2
click at [560, 164] on div "Discrimination and Equality Analysis If the query relates to discrimination and…" at bounding box center [485, 246] width 552 height 396
click at [560, 156] on div "Discrimination and Equality Analysis If the query relates to discrimination and…" at bounding box center [485, 246] width 552 height 396
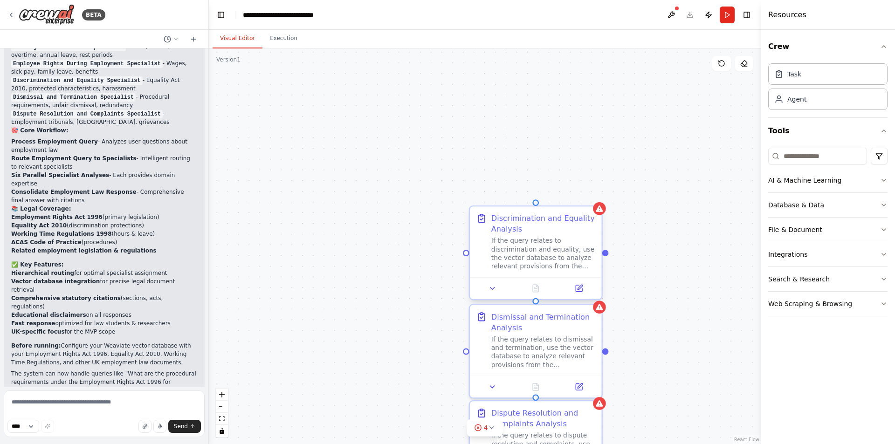
click at [573, 214] on div "Discrimination and Equality Analysis" at bounding box center [543, 223] width 104 height 21
click at [591, 197] on button at bounding box center [595, 199] width 12 height 12
click at [569, 200] on button "Confirm" at bounding box center [568, 198] width 33 height 11
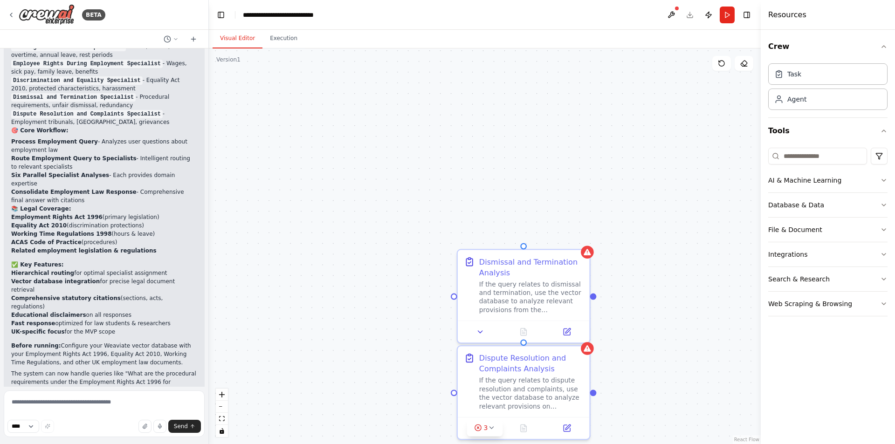
drag, startPoint x: 542, startPoint y: 213, endPoint x: 537, endPoint y: 180, distance: 33.1
click at [537, 180] on div "Dismissal and Termination Analysis If the query relates to dismissal and termin…" at bounding box center [485, 246] width 552 height 396
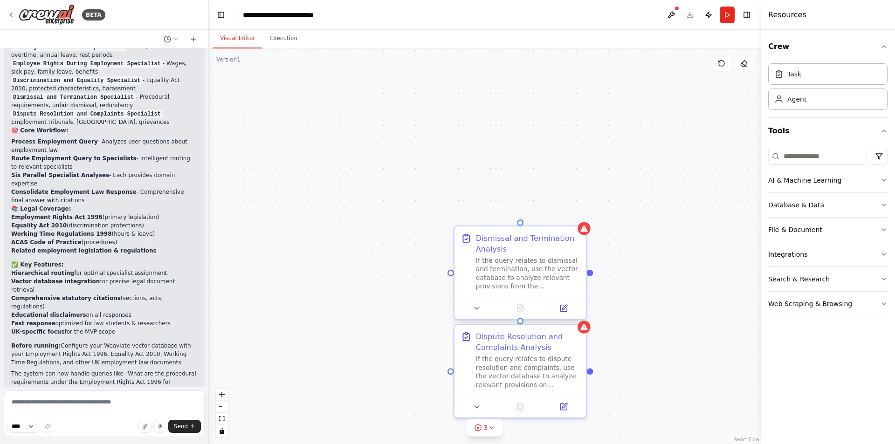
click at [547, 234] on div "Dismissal and Termination Analysis" at bounding box center [528, 243] width 104 height 21
click at [577, 217] on icon at bounding box center [580, 218] width 6 height 6
click at [555, 216] on button "Confirm" at bounding box center [552, 218] width 33 height 11
drag, startPoint x: 561, startPoint y: 279, endPoint x: 560, endPoint y: 194, distance: 85.3
click at [560, 192] on div "Dispute Resolution and Complaints Analysis If the query relates to dispute reso…" at bounding box center [485, 246] width 552 height 396
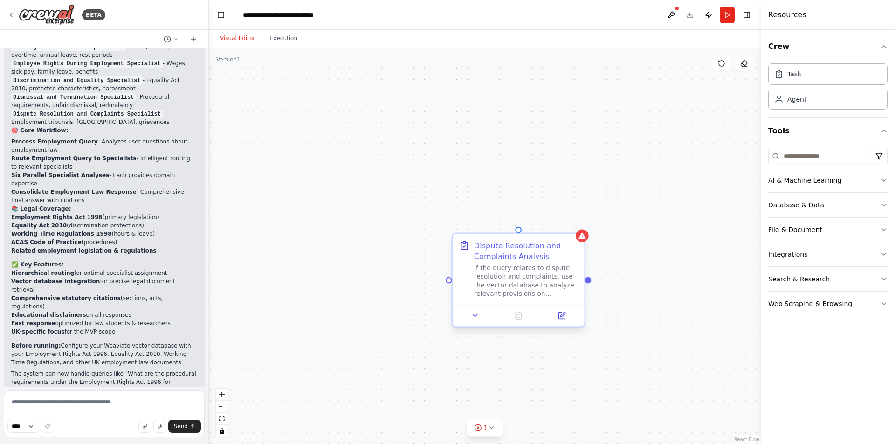
click at [552, 245] on div "Dispute Resolution and Complaints Analysis" at bounding box center [526, 251] width 104 height 21
click at [577, 227] on icon at bounding box center [578, 226] width 6 height 6
click at [559, 226] on button "Confirm" at bounding box center [550, 225] width 33 height 11
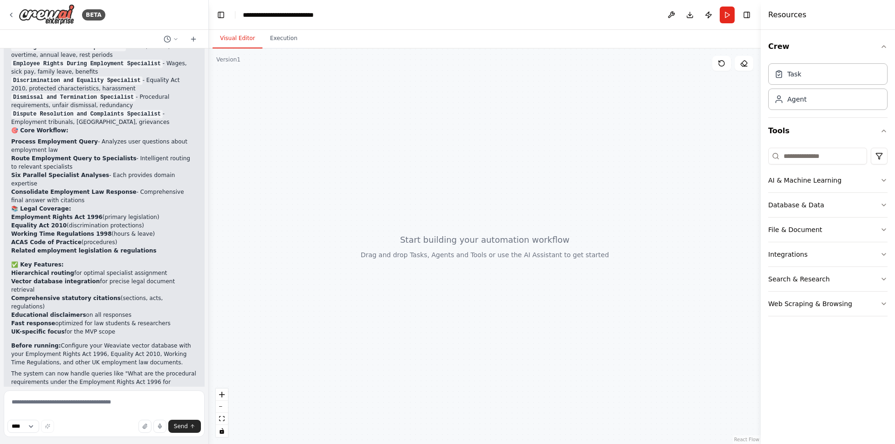
click at [485, 153] on div at bounding box center [485, 246] width 552 height 396
drag, startPoint x: 487, startPoint y: 159, endPoint x: 455, endPoint y: 162, distance: 32.4
click at [455, 162] on div at bounding box center [485, 246] width 552 height 396
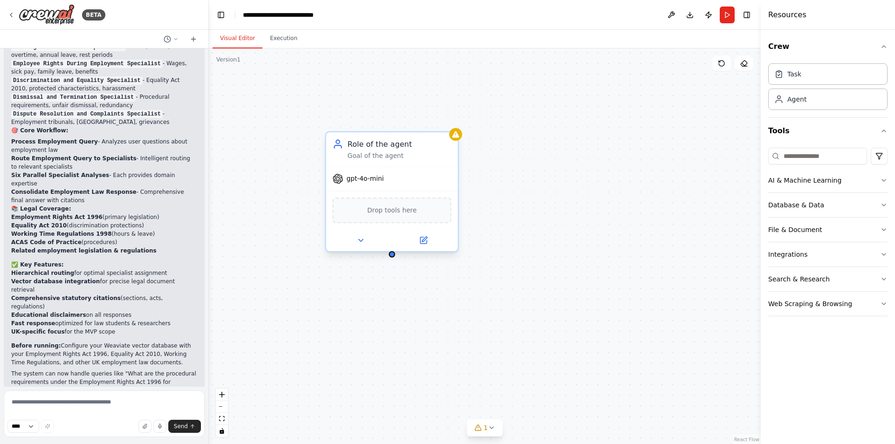
click at [380, 144] on div "Role of the agent" at bounding box center [399, 144] width 104 height 11
click at [352, 238] on button at bounding box center [361, 240] width 61 height 13
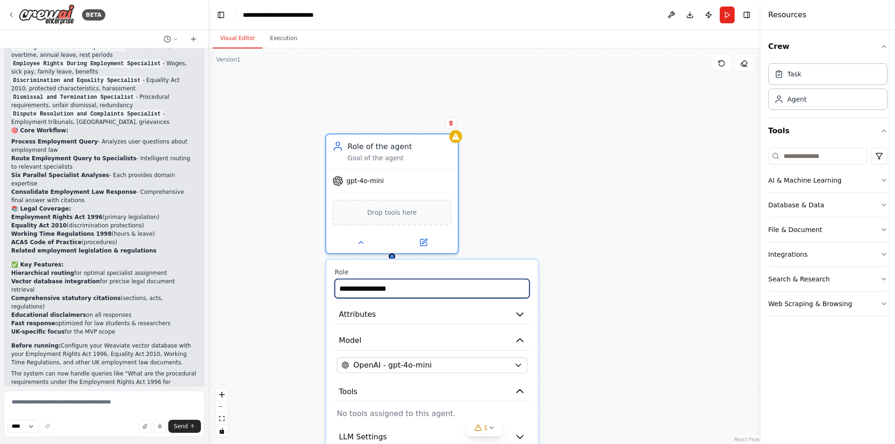
click at [399, 292] on input "**********" at bounding box center [432, 288] width 195 height 19
type input "**********"
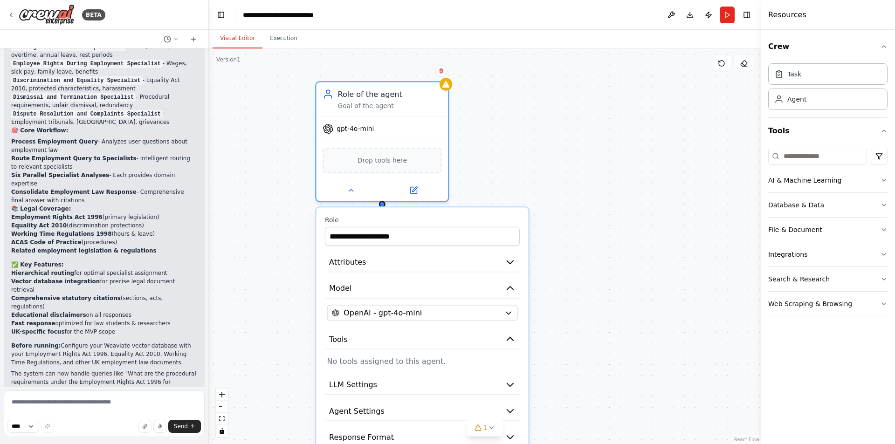
drag, startPoint x: 631, startPoint y: 256, endPoint x: 621, endPoint y: 204, distance: 53.1
click at [621, 204] on div "**********" at bounding box center [485, 246] width 552 height 396
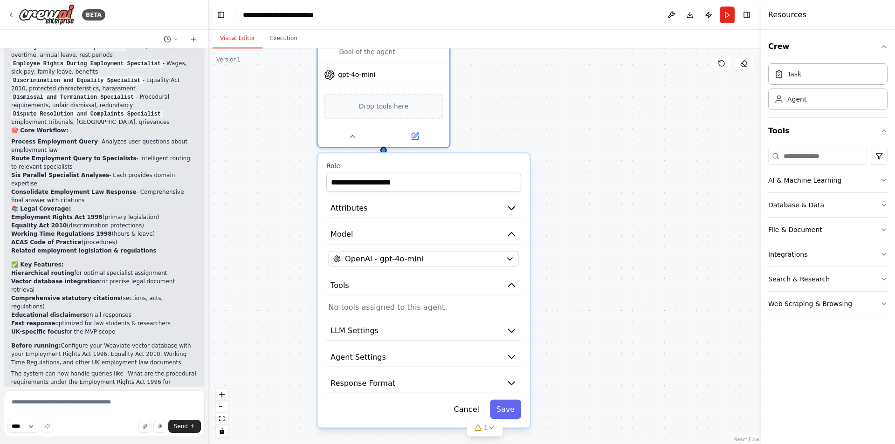
drag, startPoint x: 622, startPoint y: 269, endPoint x: 623, endPoint y: 223, distance: 45.7
click at [623, 223] on div "**********" at bounding box center [485, 246] width 552 height 396
click at [515, 211] on icon "button" at bounding box center [511, 208] width 11 height 11
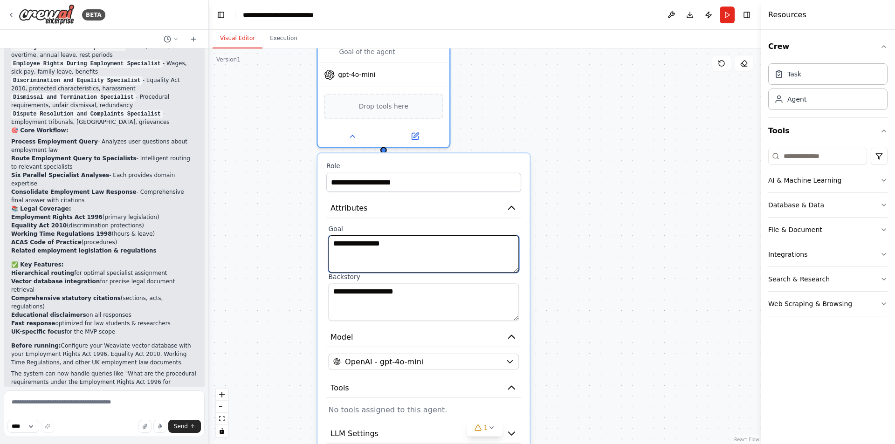
click at [424, 247] on textarea "**********" at bounding box center [424, 253] width 191 height 37
type textarea "*"
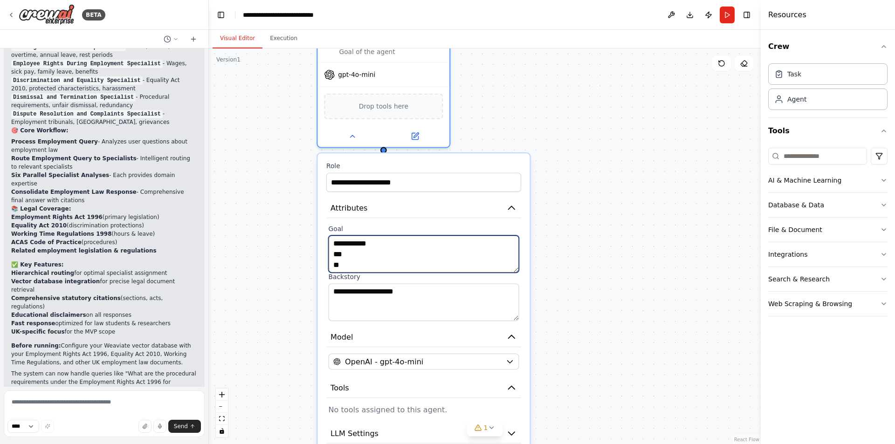
type textarea "**********"
click at [9, 14] on icon at bounding box center [10, 14] width 7 height 7
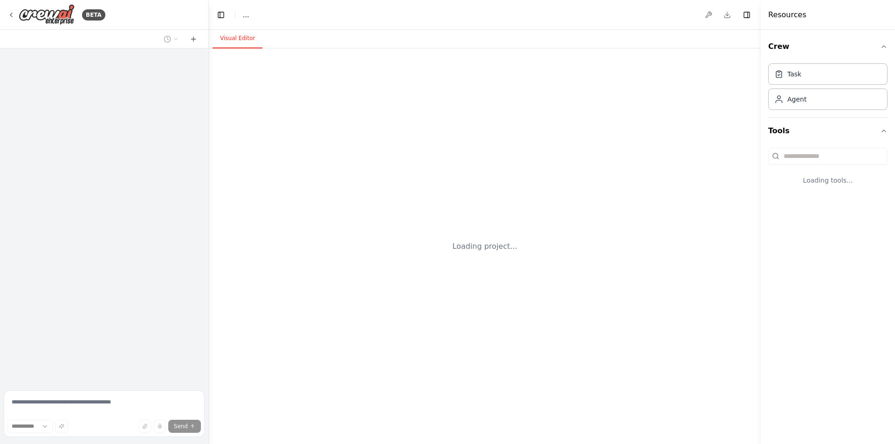
select select "****"
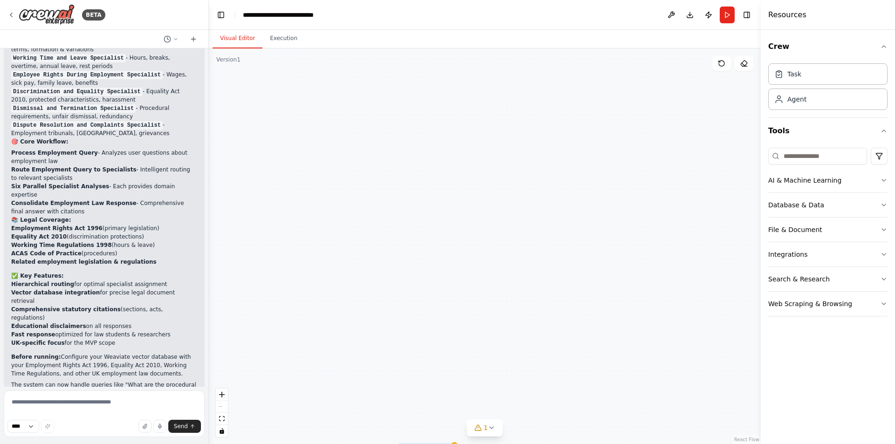
scroll to position [3236, 0]
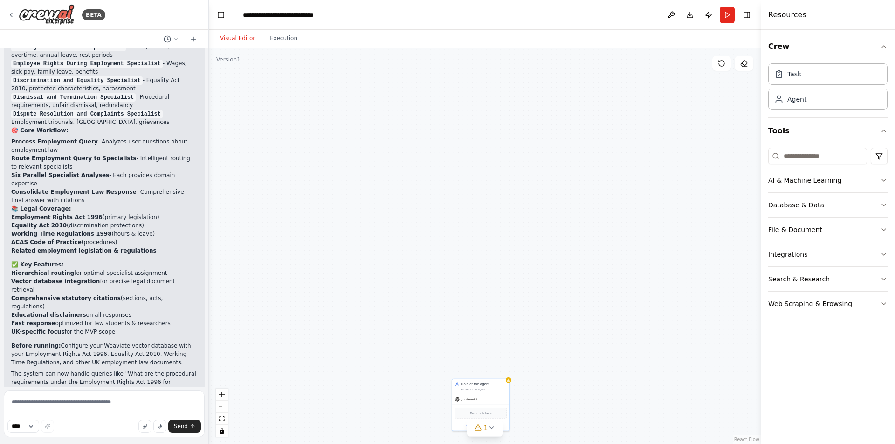
drag, startPoint x: 432, startPoint y: 200, endPoint x: 484, endPoint y: 134, distance: 84.3
click at [484, 121] on div "Role of the agent Goal of the agent gpt-4o-mini Drop tools here" at bounding box center [485, 246] width 552 height 396
drag, startPoint x: 475, startPoint y: 235, endPoint x: 491, endPoint y: 155, distance: 81.3
click at [491, 155] on div "Role of the agent Goal of the agent gpt-4o-mini Drop tools here" at bounding box center [485, 246] width 552 height 396
click at [471, 165] on div "Role of the agent" at bounding box center [495, 161] width 90 height 9
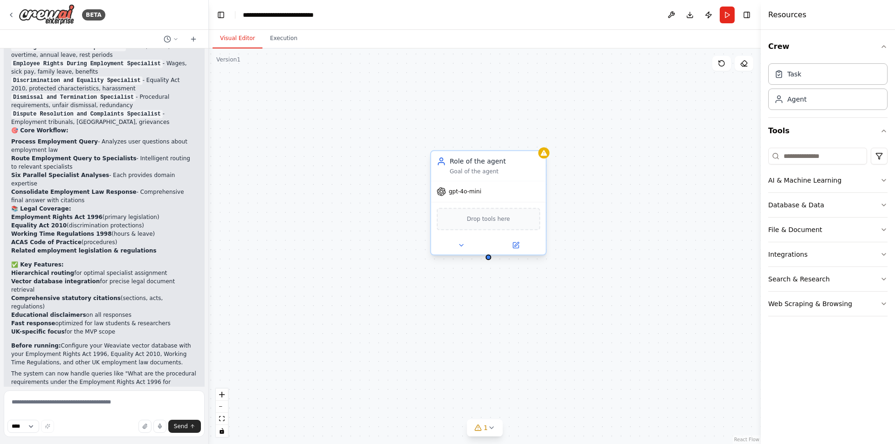
click at [471, 165] on div "Role of the agent" at bounding box center [495, 161] width 90 height 9
click at [462, 248] on icon at bounding box center [460, 245] width 7 height 7
click at [481, 284] on input "**********" at bounding box center [524, 287] width 170 height 17
click at [482, 284] on input "**********" at bounding box center [524, 287] width 170 height 17
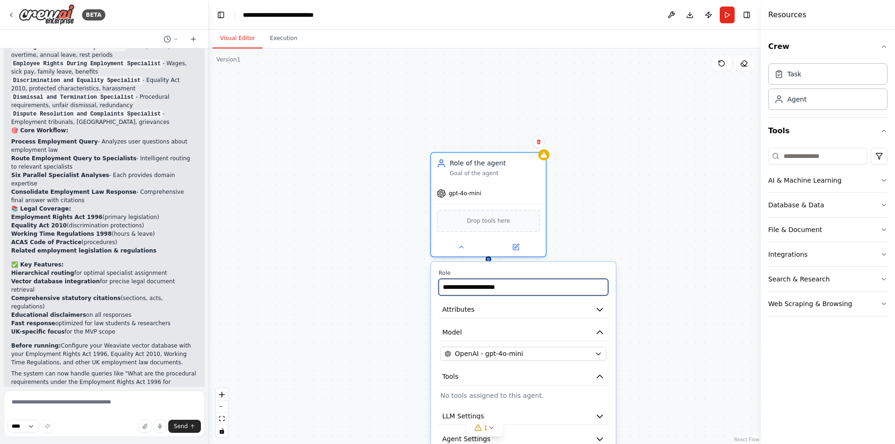
type input "**********"
click at [632, 247] on div "**********" at bounding box center [485, 246] width 552 height 396
click at [664, 235] on div "**********" at bounding box center [485, 246] width 552 height 396
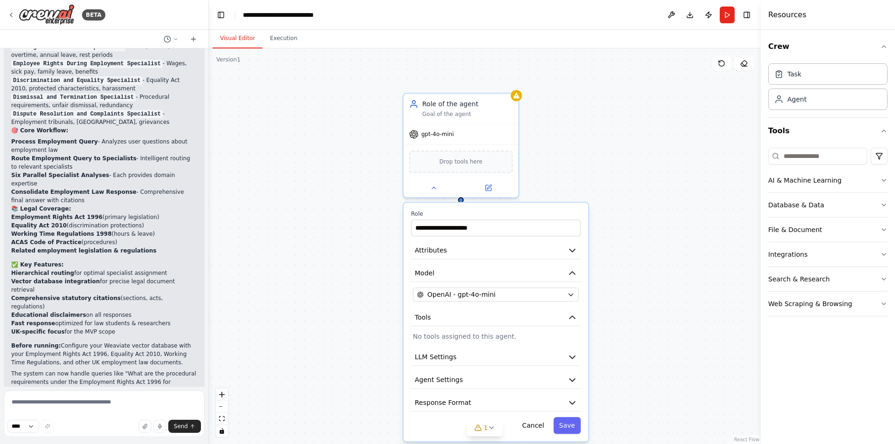
drag, startPoint x: 656, startPoint y: 227, endPoint x: 639, endPoint y: 191, distance: 39.4
click at [639, 191] on div "**********" at bounding box center [485, 246] width 552 height 396
click at [433, 185] on icon at bounding box center [433, 185] width 7 height 7
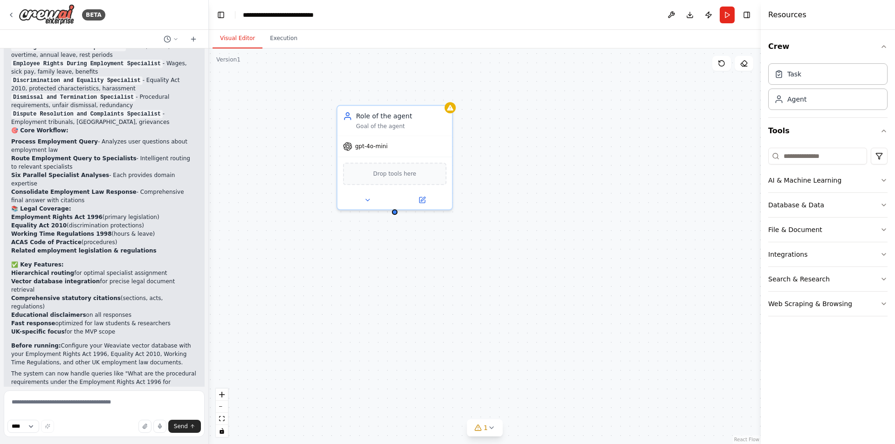
drag, startPoint x: 619, startPoint y: 158, endPoint x: 516, endPoint y: 183, distance: 106.6
click at [516, 183] on div "Role of the agent Goal of the agent gpt-4o-mini Drop tools here" at bounding box center [485, 246] width 552 height 396
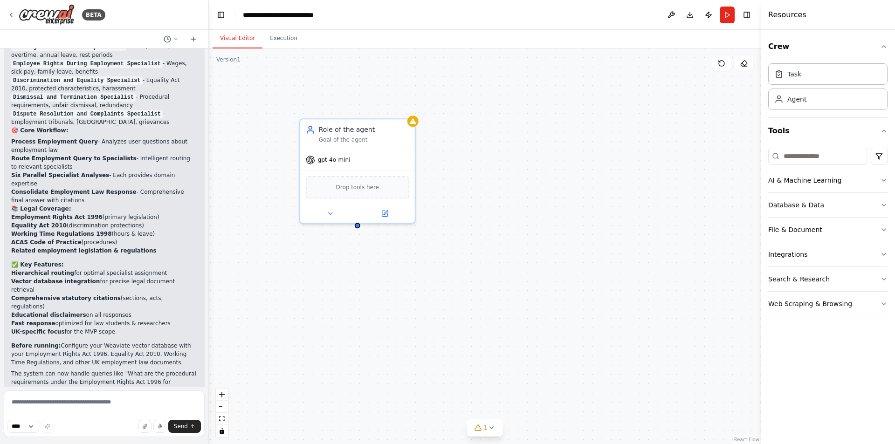
click at [494, 145] on div "Role of the agent Goal of the agent gpt-4o-mini Drop tools here" at bounding box center [485, 246] width 552 height 396
click at [590, 137] on div "Role of the agent" at bounding box center [616, 136] width 90 height 9
click at [589, 137] on div "Role of the agent" at bounding box center [616, 136] width 90 height 9
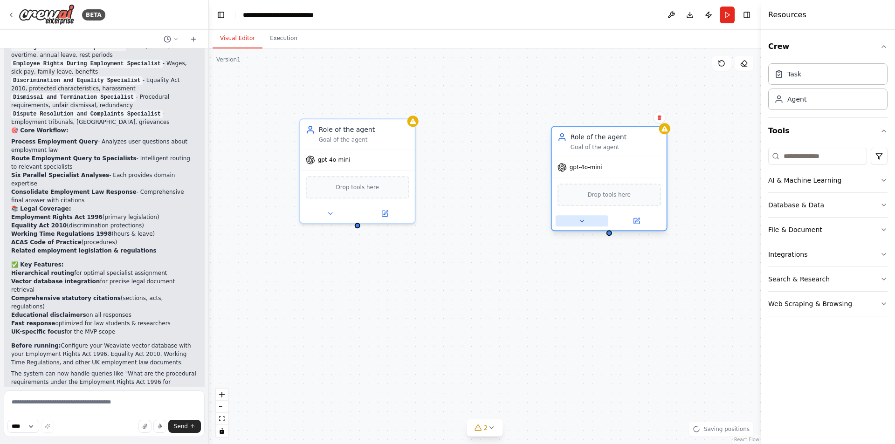
click at [588, 225] on button at bounding box center [582, 220] width 53 height 11
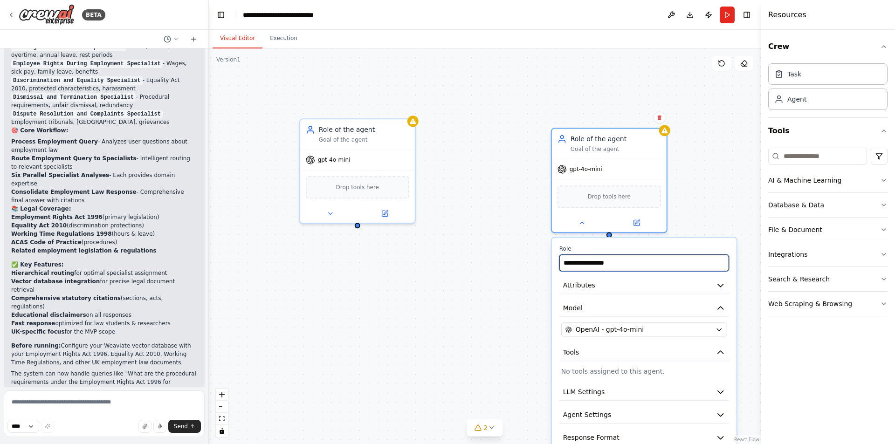
click at [602, 263] on input "**********" at bounding box center [645, 263] width 170 height 17
type input "**********"
click at [580, 222] on icon at bounding box center [581, 220] width 7 height 7
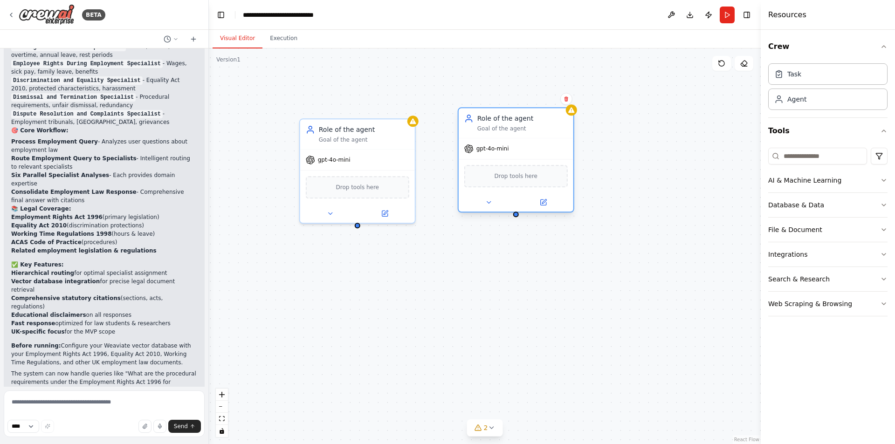
drag, startPoint x: 601, startPoint y: 143, endPoint x: 508, endPoint y: 128, distance: 93.9
click at [508, 128] on div "Role of the agent Goal of the agent" at bounding box center [522, 123] width 90 height 19
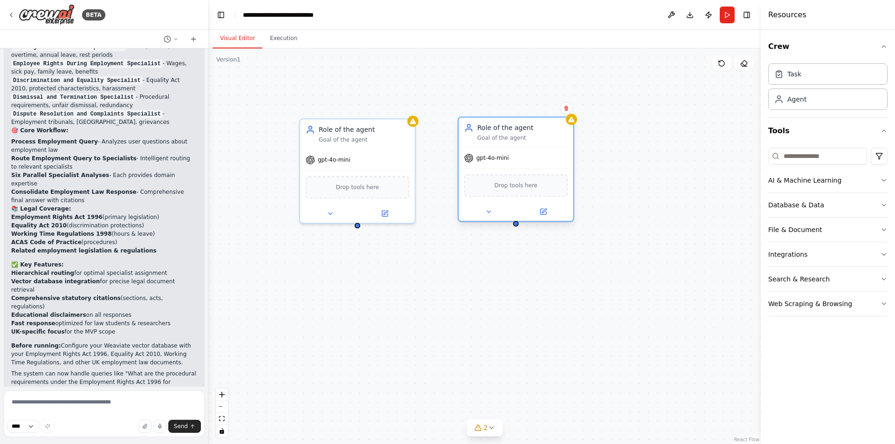
drag, startPoint x: 508, startPoint y: 130, endPoint x: 510, endPoint y: 143, distance: 12.8
click at [510, 143] on div "Role of the agent Goal of the agent" at bounding box center [516, 132] width 115 height 30
click at [491, 214] on icon at bounding box center [488, 211] width 7 height 7
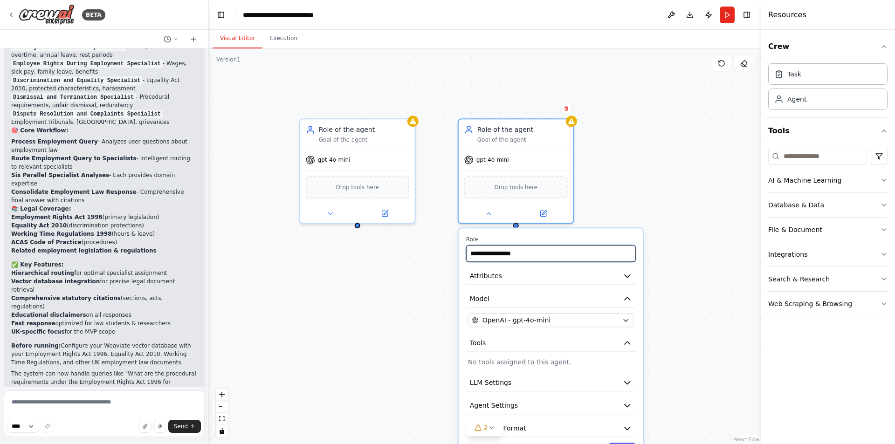
click at [518, 256] on input "**********" at bounding box center [551, 253] width 170 height 17
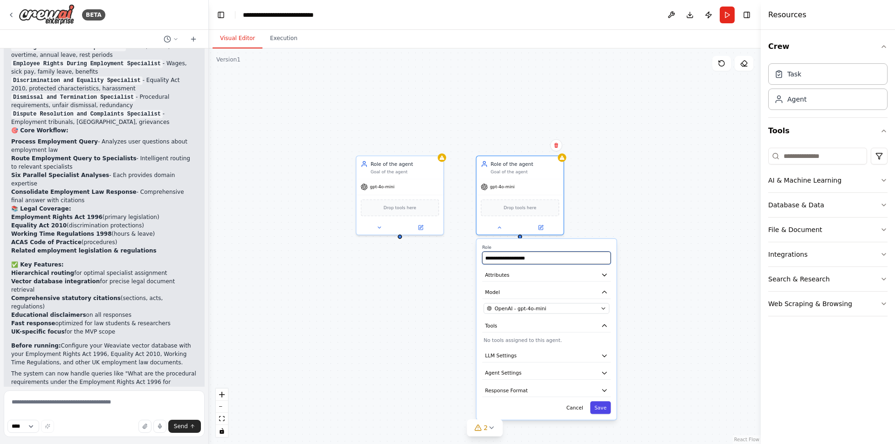
type input "**********"
click at [603, 406] on button "Save" at bounding box center [600, 407] width 21 height 13
click at [382, 225] on icon at bounding box center [379, 226] width 6 height 6
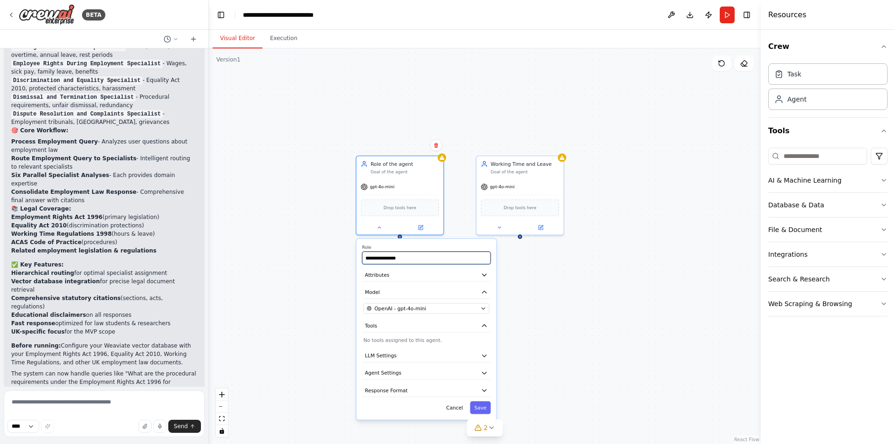
click at [392, 256] on input "**********" at bounding box center [426, 258] width 129 height 13
click at [379, 259] on input "**********" at bounding box center [426, 258] width 129 height 13
type input "**********"
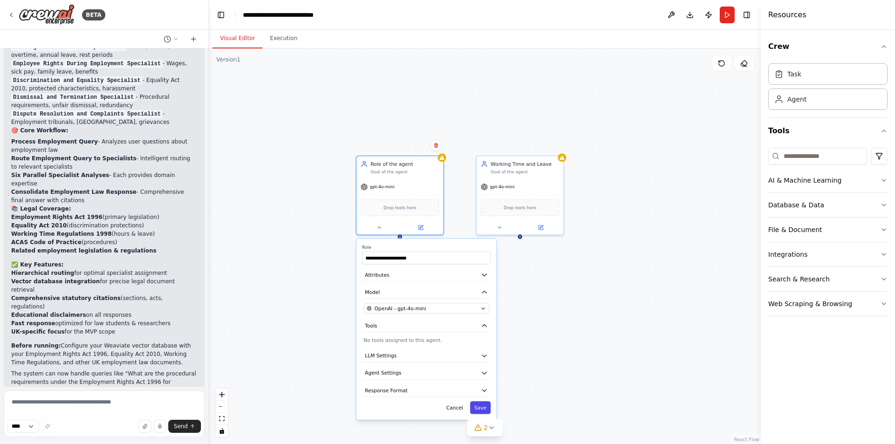
click at [485, 405] on button "Save" at bounding box center [480, 407] width 21 height 13
click at [623, 274] on div "Employment and Contracs Goal of the agent gpt-4o-mini Drop tools here Working T…" at bounding box center [485, 246] width 552 height 396
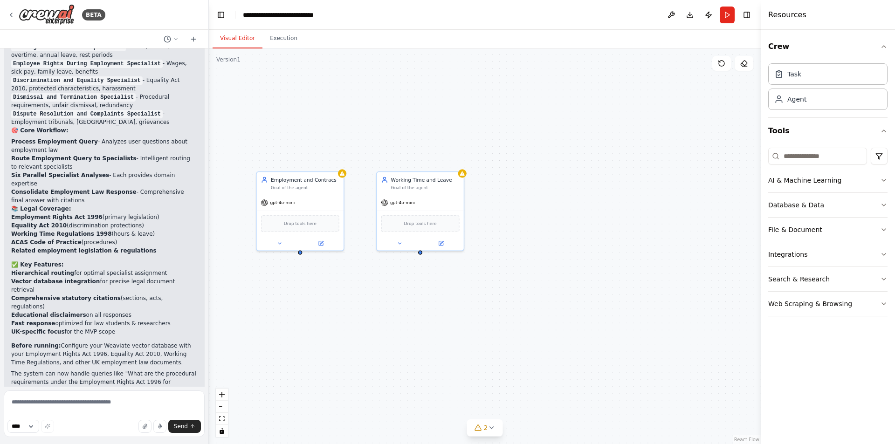
drag, startPoint x: 664, startPoint y: 223, endPoint x: 555, endPoint y: 240, distance: 110.8
click at [555, 240] on div "Employment and Contracs Goal of the agent gpt-4o-mini Drop tools here Working T…" at bounding box center [485, 246] width 552 height 396
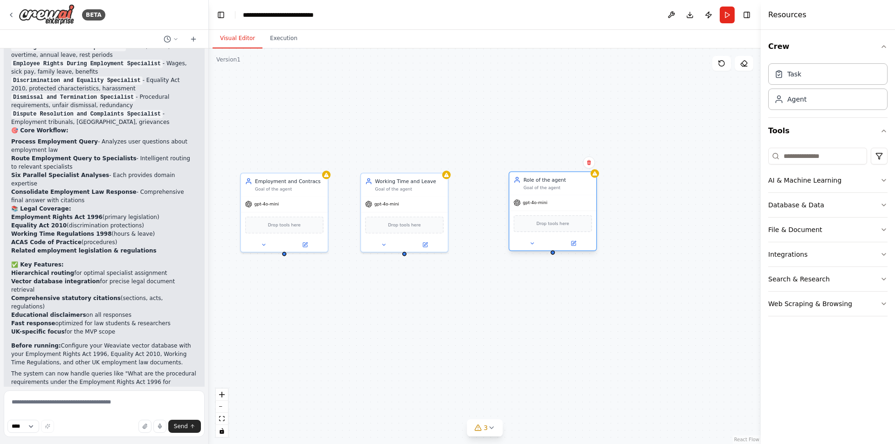
drag, startPoint x: 594, startPoint y: 204, endPoint x: 543, endPoint y: 185, distance: 55.2
click at [543, 185] on div "Role of the agent Goal of the agent" at bounding box center [558, 183] width 69 height 14
click at [538, 245] on button at bounding box center [532, 243] width 40 height 8
click at [551, 274] on input "**********" at bounding box center [579, 275] width 129 height 13
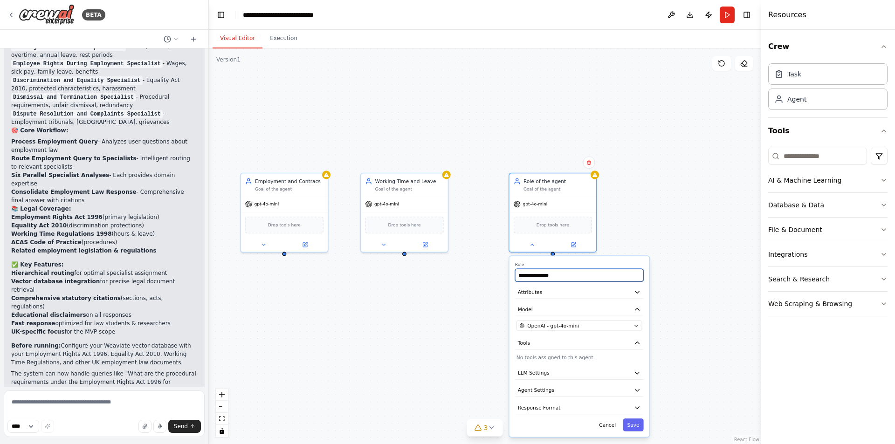
click at [551, 274] on input "**********" at bounding box center [579, 275] width 129 height 13
type input "**********"
click at [628, 428] on button "Save" at bounding box center [633, 425] width 21 height 13
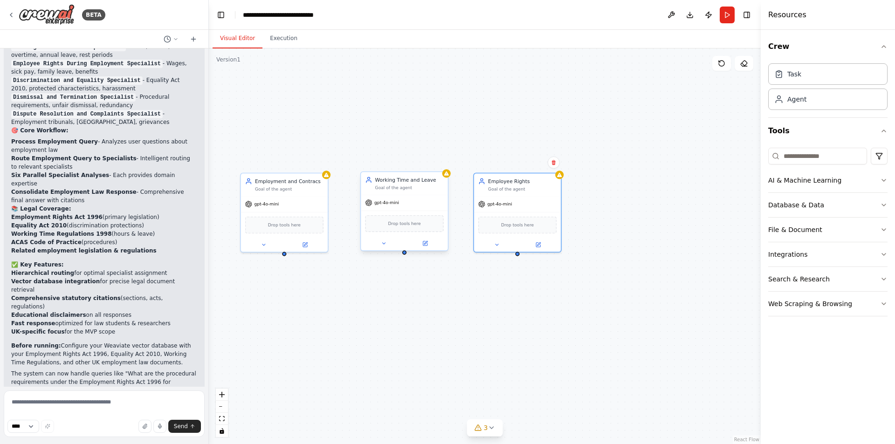
drag, startPoint x: 524, startPoint y: 181, endPoint x: 445, endPoint y: 182, distance: 79.3
click at [500, 182] on div "Employee Rights" at bounding box center [522, 181] width 69 height 7
click at [423, 180] on div "Working Time and Leave" at bounding box center [409, 179] width 69 height 7
drag, startPoint x: 418, startPoint y: 180, endPoint x: 408, endPoint y: 181, distance: 10.8
click at [407, 180] on div "Working Time and Leave" at bounding box center [402, 179] width 69 height 7
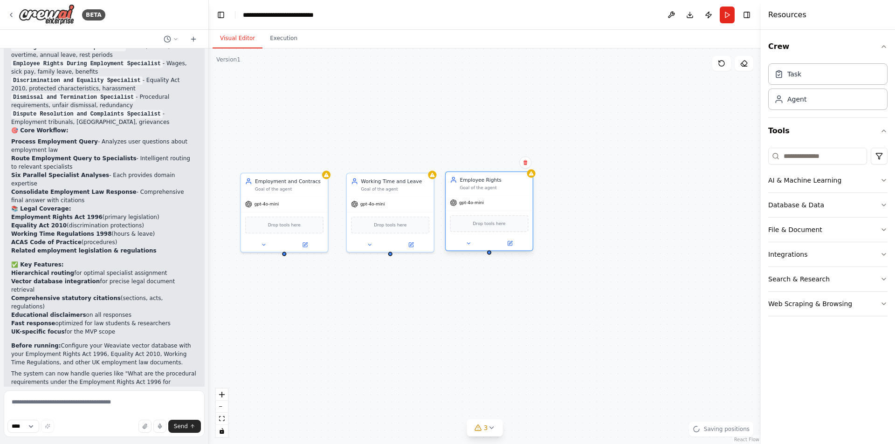
drag, startPoint x: 495, startPoint y: 181, endPoint x: 470, endPoint y: 182, distance: 25.7
click at [470, 182] on div "Employee Rights" at bounding box center [494, 179] width 69 height 7
click at [477, 182] on div "Employee Rights" at bounding box center [501, 179] width 69 height 7
click at [610, 195] on div "Employment and Contracs Goal of the agent gpt-4o-mini Drop tools here Working T…" at bounding box center [485, 246] width 552 height 396
drag, startPoint x: 604, startPoint y: 187, endPoint x: 581, endPoint y: 184, distance: 22.6
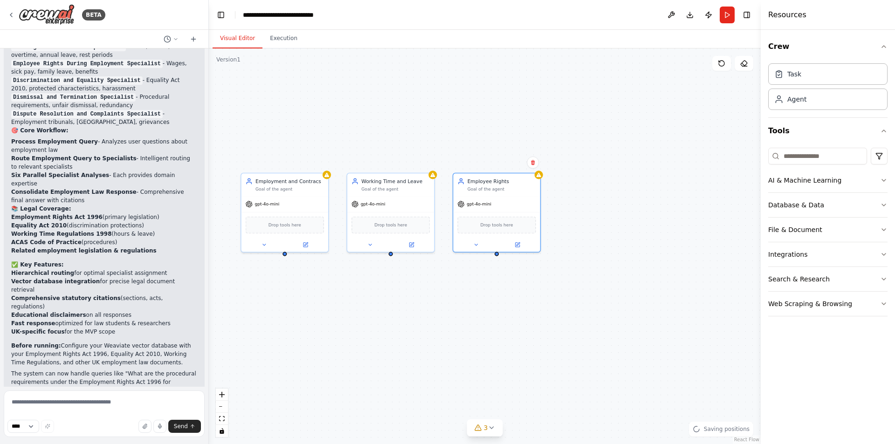
click at [581, 184] on div "Employment and Contracs Goal of the agent gpt-4o-mini Drop tools here Working T…" at bounding box center [485, 246] width 552 height 396
drag, startPoint x: 670, startPoint y: 197, endPoint x: 588, endPoint y: 180, distance: 83.3
click at [588, 180] on div "Role of the agent" at bounding box center [607, 179] width 69 height 7
click at [584, 245] on icon at bounding box center [583, 244] width 6 height 6
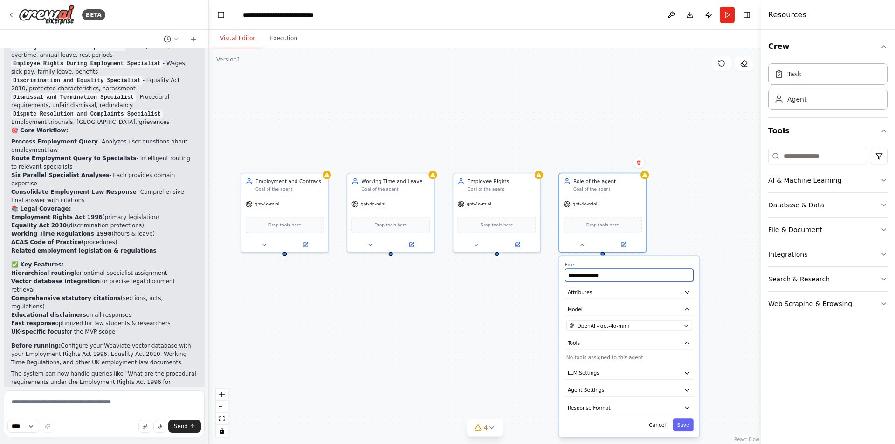
click at [593, 280] on input "**********" at bounding box center [629, 275] width 129 height 13
type input "**********"
click at [687, 422] on button "Save" at bounding box center [683, 425] width 21 height 13
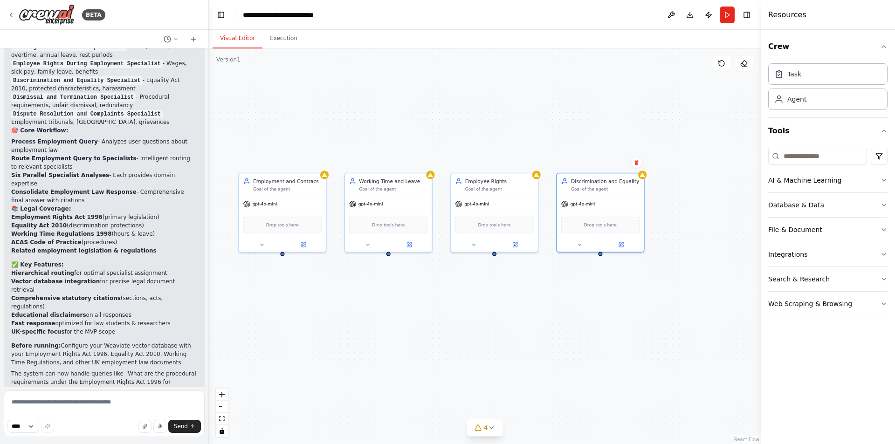
drag, startPoint x: 707, startPoint y: 297, endPoint x: 546, endPoint y: 309, distance: 161.7
click at [546, 309] on div "Employment and Contracs Goal of the agent gpt-4o-mini Drop tools here Working T…" at bounding box center [485, 246] width 552 height 396
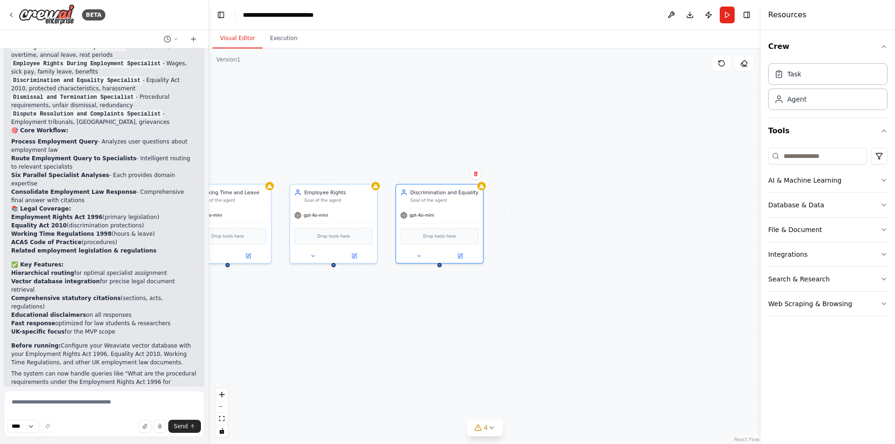
click at [545, 204] on div "Employment and Contracs Goal of the agent gpt-4o-mini Drop tools here Working T…" at bounding box center [485, 246] width 552 height 396
drag, startPoint x: 545, startPoint y: 204, endPoint x: 528, endPoint y: 200, distance: 17.8
click at [528, 200] on div "Employment and Contracs Goal of the agent gpt-4o-mini Drop tools here Working T…" at bounding box center [485, 246] width 552 height 396
drag, startPoint x: 582, startPoint y: 215, endPoint x: 542, endPoint y: 190, distance: 47.3
click at [542, 190] on div "Role of the agent Goal of the agent" at bounding box center [557, 187] width 69 height 14
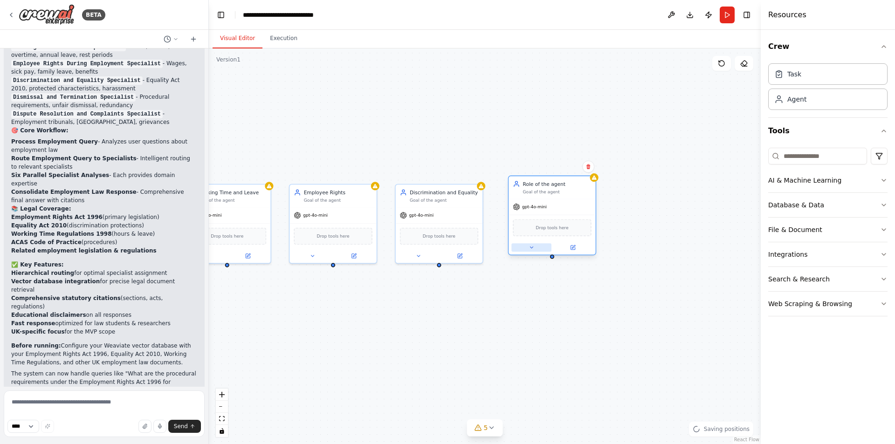
click at [536, 249] on button at bounding box center [531, 247] width 40 height 8
click at [561, 279] on input "**********" at bounding box center [578, 279] width 129 height 13
type input "**********"
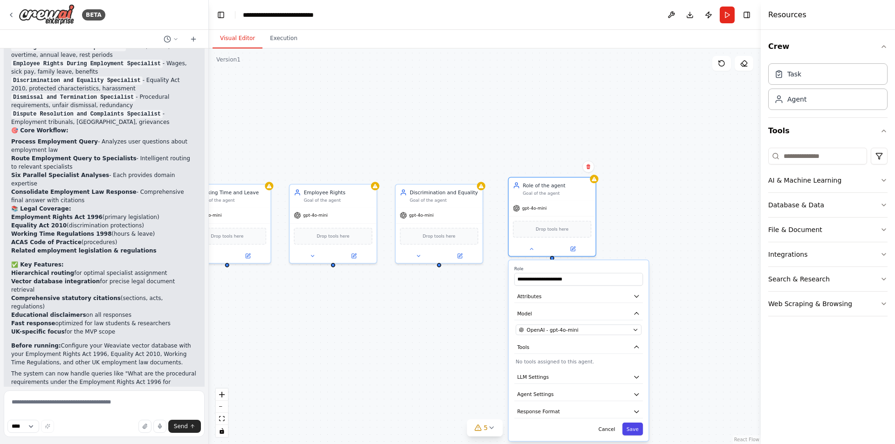
click at [638, 434] on button "Save" at bounding box center [632, 429] width 21 height 13
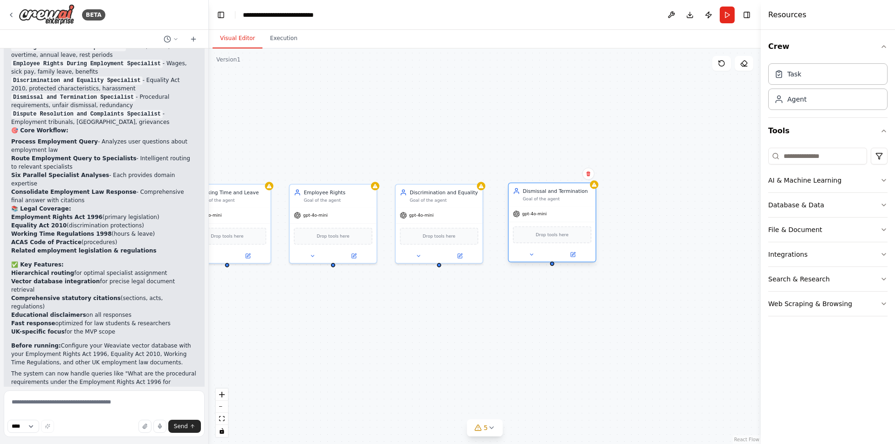
drag, startPoint x: 555, startPoint y: 196, endPoint x: 555, endPoint y: 202, distance: 6.1
click at [555, 202] on div "Dismissal and Termination Goal of the agent" at bounding box center [552, 194] width 87 height 23
drag, startPoint x: 705, startPoint y: 208, endPoint x: 666, endPoint y: 193, distance: 41.3
click at [666, 193] on div "Role of the agent" at bounding box center [691, 190] width 69 height 7
click at [672, 254] on button at bounding box center [666, 254] width 40 height 8
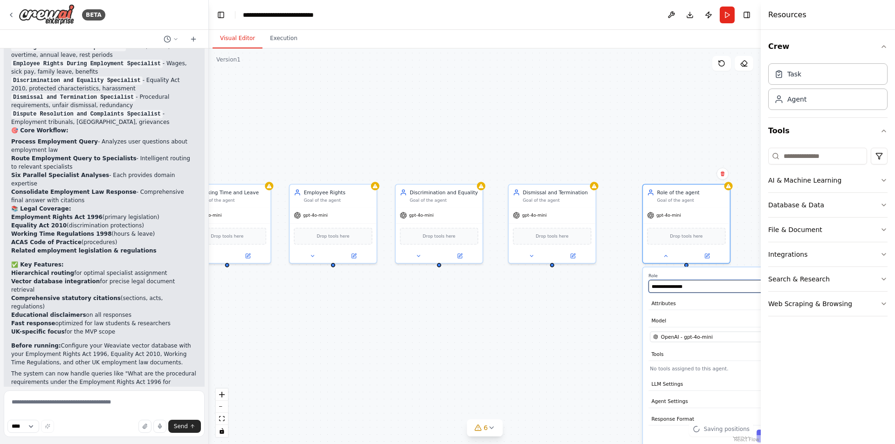
click at [679, 283] on input "**********" at bounding box center [713, 286] width 129 height 13
click at [679, 284] on input "**********" at bounding box center [713, 286] width 129 height 13
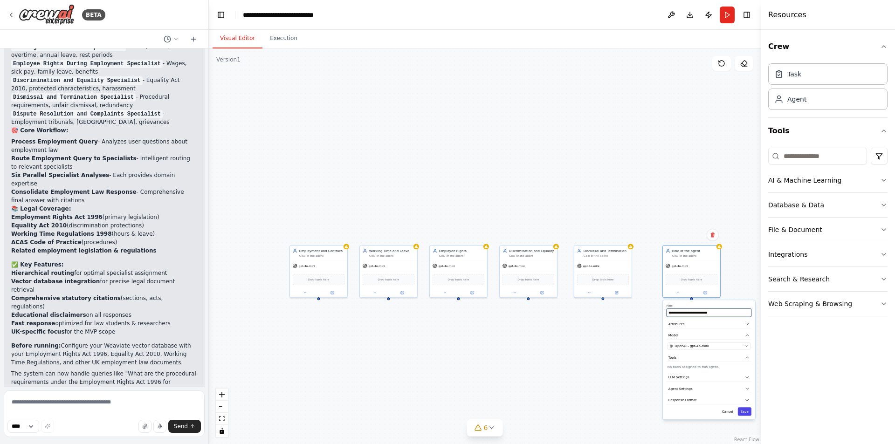
type input "**********"
click at [744, 411] on button "Save" at bounding box center [745, 412] width 14 height 8
drag, startPoint x: 654, startPoint y: 352, endPoint x: 489, endPoint y: 353, distance: 165.1
click at [489, 353] on div "Employment and Contracs Goal of the agent gpt-4o-mini Drop tools here Working T…" at bounding box center [485, 246] width 552 height 396
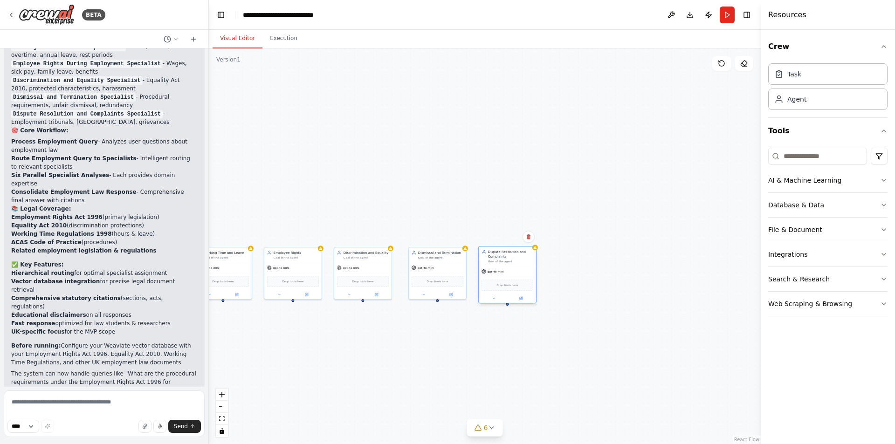
drag, startPoint x: 530, startPoint y: 274, endPoint x: 511, endPoint y: 274, distance: 18.2
click at [511, 274] on div "gpt-4o-mini" at bounding box center [507, 272] width 57 height 10
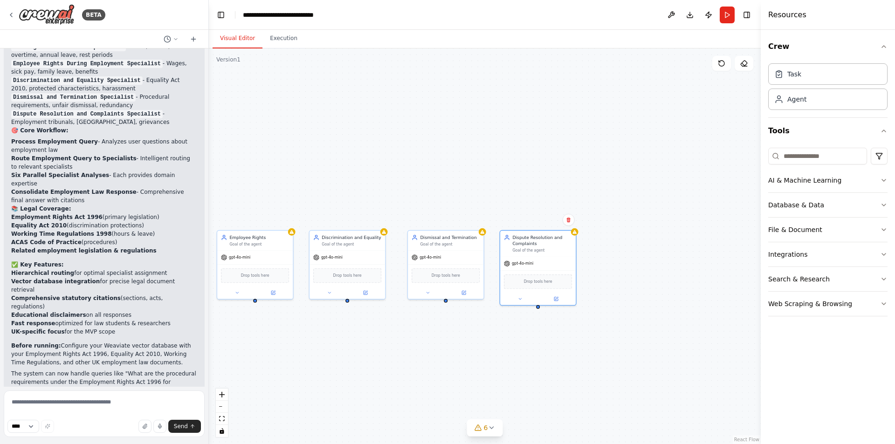
drag, startPoint x: 594, startPoint y: 302, endPoint x: 664, endPoint y: 289, distance: 71.1
click at [664, 289] on div "Employment and Contracs Goal of the agent gpt-4o-mini Drop tools here Working T…" at bounding box center [485, 246] width 552 height 396
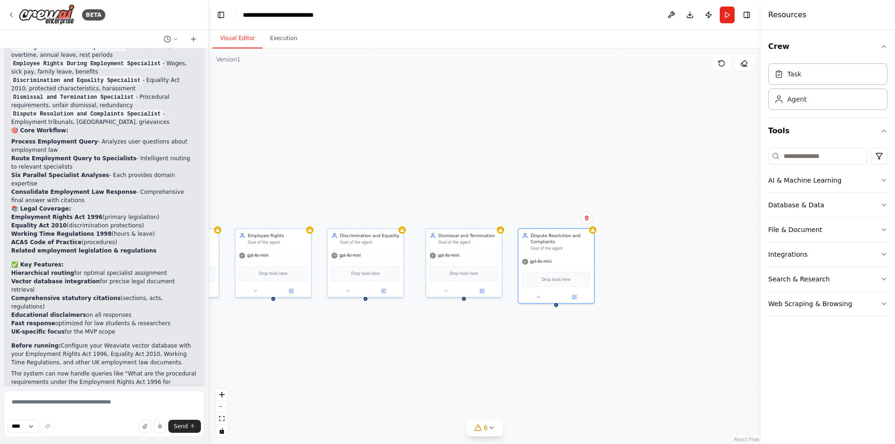
click at [7, 14] on div "BETA" at bounding box center [104, 15] width 208 height 30
click at [14, 16] on icon at bounding box center [10, 14] width 7 height 7
